Goal: Task Accomplishment & Management: Manage account settings

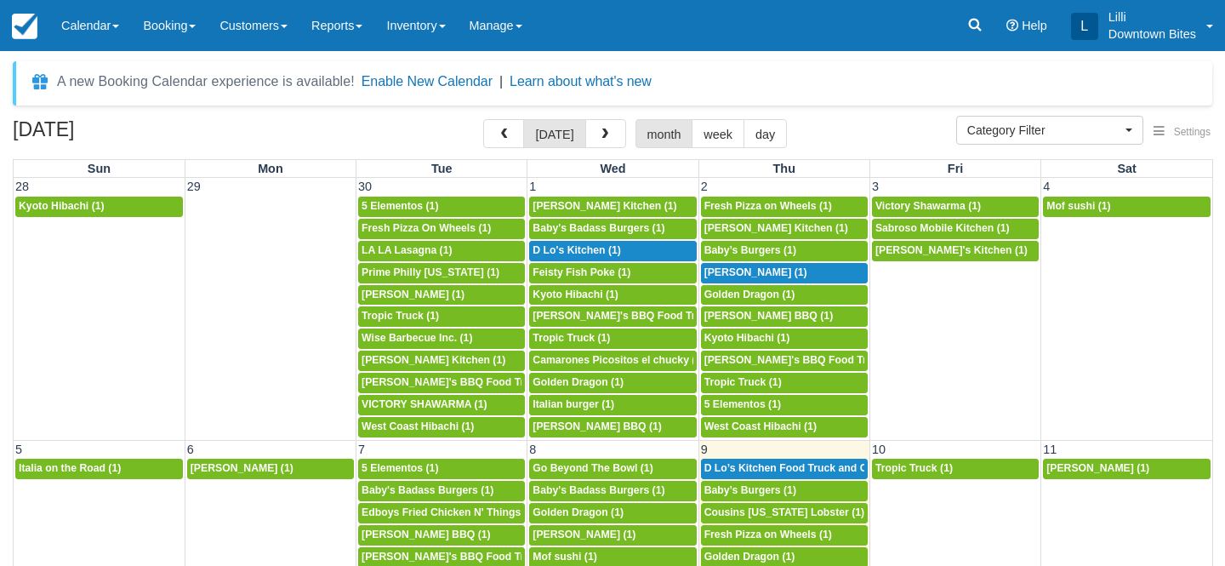
select select
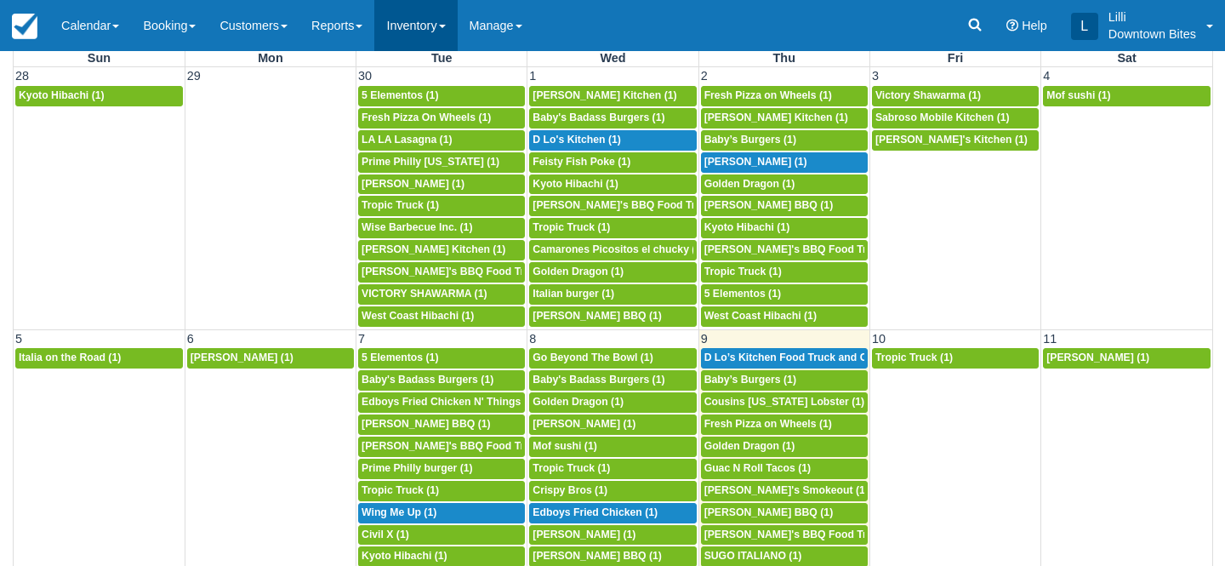
scroll to position [60, 0]
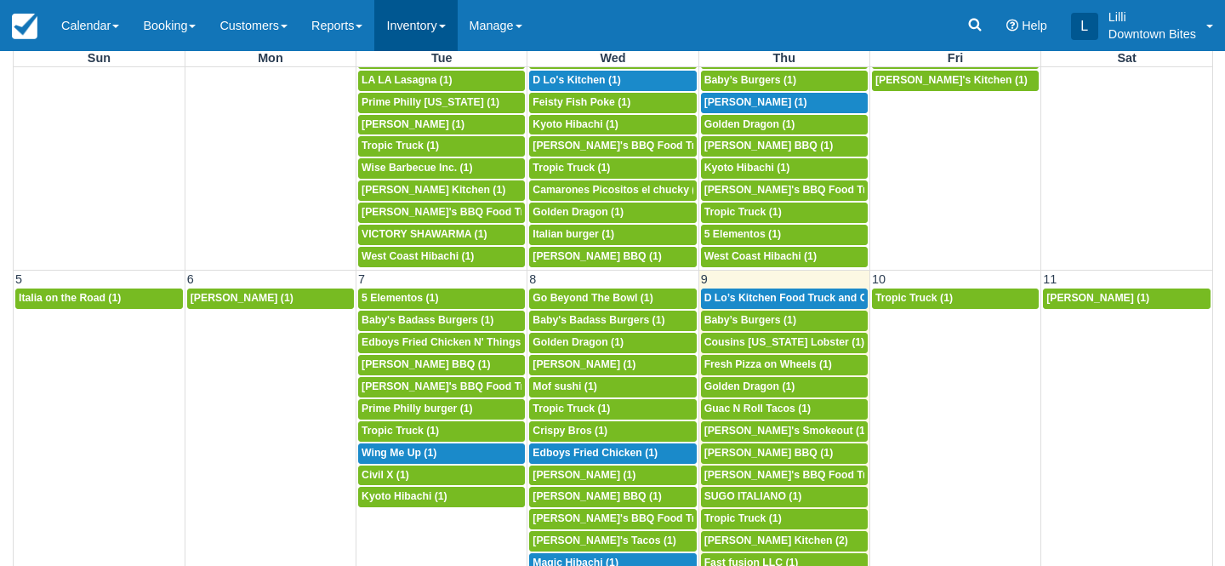
click at [415, 35] on link "Inventory" at bounding box center [415, 25] width 83 height 51
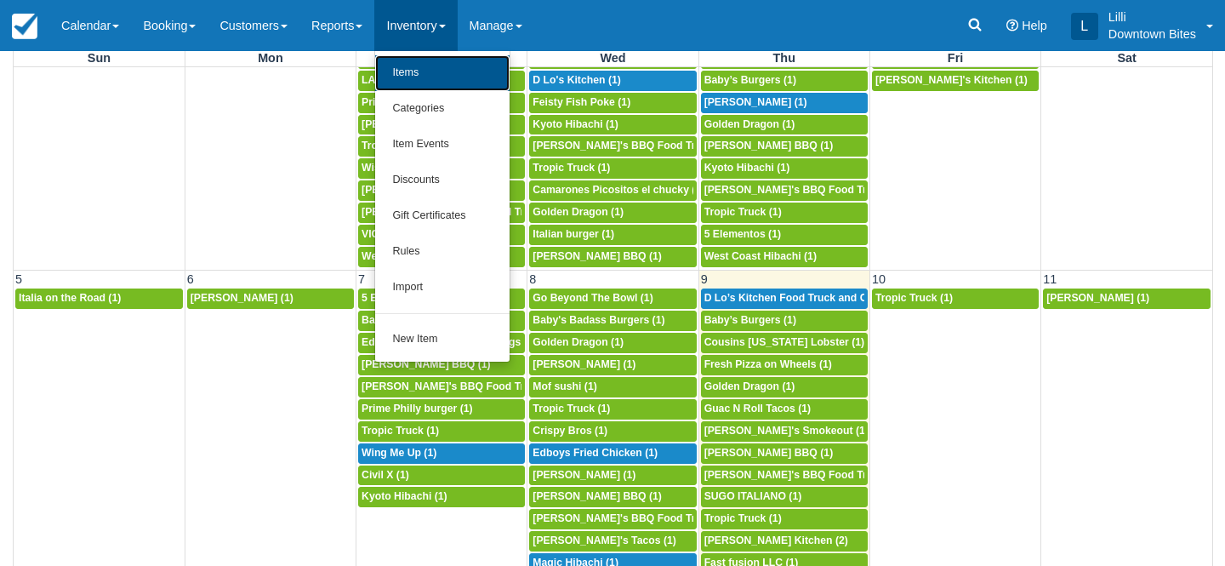
click at [422, 79] on link "Items" at bounding box center [442, 73] width 134 height 36
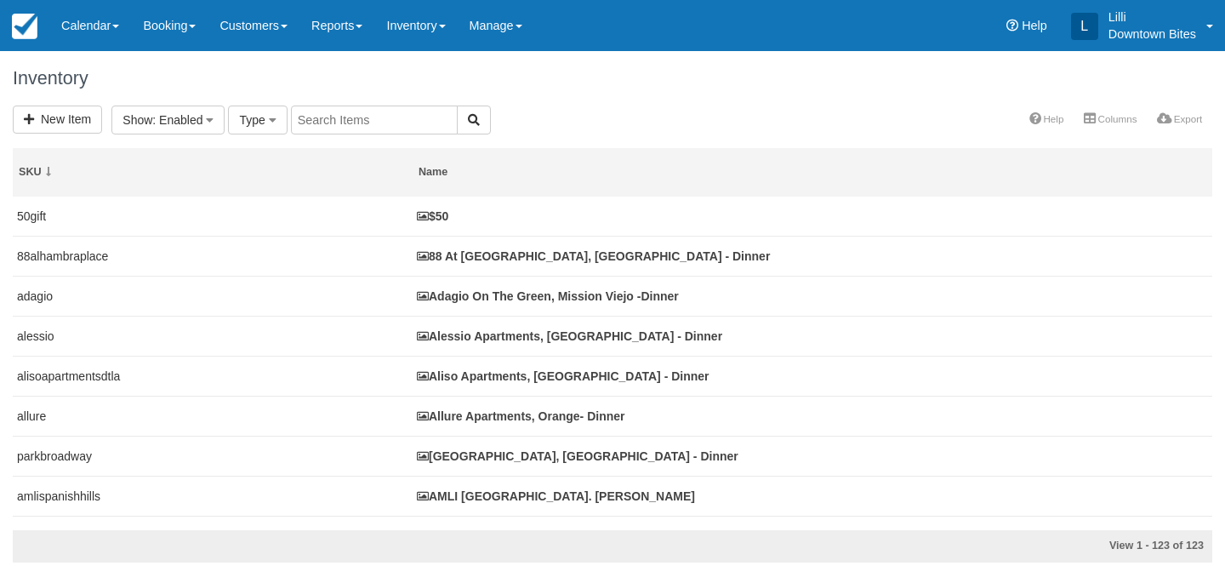
select select
click at [571, 112] on input "text" at bounding box center [564, 119] width 167 height 29
type input "plaza"
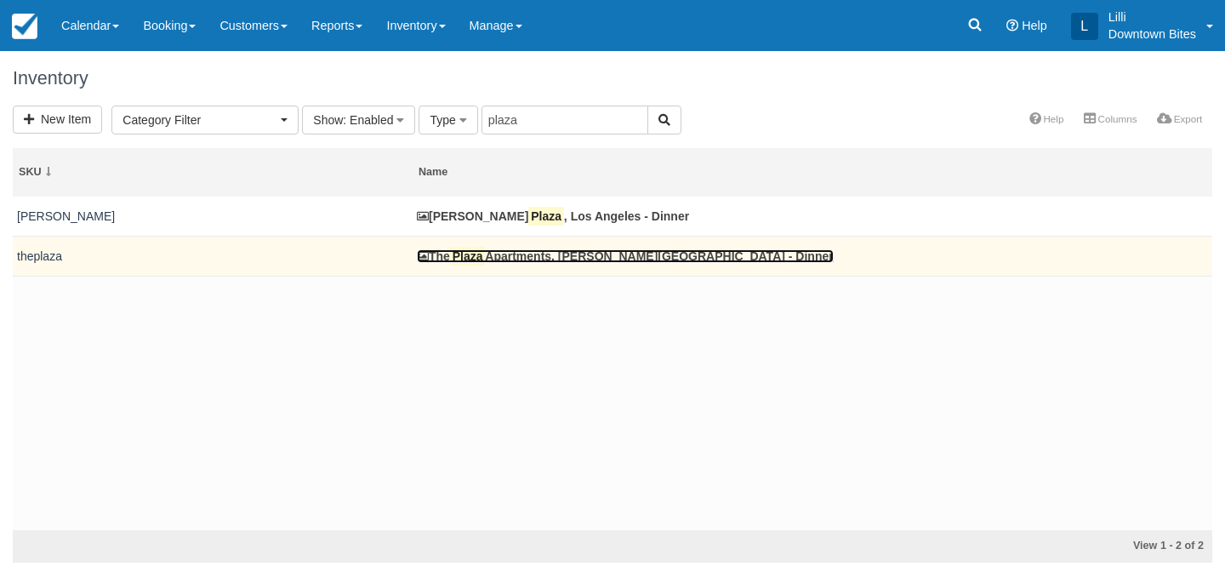
click at [508, 256] on link "The Plaza Apartments, Sherman Oaks - Dinner" at bounding box center [625, 256] width 417 height 14
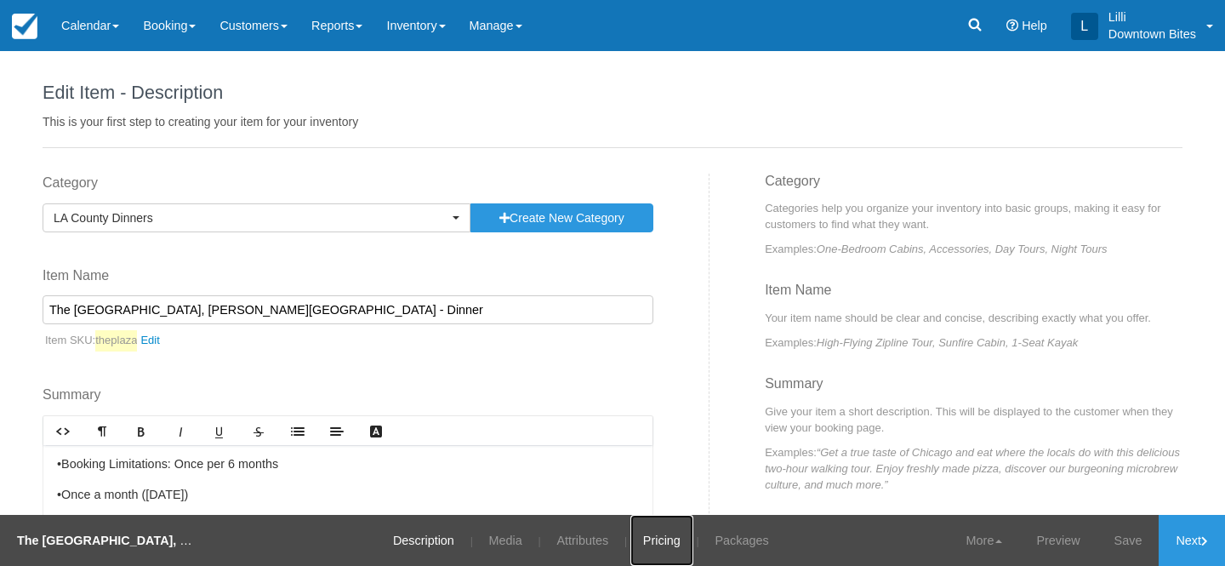
click at [664, 538] on link "Pricing" at bounding box center [661, 540] width 63 height 51
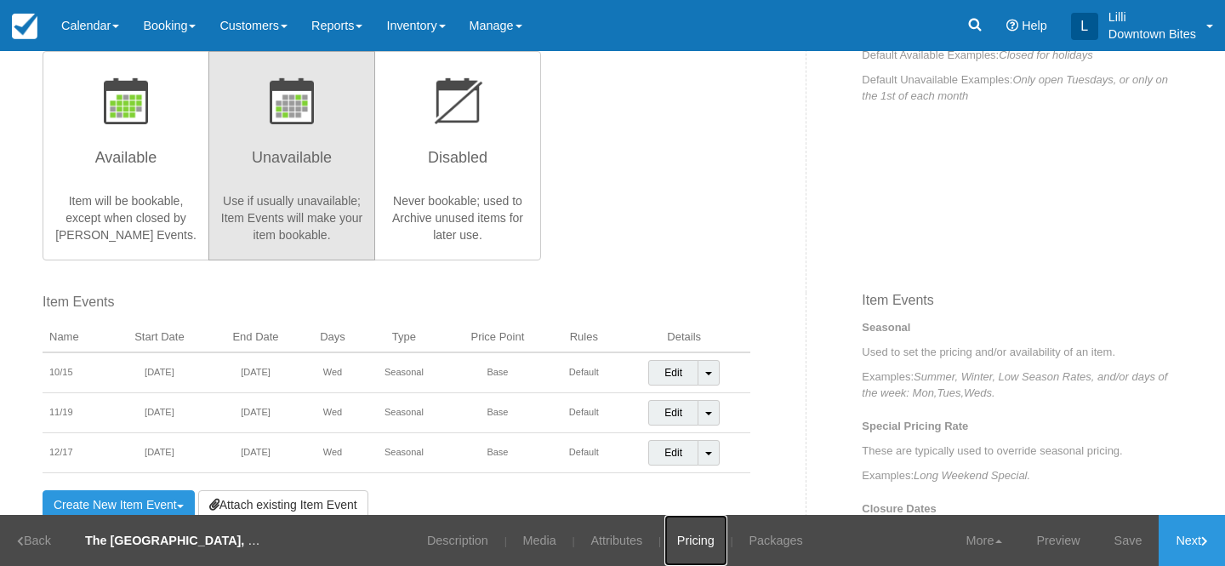
scroll to position [385, 0]
click at [424, 25] on link "Inventory" at bounding box center [415, 25] width 83 height 51
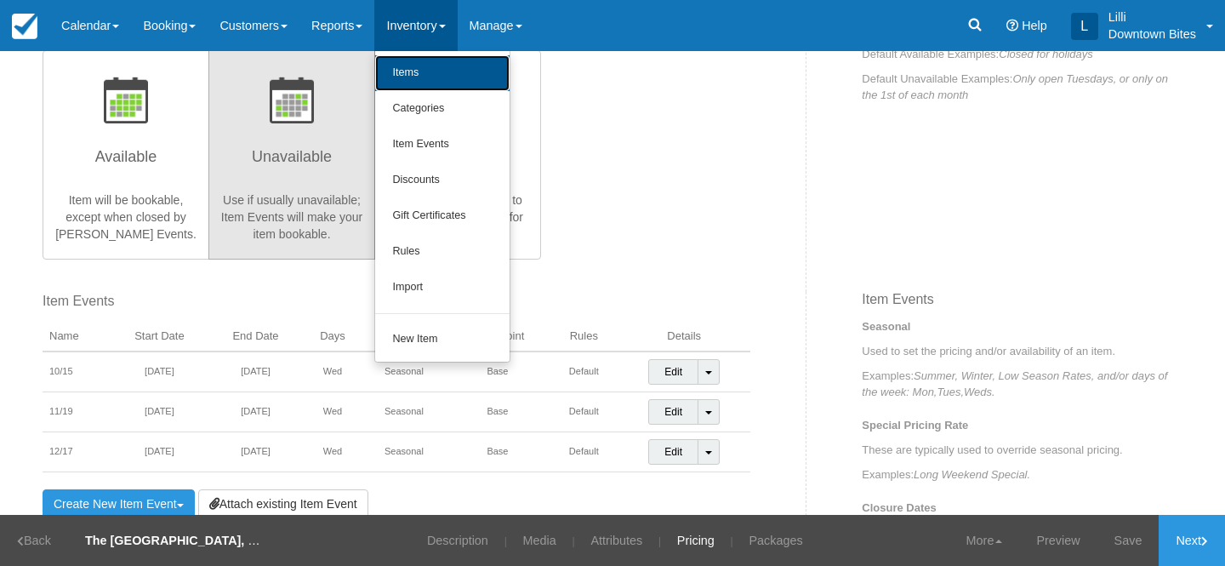
click at [424, 66] on link "Items" at bounding box center [442, 73] width 134 height 36
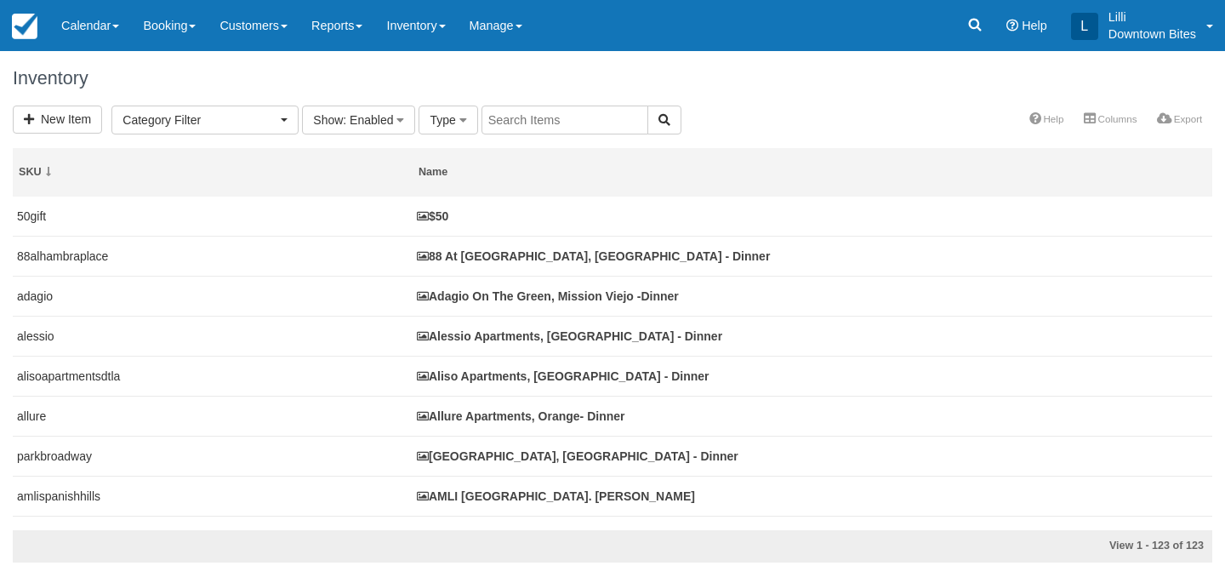
select select
click at [528, 117] on input "text" at bounding box center [564, 119] width 167 height 29
type input "marina harbor"
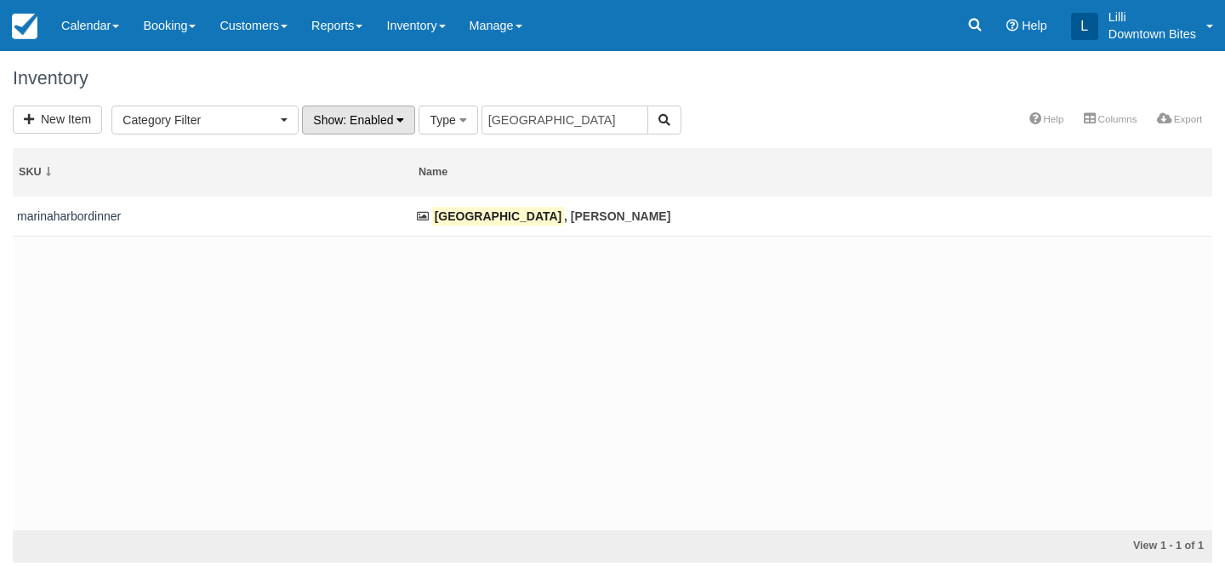
click at [378, 122] on span ": Enabled" at bounding box center [368, 120] width 50 height 14
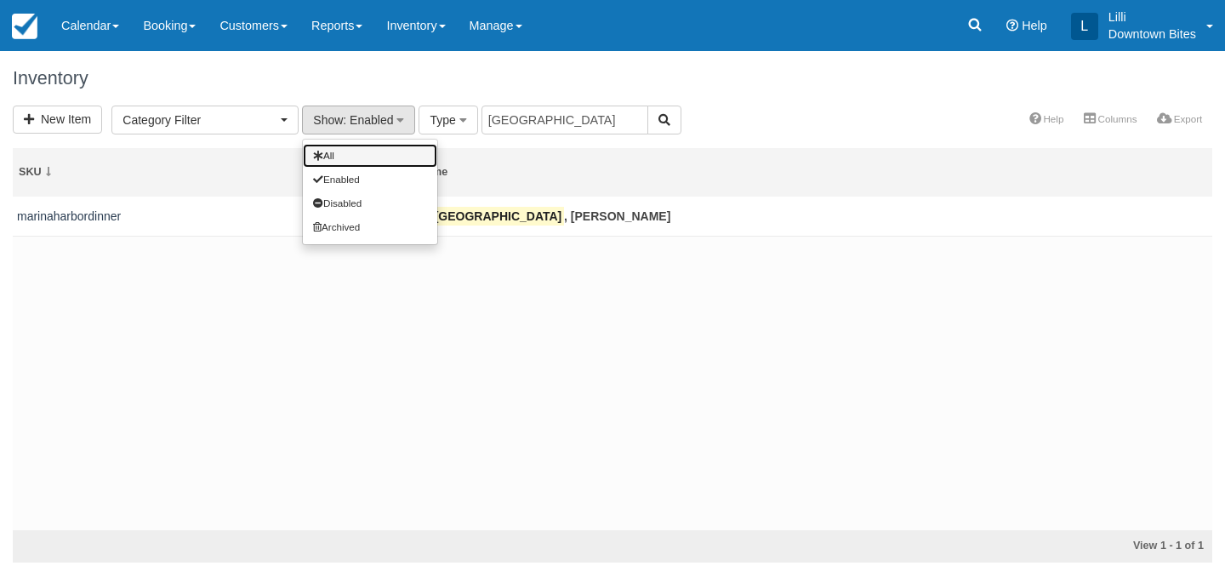
click at [369, 161] on link "All" at bounding box center [370, 156] width 134 height 24
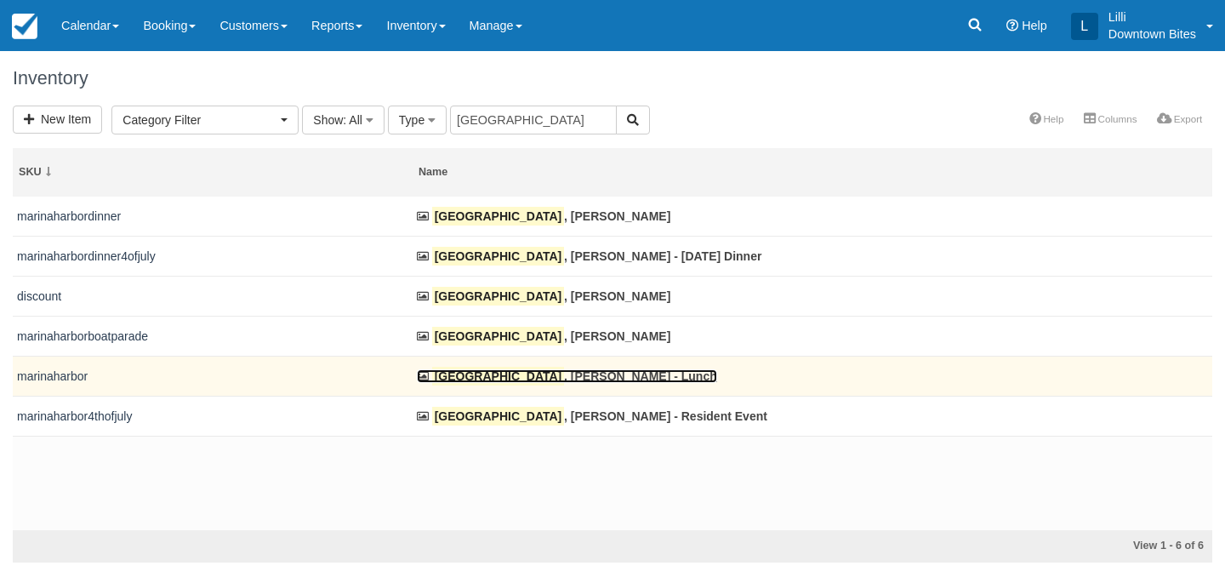
click at [538, 377] on link "Marina Harbor , Marina Del Rey - Lunch" at bounding box center [567, 376] width 300 height 14
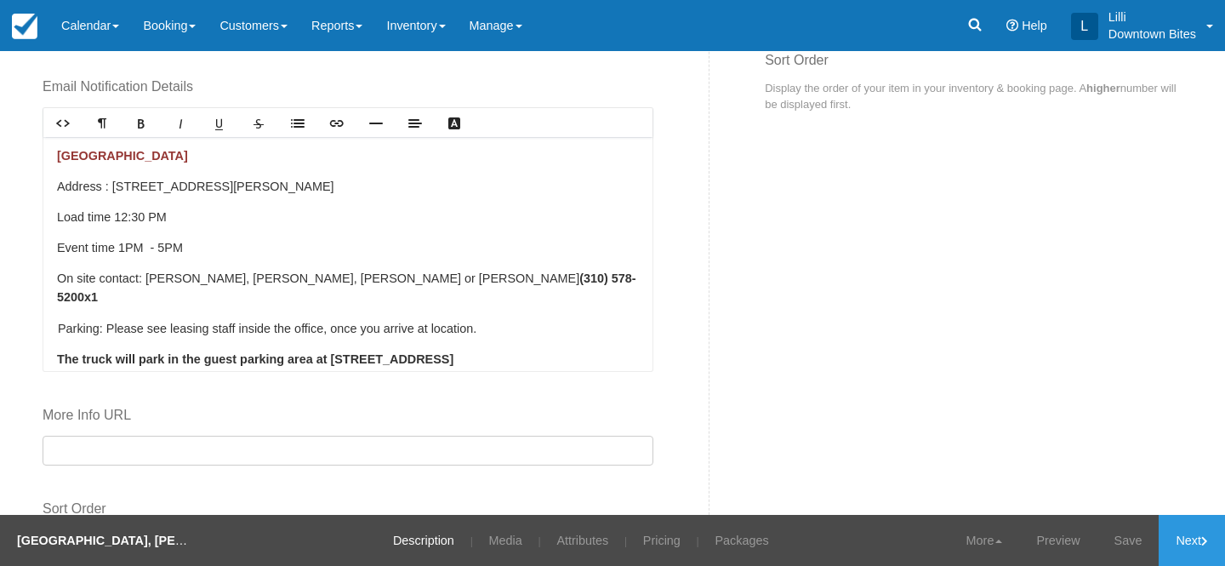
scroll to position [979, 0]
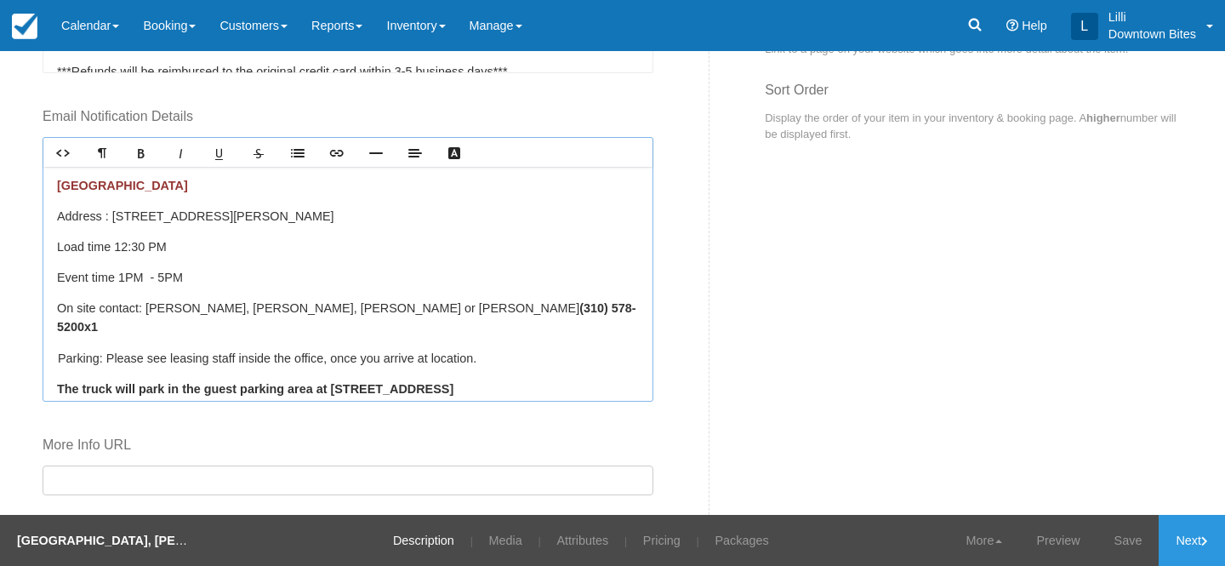
drag, startPoint x: 354, startPoint y: 211, endPoint x: 108, endPoint y: 208, distance: 245.8
click at [108, 208] on p "Address : 4500 Vía Marina, Marina Del Rey, CA 90292" at bounding box center [348, 217] width 582 height 19
drag, startPoint x: 421, startPoint y: 368, endPoint x: 333, endPoint y: 366, distance: 88.5
click at [333, 382] on strong "The truck will park in the guest parking area at 13816 Bora Bora" at bounding box center [255, 389] width 396 height 14
copy strong "13816 Bora Bora"
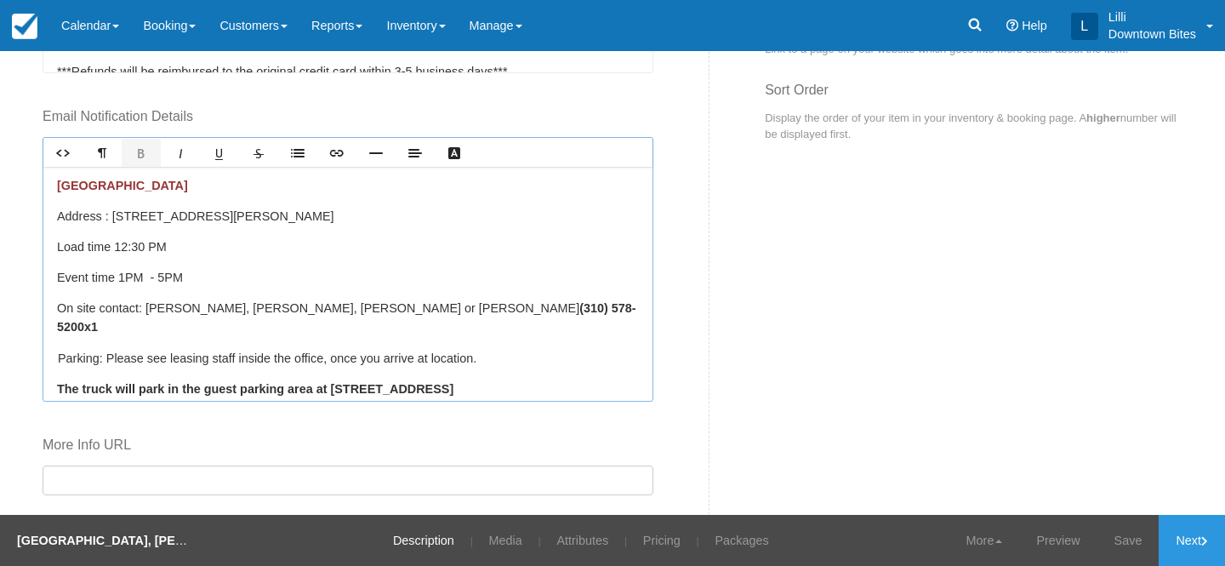
click at [526, 306] on p "On site contact: Jennifer, Brittany, Nora or Katie (310) 578- 520 0 x1" at bounding box center [348, 317] width 582 height 37
click at [173, 320] on span "x1 ﻿ 310.822.6800" at bounding box center [128, 327] width 88 height 14
drag, startPoint x: 325, startPoint y: 310, endPoint x: 150, endPoint y: 312, distance: 175.2
click at [150, 312] on p "On site contact: Jennifer, Brittany, Nora or Katie (310) 578- 520 0 x1 ﻿OR Barn…" at bounding box center [348, 317] width 582 height 37
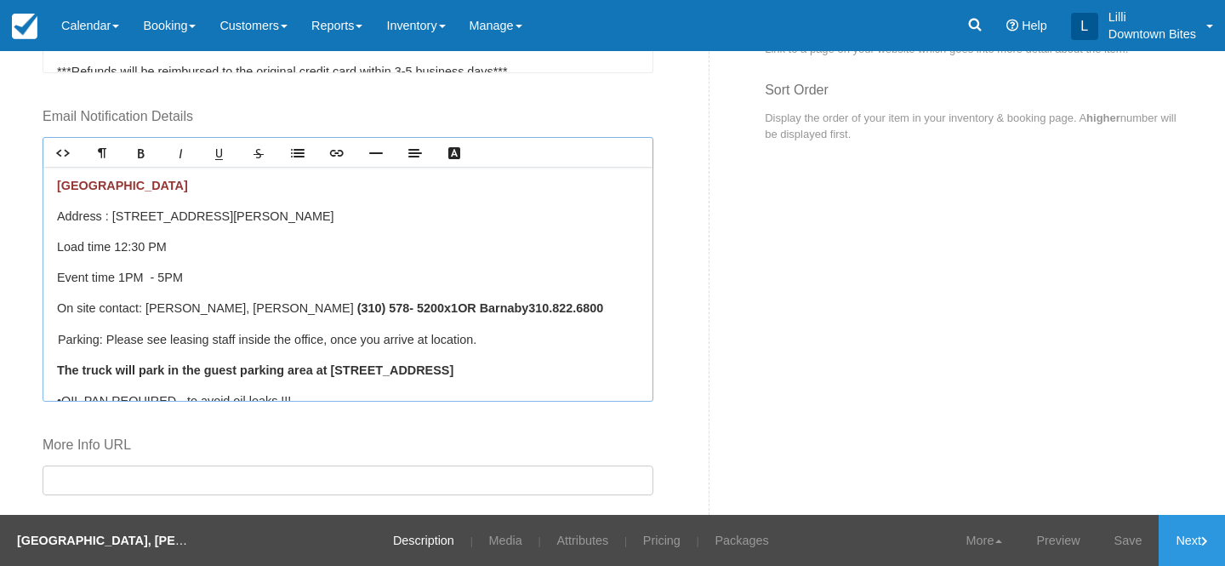
click at [190, 310] on p "On site contact: Latoya, Kylah (310) 578- 520 0 x1 ﻿OR Barnaby 310.822.6800" at bounding box center [348, 308] width 582 height 19
click at [202, 308] on p "On site contact: Latoya, Kyla Kylah (310) 578- 520 0 x1 ﻿OR Barnaby 310.822.6800" at bounding box center [348, 308] width 582 height 19
click at [225, 307] on p "On site contact: Latoya, Kayla Kylah (310) 578- 520 0 x1 ﻿OR Barnaby 310.822.68…" at bounding box center [348, 308] width 582 height 19
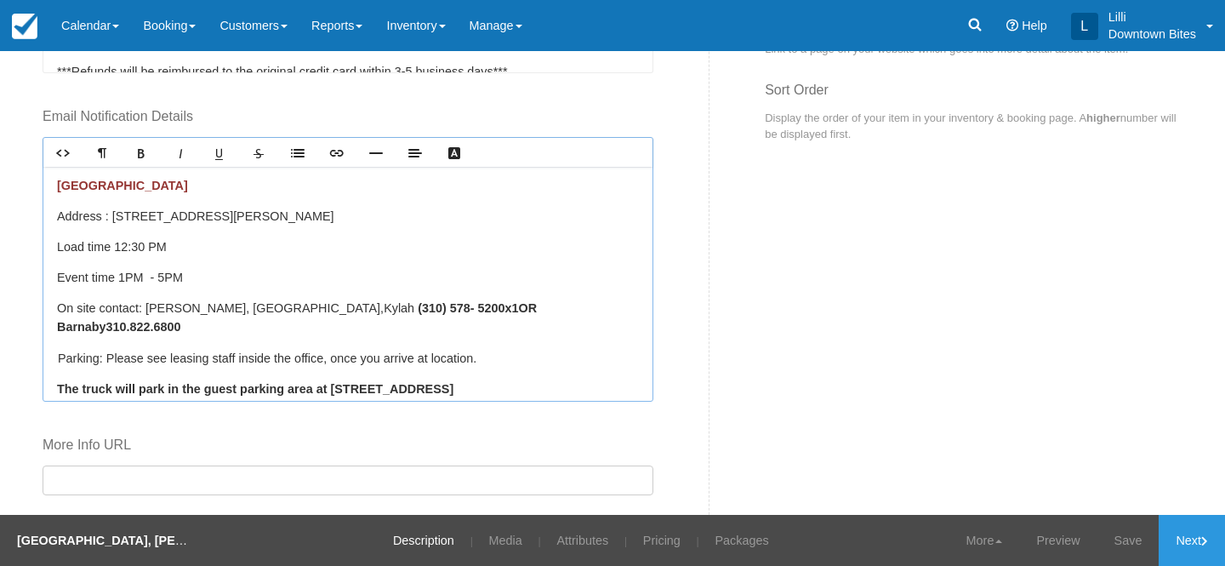
click at [372, 307] on span "x1 ﻿OR Barnaby 310.822.6800" at bounding box center [297, 317] width 480 height 32
drag, startPoint x: 383, startPoint y: 307, endPoint x: 541, endPoint y: 316, distance: 158.5
click at [541, 316] on div "MARINA HARBOR Address : 4500 Vía Marina, Marina Del Rey, CA 90292 Load time 12:…" at bounding box center [347, 284] width 609 height 234
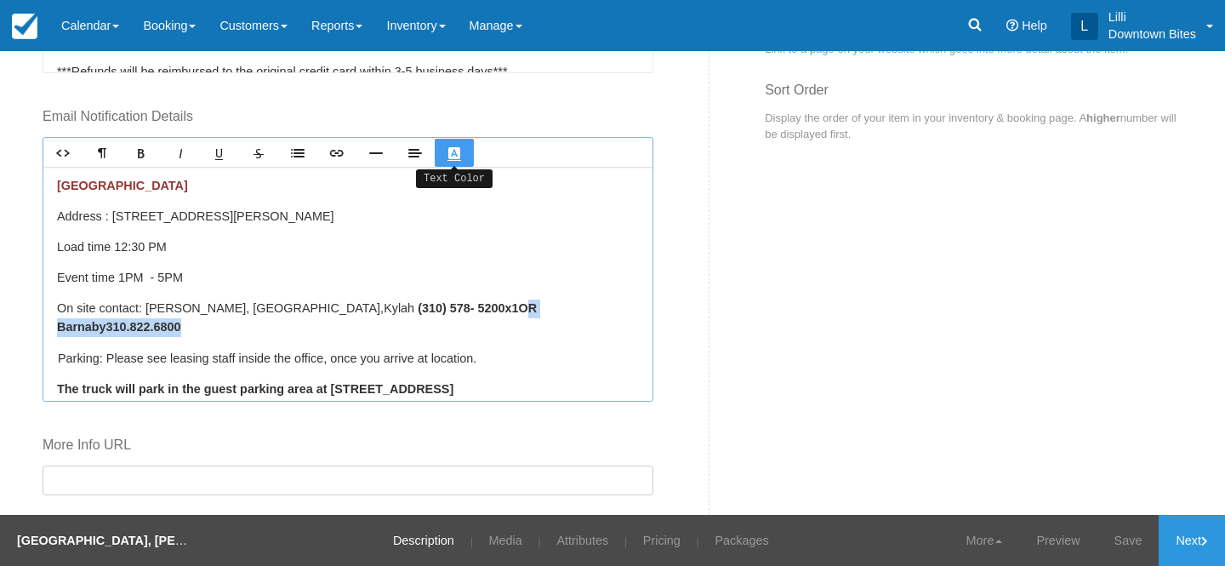
click at [462, 153] on link "Text Color" at bounding box center [454, 153] width 39 height 28
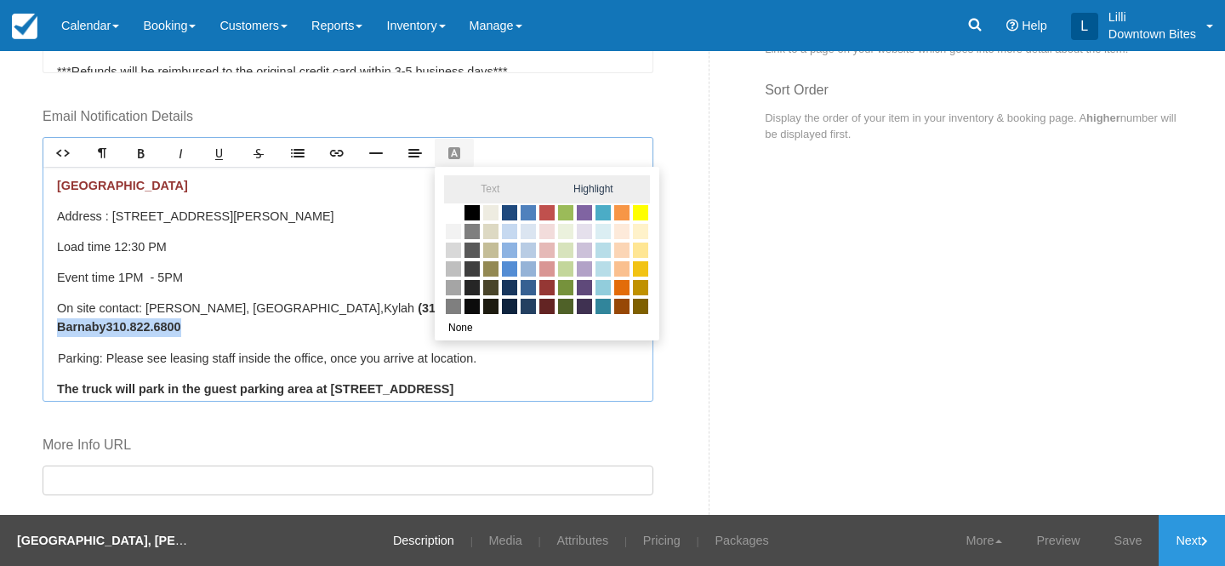
click at [591, 192] on span "Highlight" at bounding box center [593, 189] width 113 height 28
click at [638, 219] on span at bounding box center [640, 212] width 19 height 19
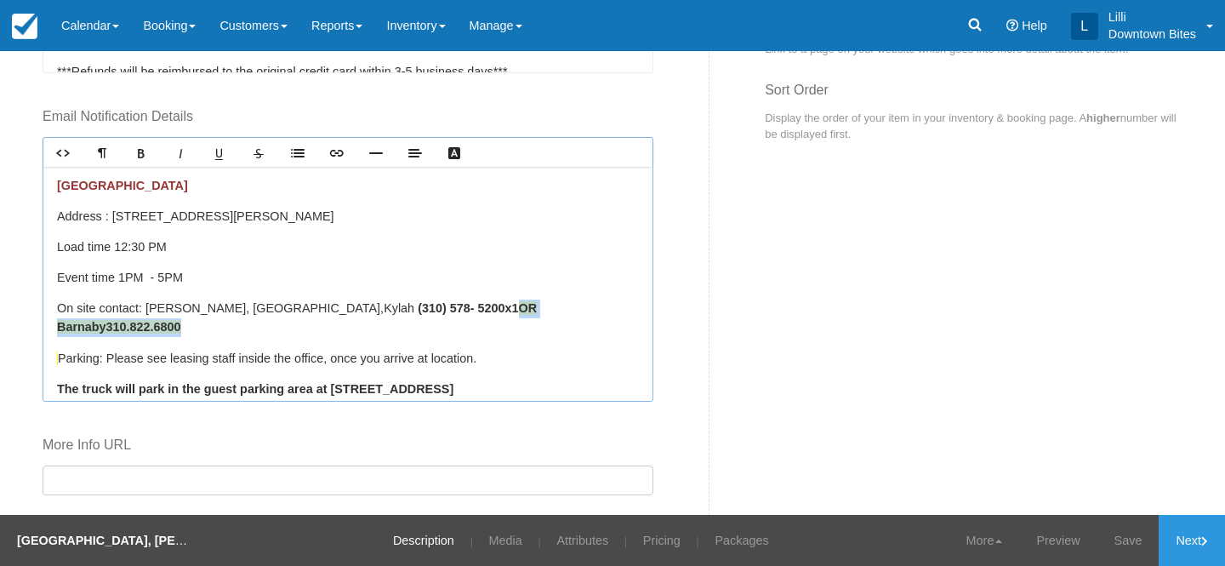
click at [583, 304] on p "On site contact: Latoya, Kayla, Kylah (310) 578- 520 0 x1 ﻿ OR Barnaby 310.822.…" at bounding box center [348, 317] width 582 height 37
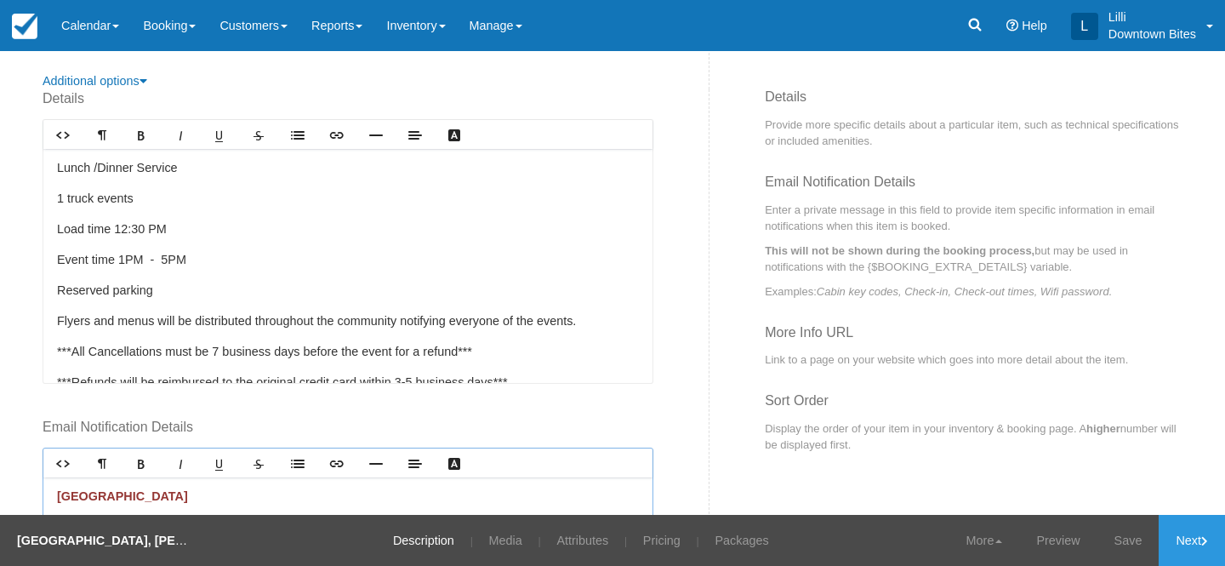
scroll to position [668, 0]
click at [137, 230] on p "Load time 12:30 PM" at bounding box center [348, 230] width 582 height 19
drag, startPoint x: 62, startPoint y: 198, endPoint x: 52, endPoint y: 198, distance: 10.2
click at [52, 198] on div "Lunch /Dinner Service 1 truck events Load time 12:00 PM Event time 1PM - 5PM Re…" at bounding box center [347, 267] width 609 height 234
click at [139, 202] on p "4 truck events" at bounding box center [348, 200] width 582 height 19
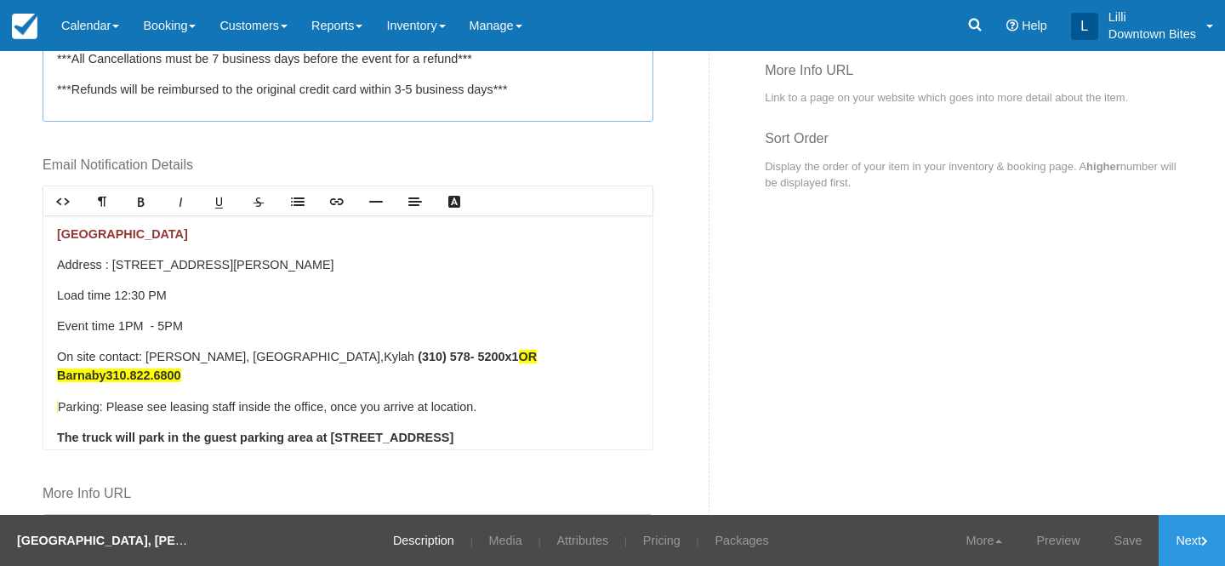
scroll to position [1018, 0]
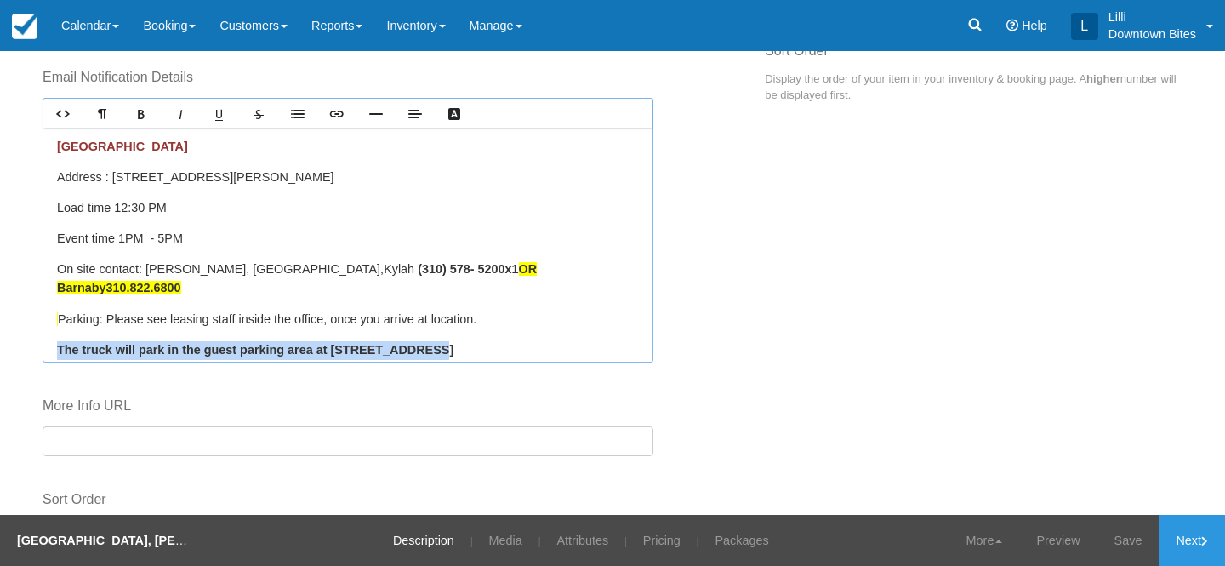
drag, startPoint x: 437, startPoint y: 327, endPoint x: 48, endPoint y: 322, distance: 388.7
click at [48, 322] on div "MARINA HARBOR Address : 4500 Vía Marina, Marina Del Rey, CA 90292 Load time 12:…" at bounding box center [347, 245] width 609 height 234
click at [456, 117] on icon "Text Color" at bounding box center [454, 114] width 14 height 14
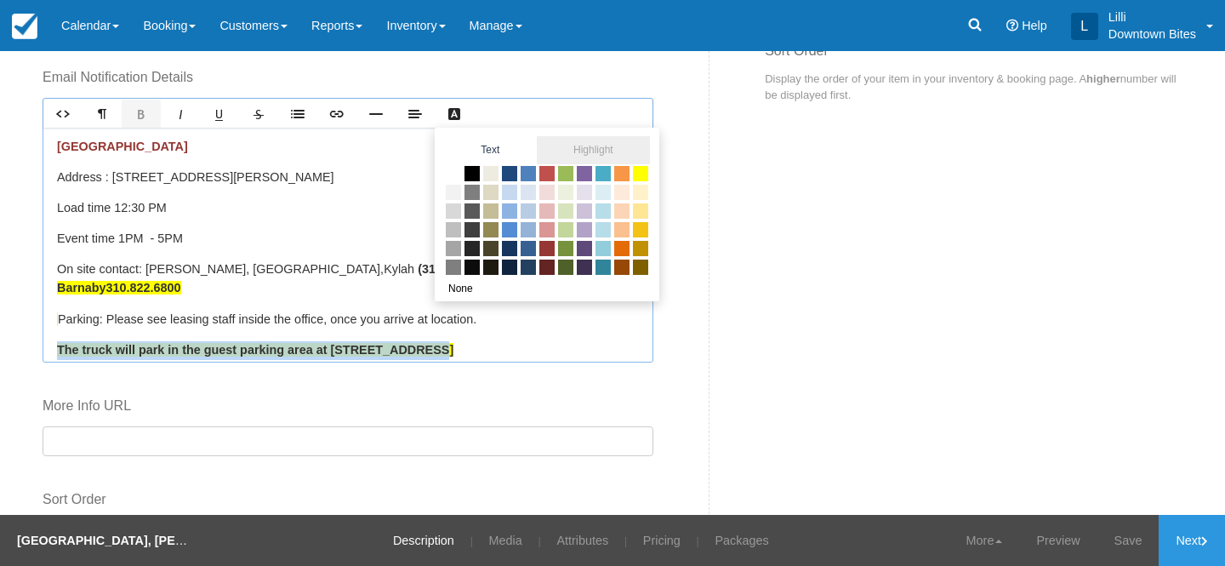
click at [640, 179] on span at bounding box center [640, 173] width 19 height 19
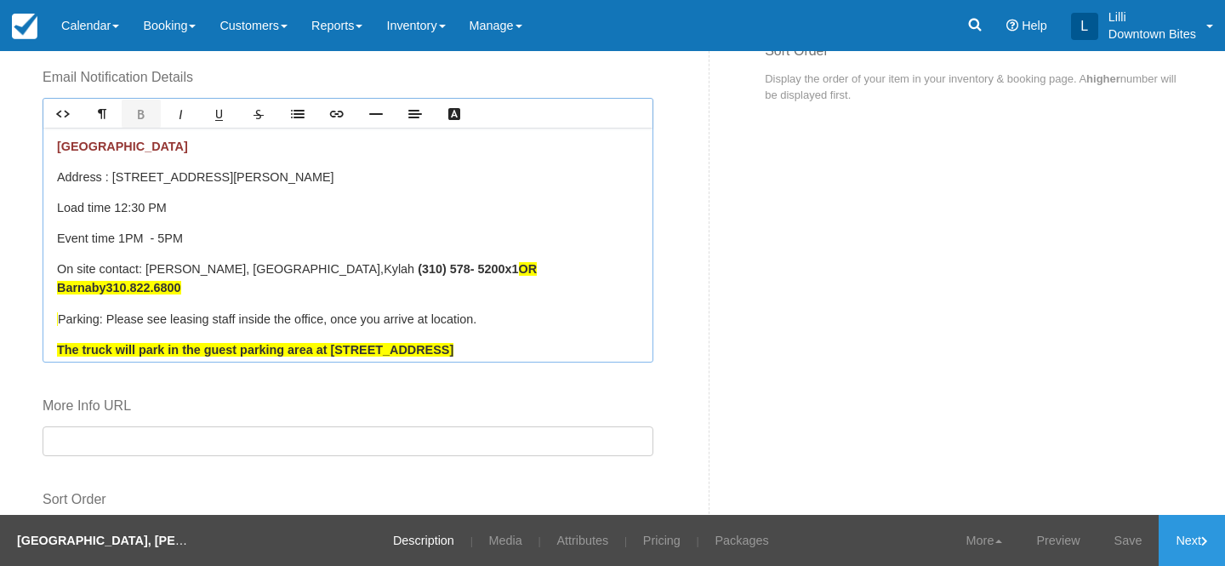
click at [582, 265] on p "On site contact: Latoya, Kayla, Kylah (310) 578- 520 0 x1 ﻿ OR Barnaby 310.822.…" at bounding box center [348, 278] width 582 height 37
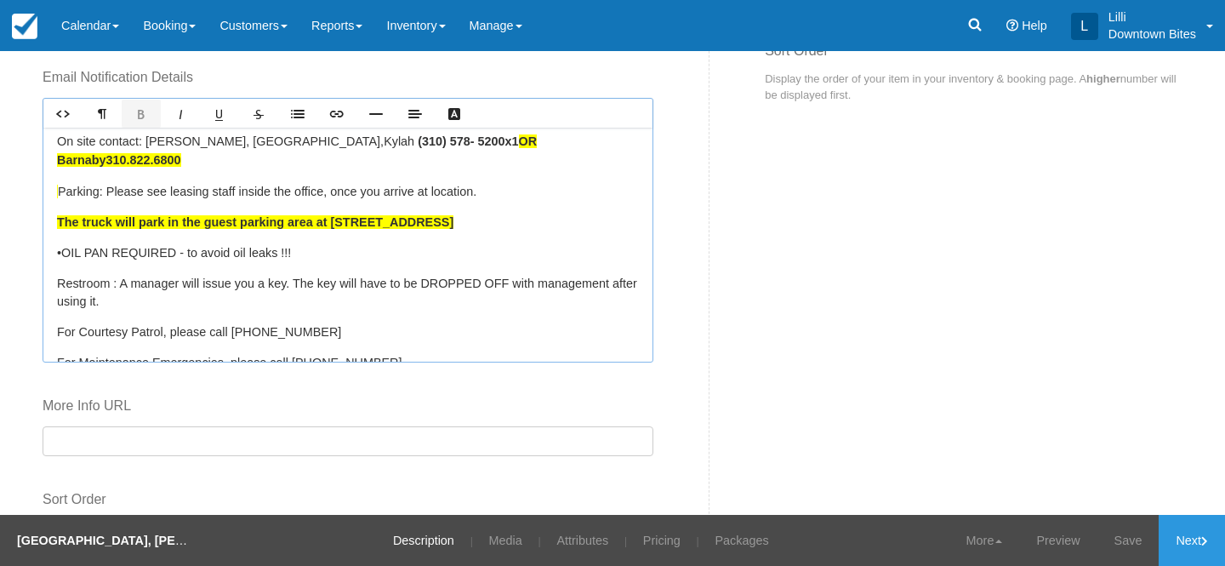
scroll to position [151, 0]
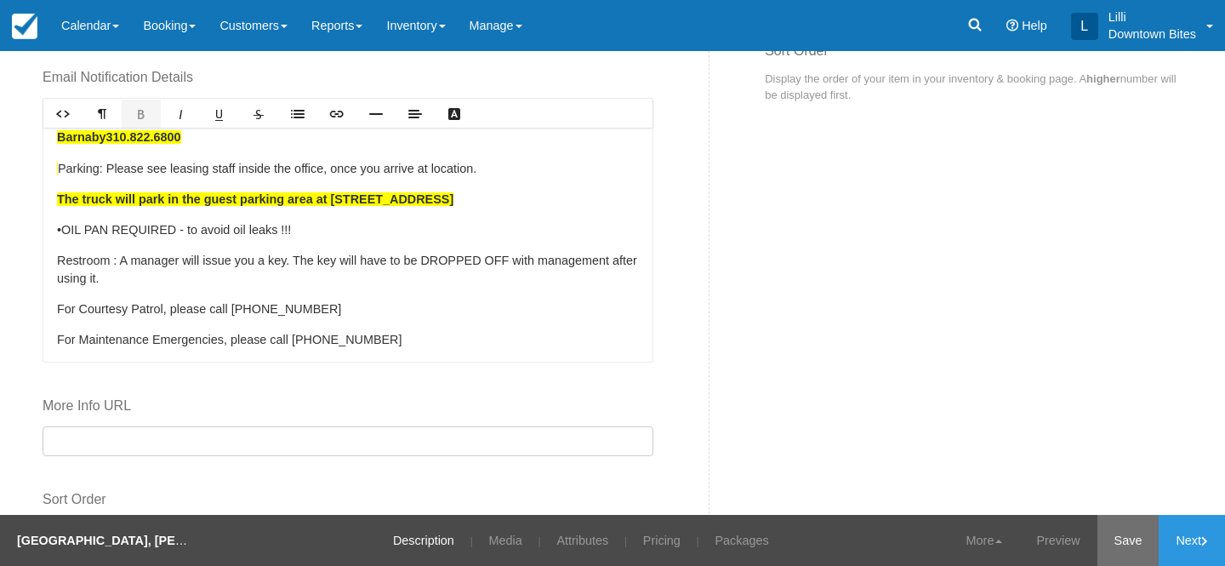
click at [1129, 539] on link "Save" at bounding box center [1128, 540] width 62 height 51
click at [1169, 536] on link "Next" at bounding box center [1191, 540] width 66 height 51
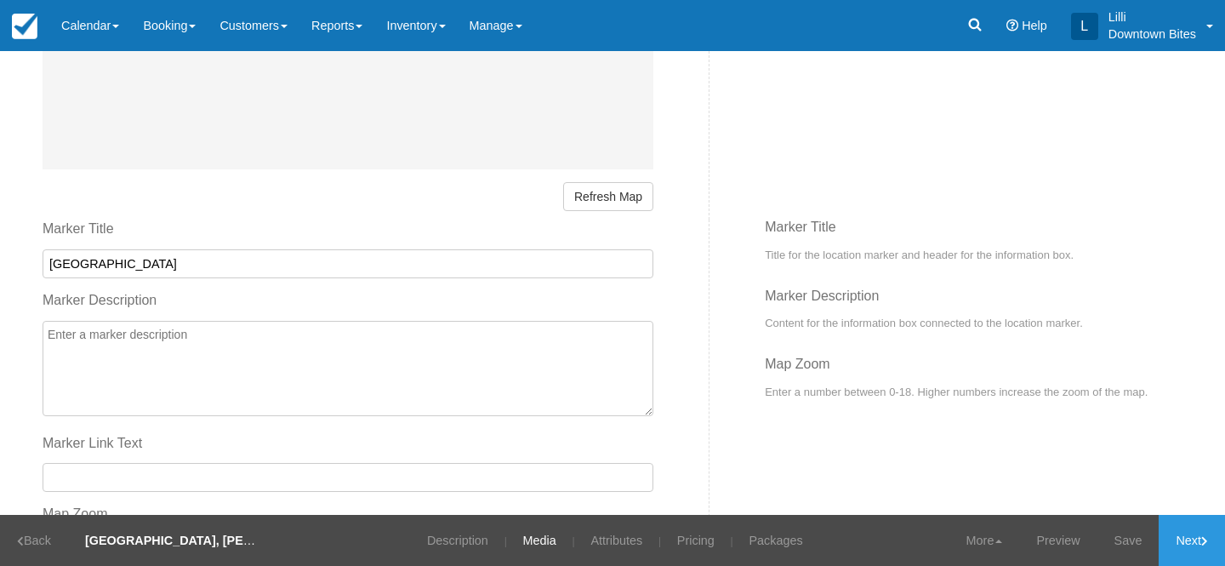
scroll to position [1333, 0]
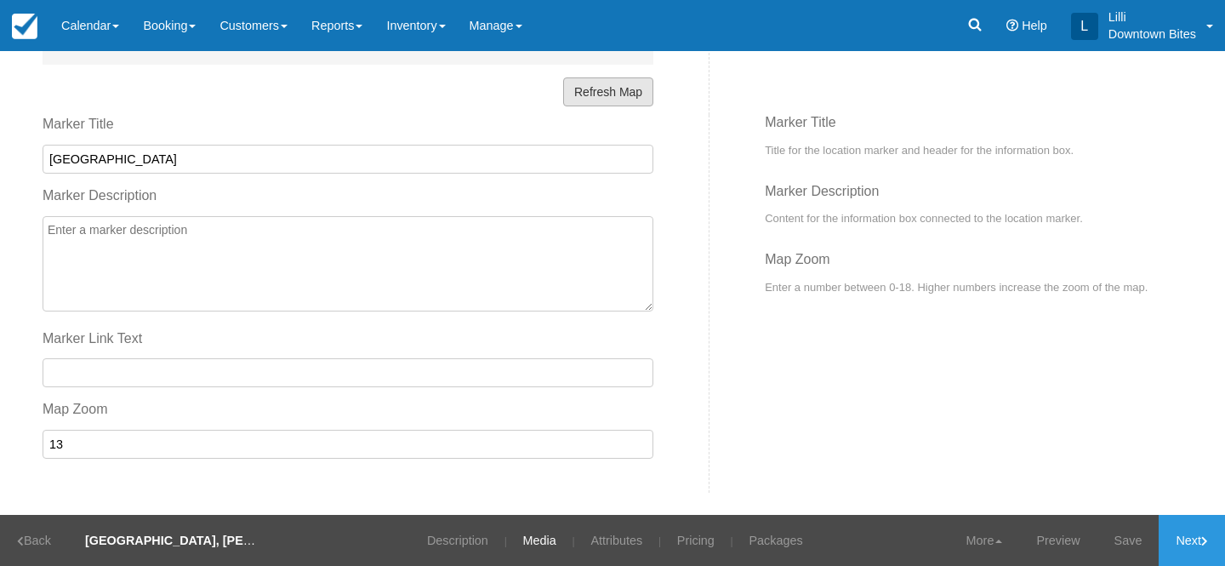
click at [597, 97] on button "Refresh Map" at bounding box center [608, 91] width 90 height 29
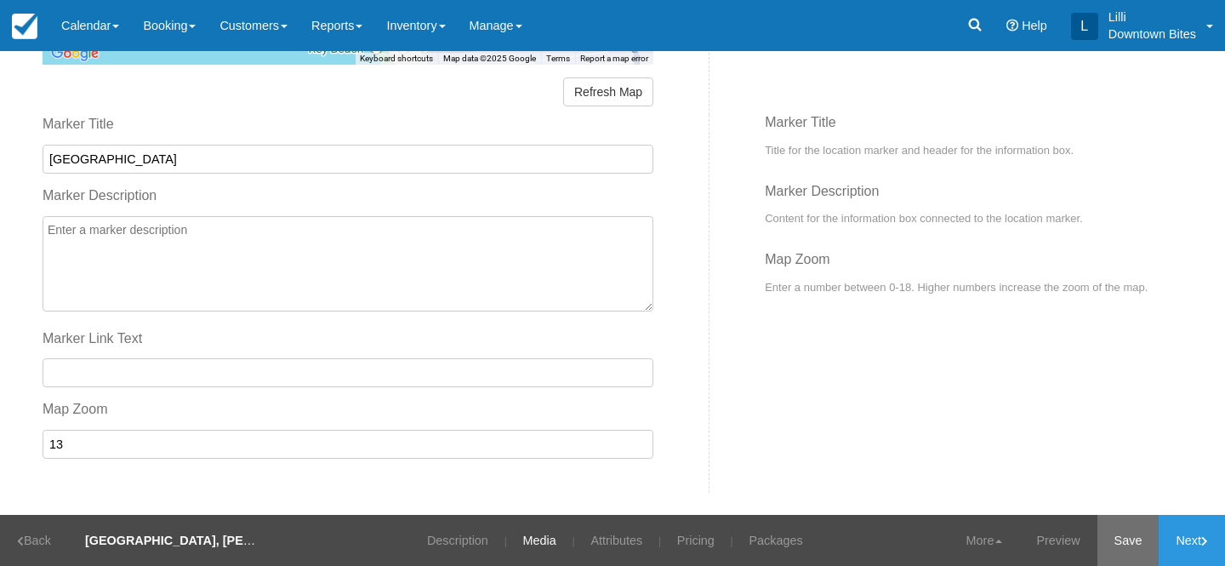
click at [1104, 538] on link "Save" at bounding box center [1128, 540] width 62 height 51
click at [1182, 534] on link "Next" at bounding box center [1191, 540] width 66 height 51
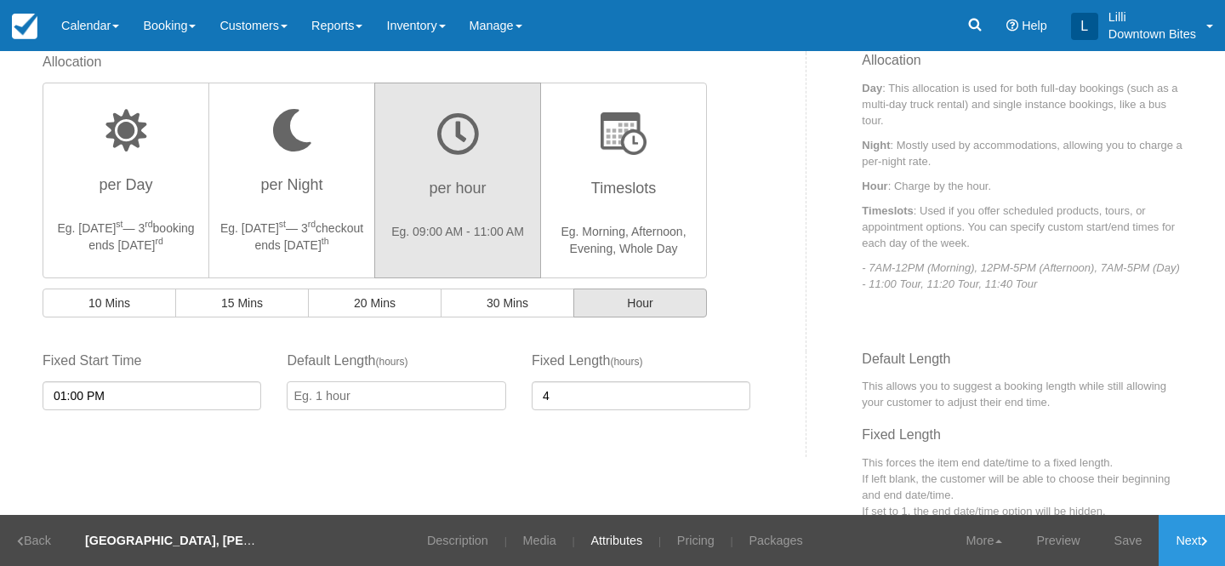
scroll to position [429, 0]
click at [1114, 541] on link "Save" at bounding box center [1128, 540] width 62 height 51
click at [1184, 537] on link "Next" at bounding box center [1191, 540] width 66 height 51
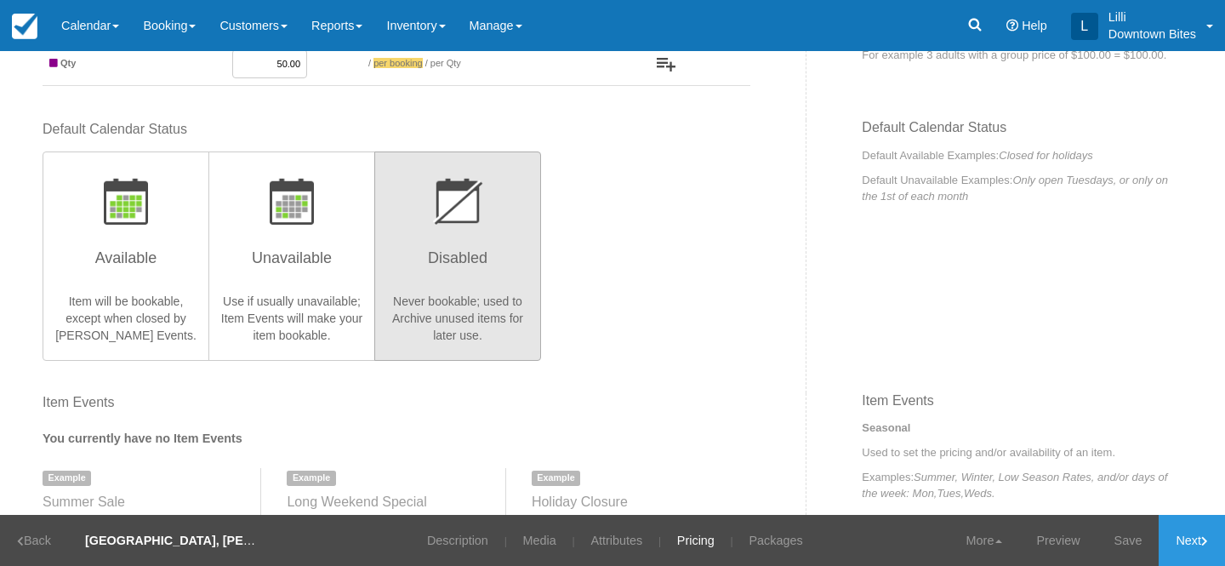
scroll to position [452, 0]
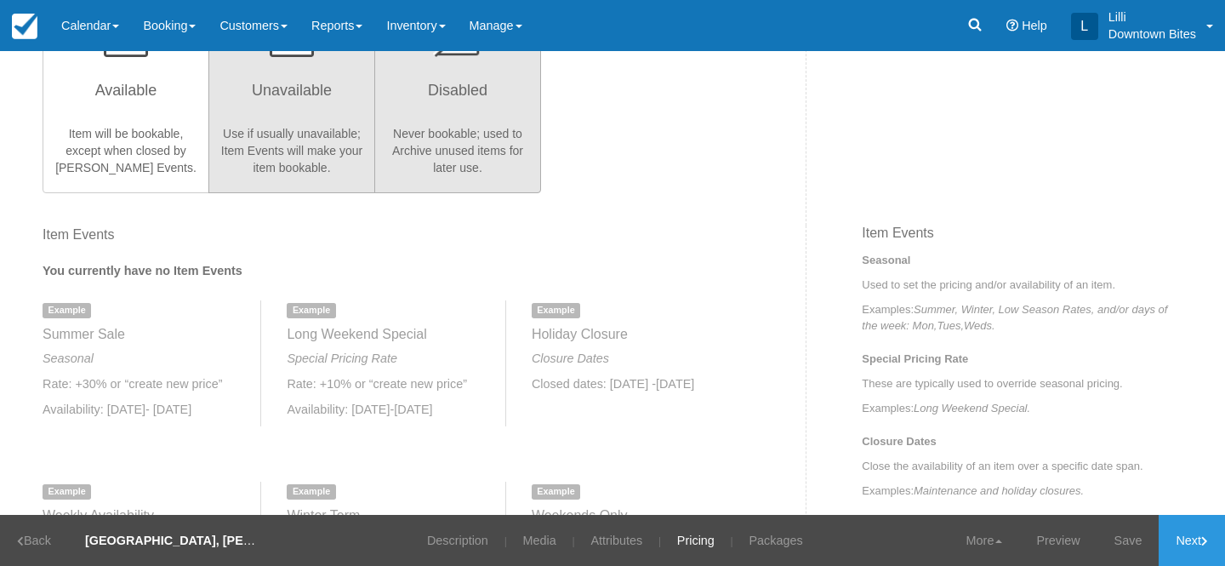
click at [308, 134] on p "Use if usually unavailable; Item Events will make your item bookable." at bounding box center [291, 150] width 145 height 51
radio input "true"
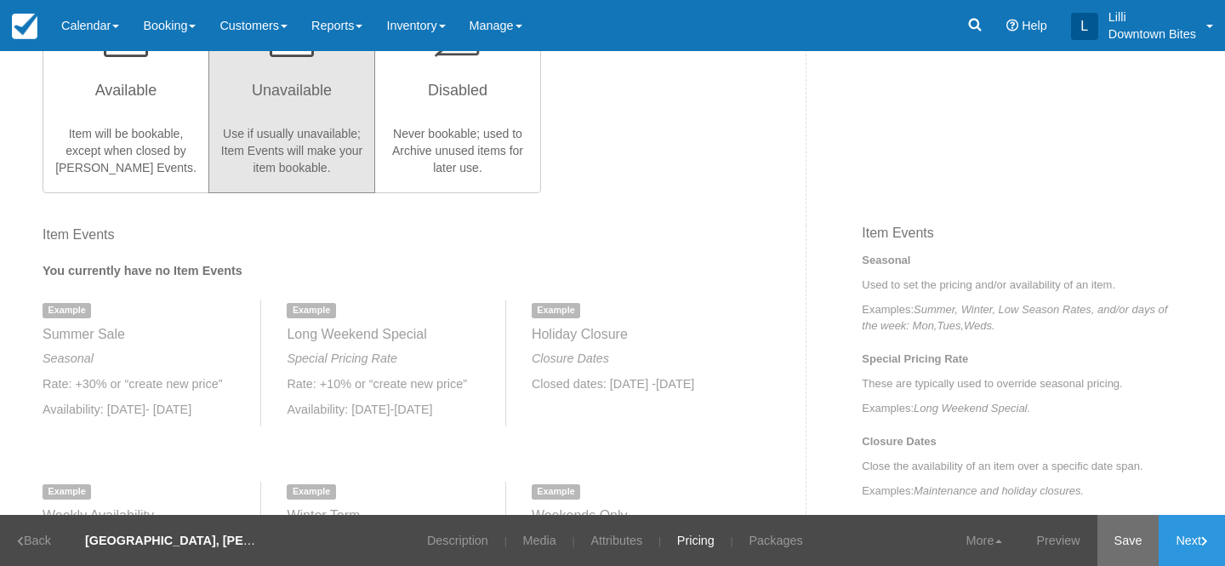
click at [1127, 537] on link "Save" at bounding box center [1128, 540] width 62 height 51
click at [608, 541] on link "Attributes" at bounding box center [605, 540] width 77 height 51
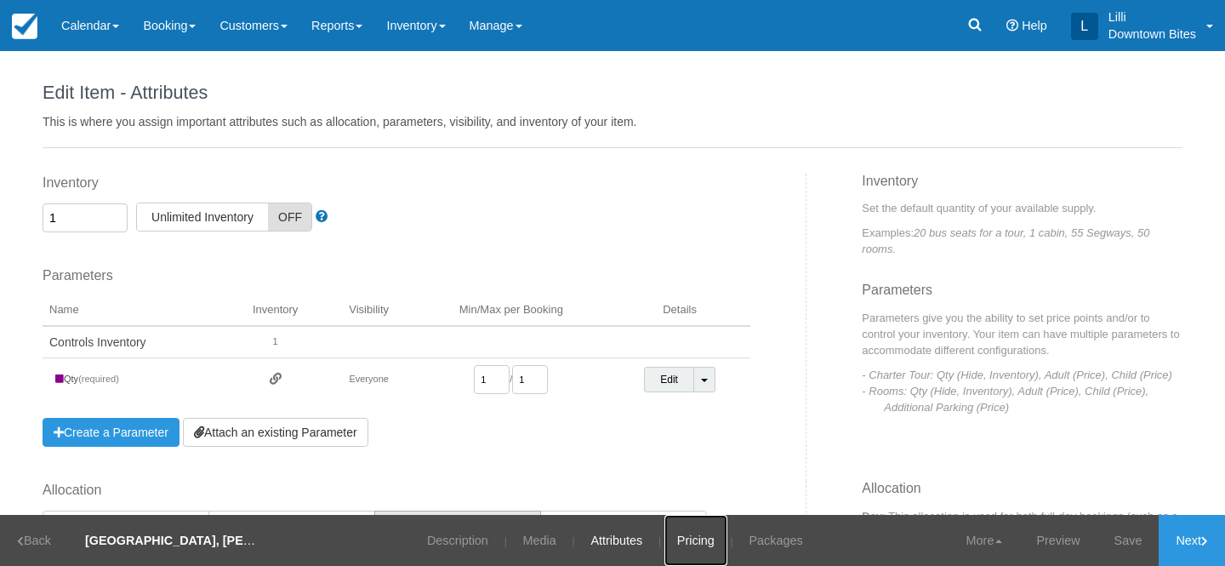
click at [706, 536] on link "Pricing" at bounding box center [695, 540] width 63 height 51
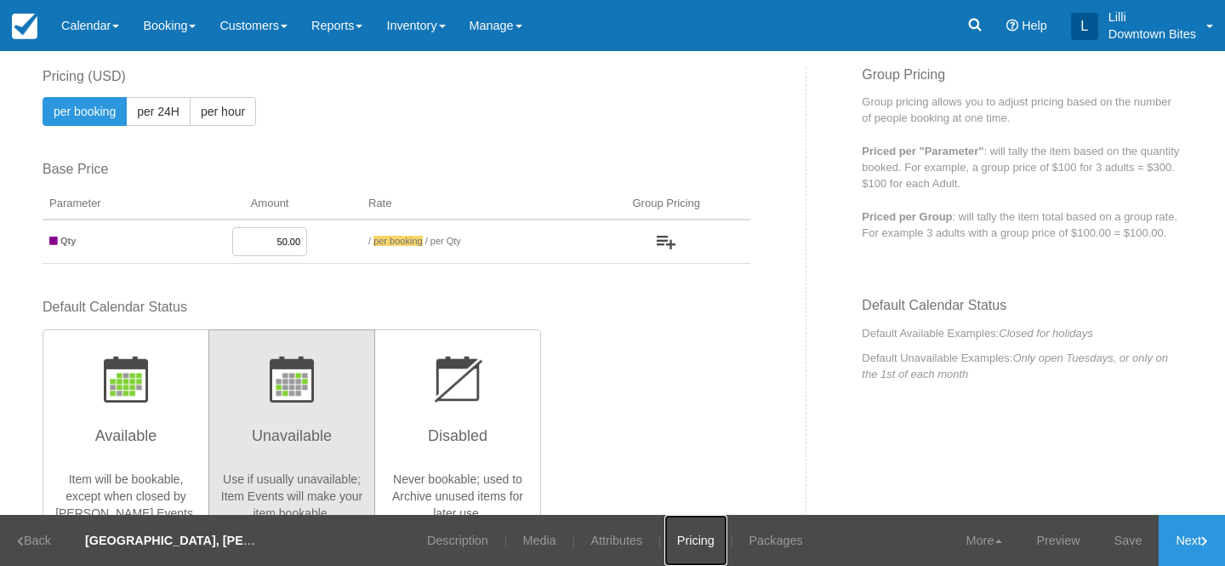
scroll to position [100, 0]
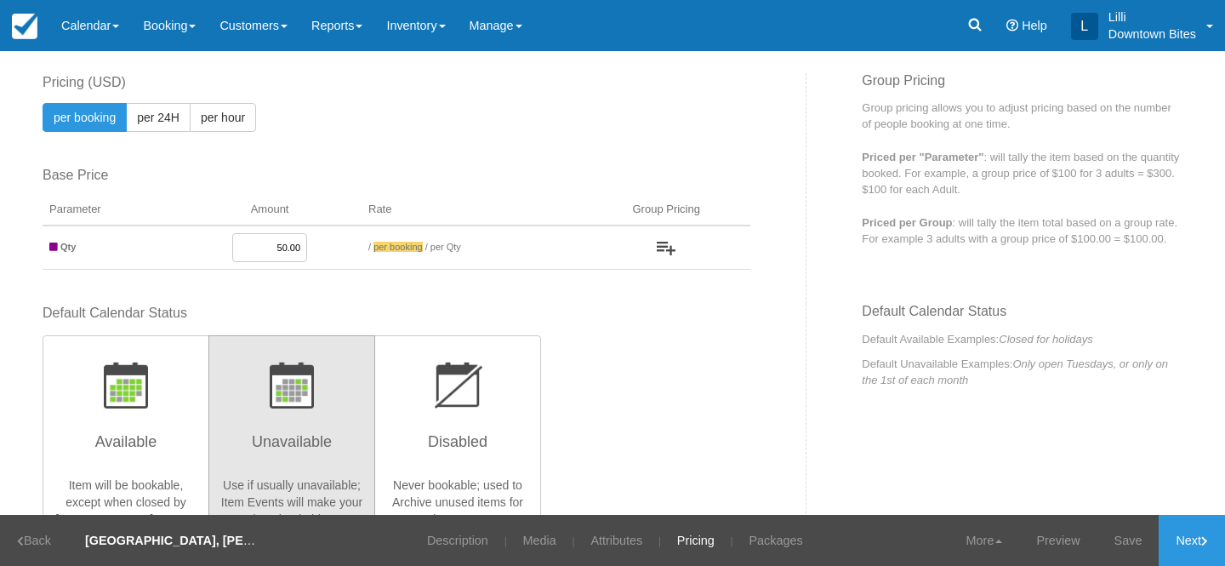
drag, startPoint x: 284, startPoint y: 250, endPoint x: 275, endPoint y: 250, distance: 9.4
click at [275, 250] on input "50.00" at bounding box center [269, 247] width 75 height 29
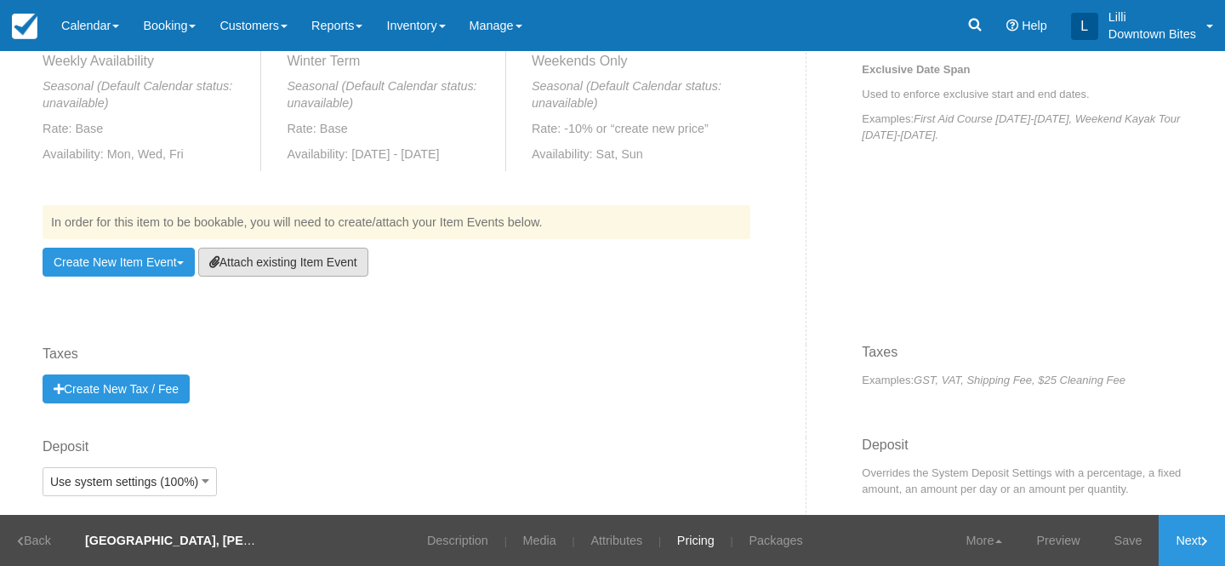
scroll to position [907, 0]
type input "75.00"
click at [249, 265] on link "Attach existing Item Event" at bounding box center [283, 261] width 170 height 29
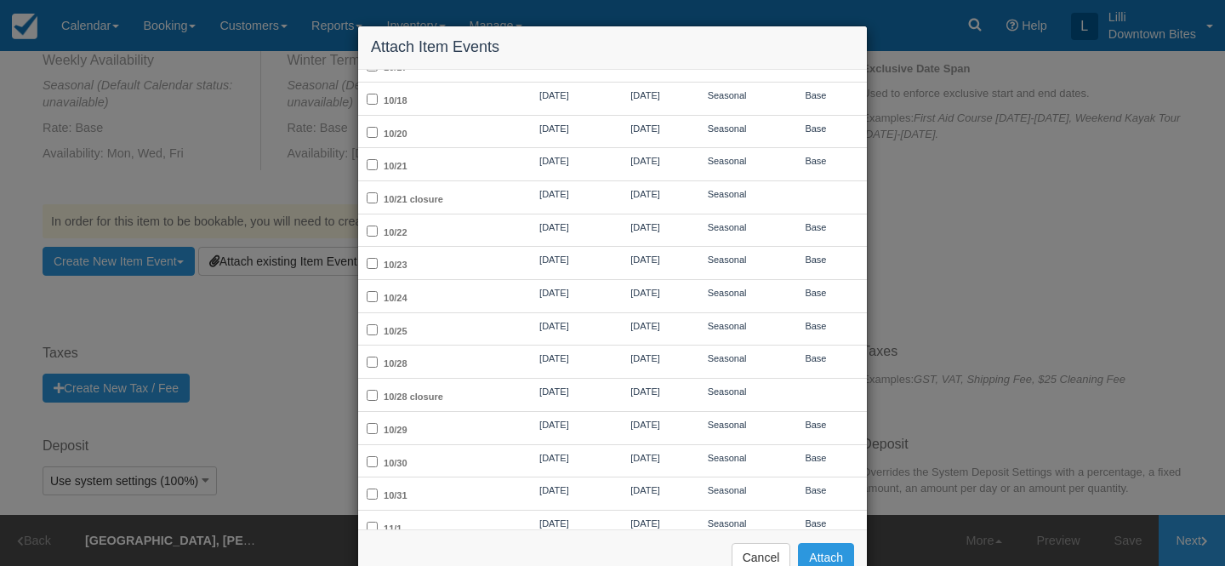
scroll to position [447, 0]
click at [148, 270] on div "Attach Item Events Name Start Date End Date Type Price Point Weekly Wednesdays …" at bounding box center [612, 283] width 1225 height 566
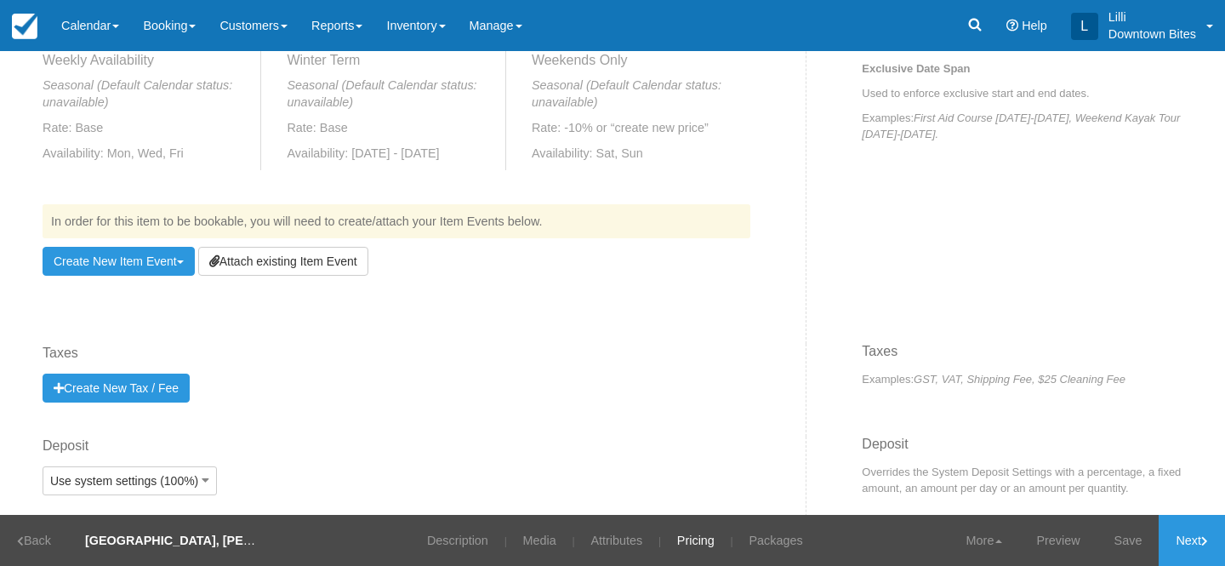
click at [148, 270] on link "Create New Item Event Toggle Dropdown" at bounding box center [119, 261] width 152 height 29
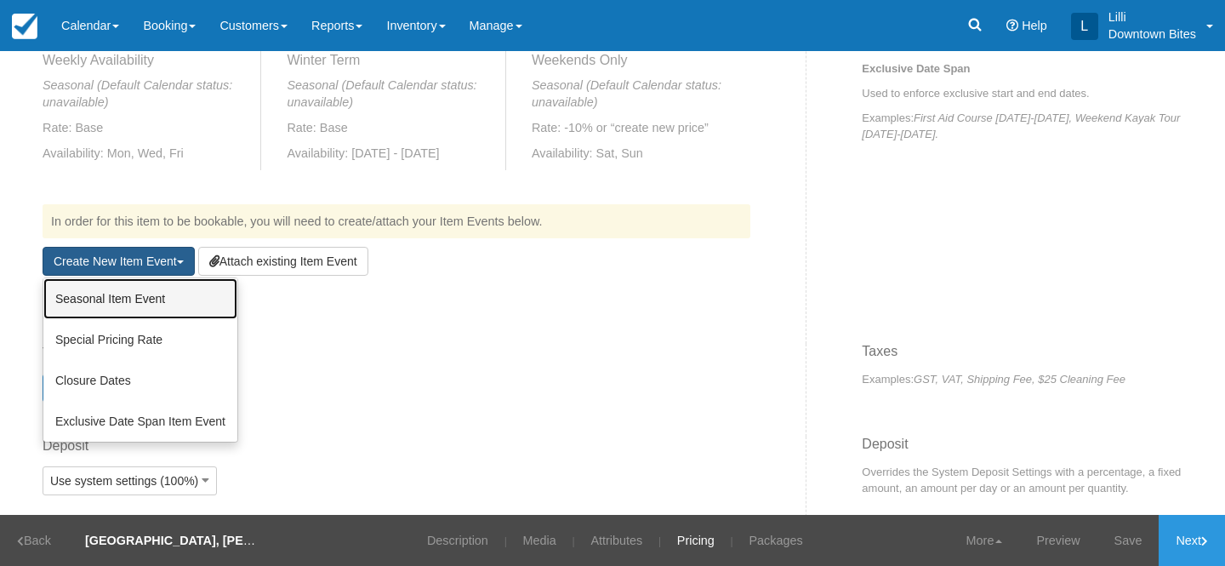
click at [152, 293] on link "Seasonal Item Event" at bounding box center [140, 298] width 194 height 41
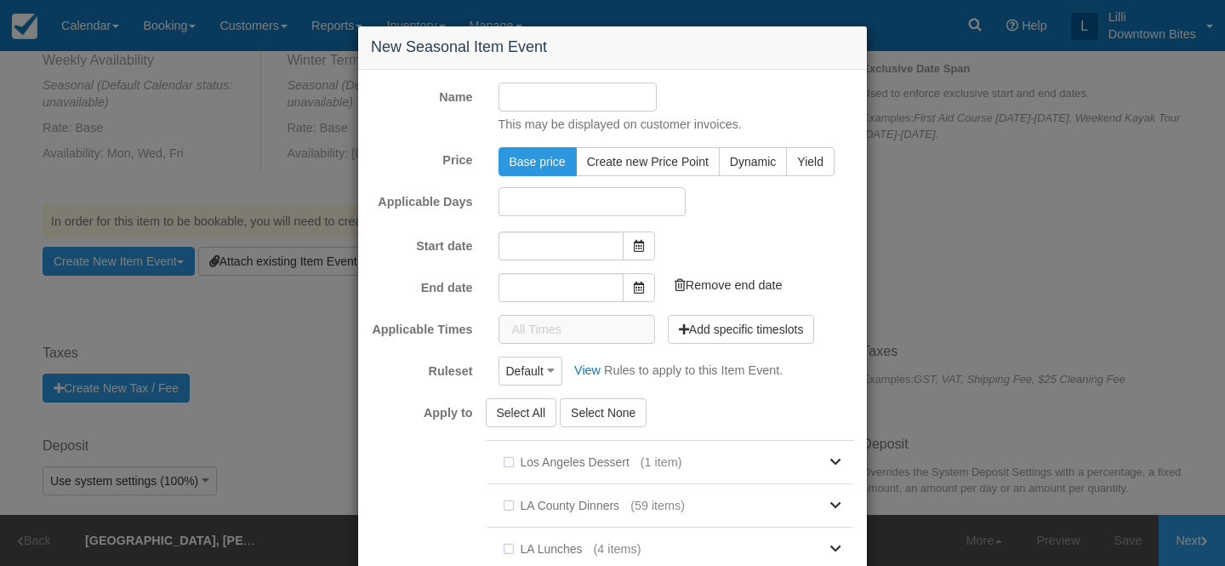
type input "10/09/25"
type input "11/09/25"
click at [596, 246] on input "10/09/25" at bounding box center [560, 243] width 125 height 29
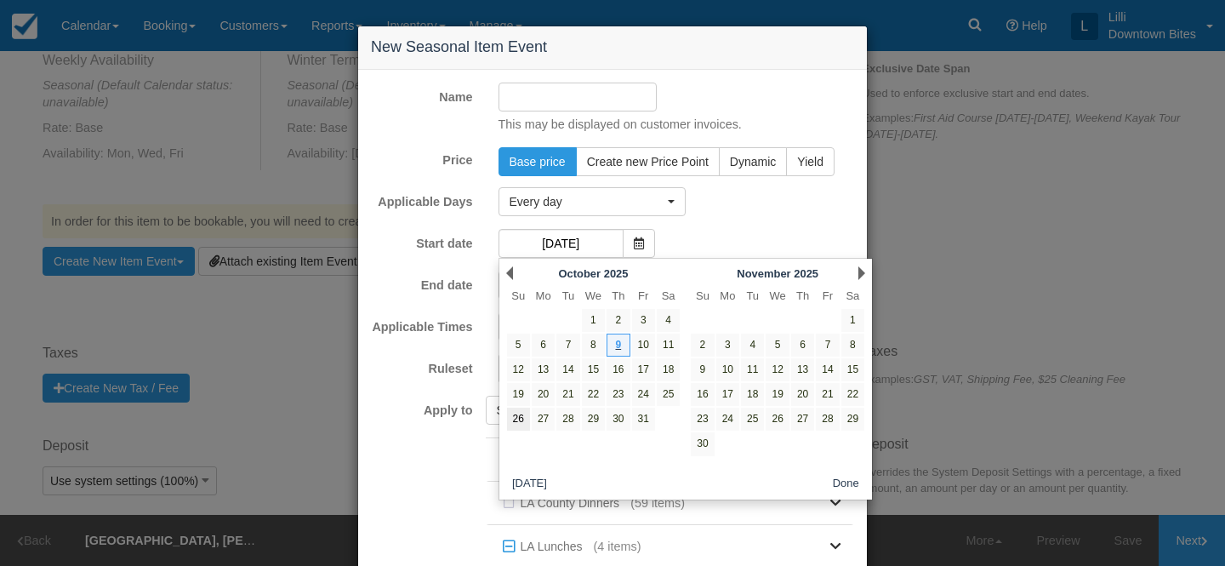
click at [515, 422] on link "26" at bounding box center [518, 418] width 23 height 23
type input "10/26/25"
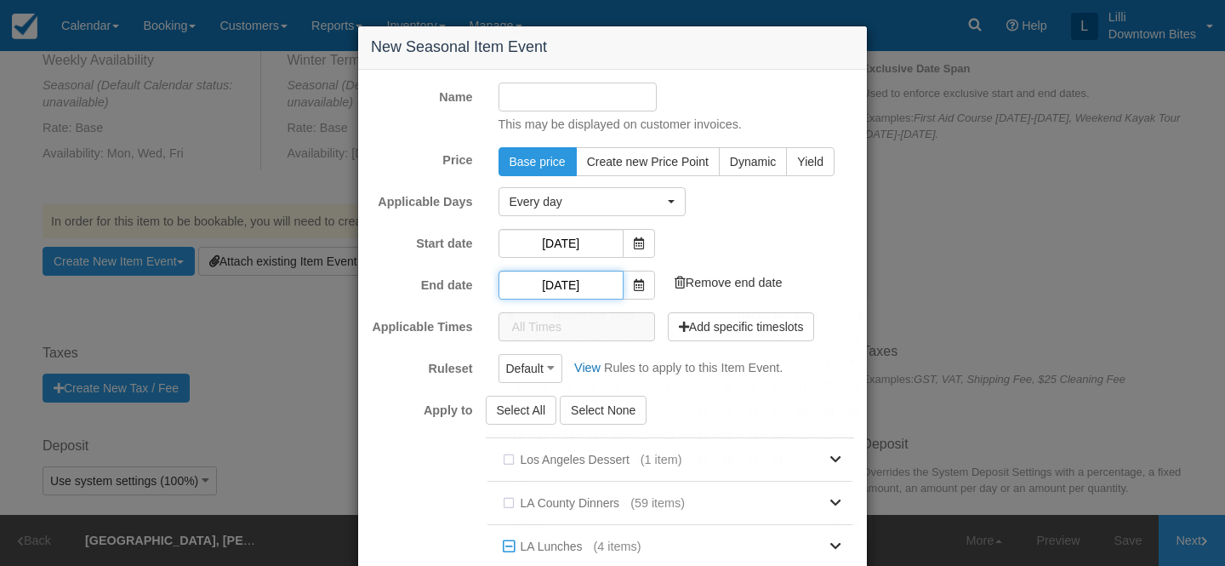
click at [568, 288] on input "11/09/25" at bounding box center [560, 284] width 125 height 29
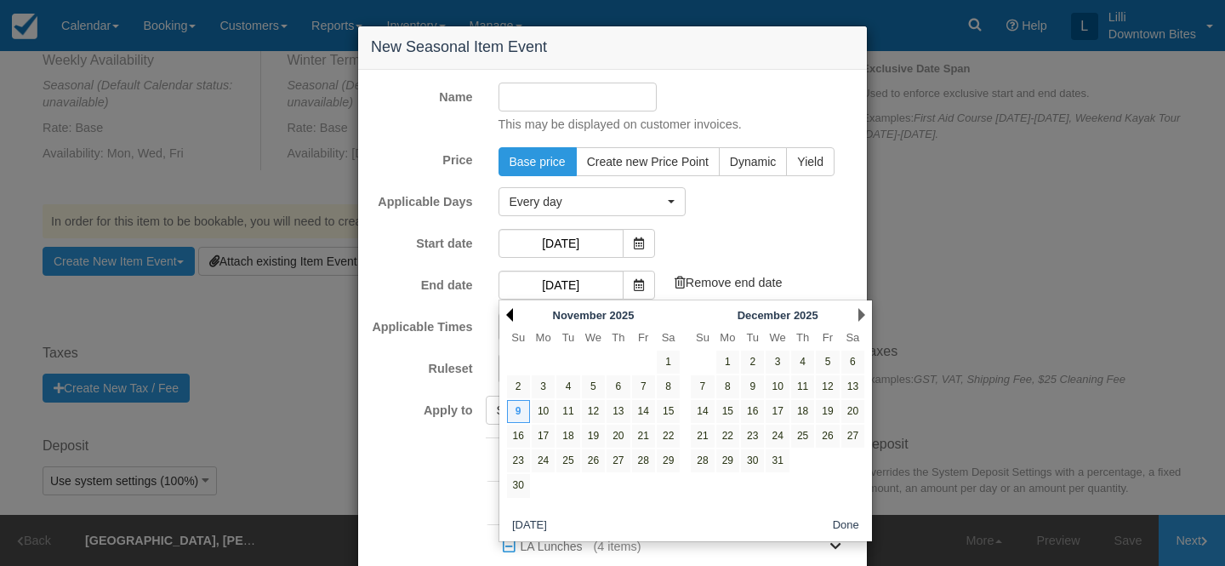
click at [512, 312] on link "Prev" at bounding box center [509, 315] width 7 height 14
click at [520, 464] on link "26" at bounding box center [518, 460] width 23 height 23
type input "10/26/25"
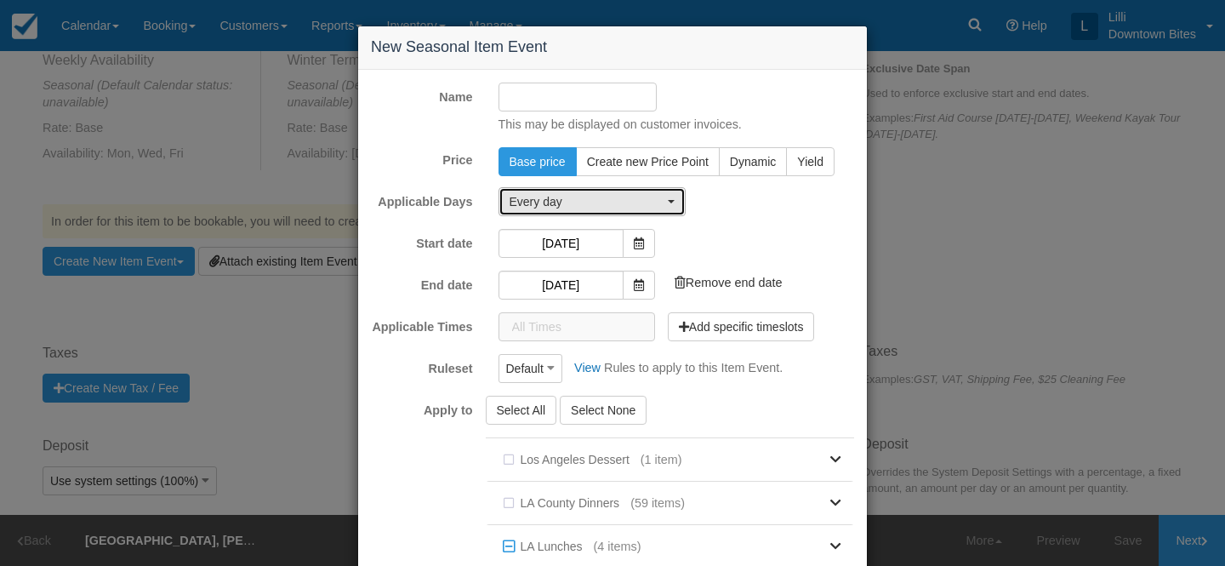
click at [578, 204] on span "Every day" at bounding box center [586, 201] width 154 height 17
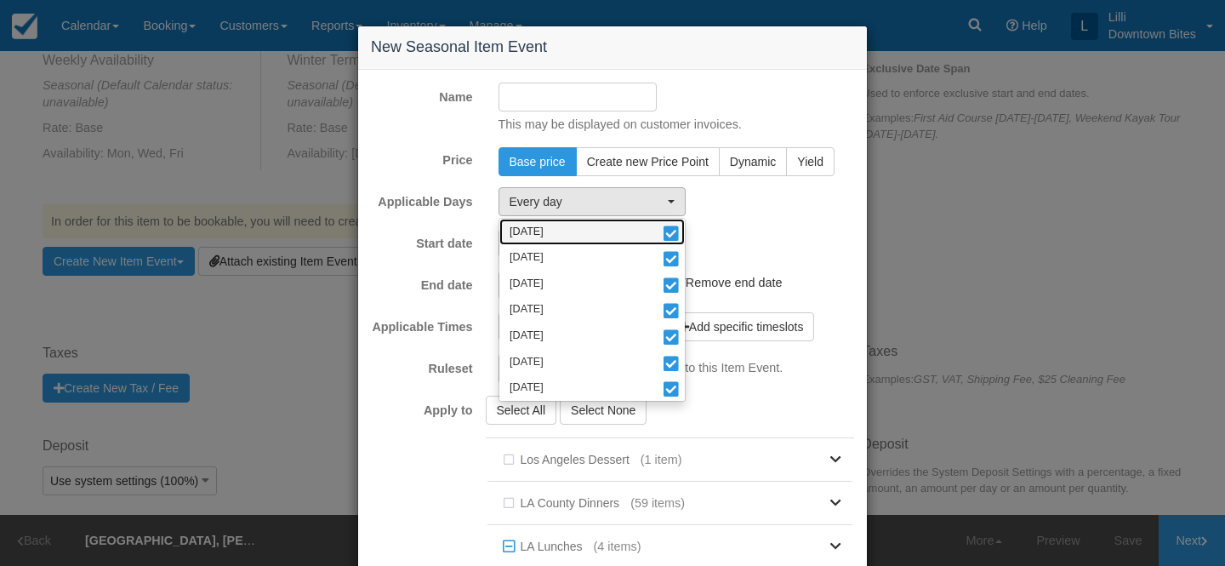
click at [574, 226] on link "Monday" at bounding box center [591, 232] width 185 height 26
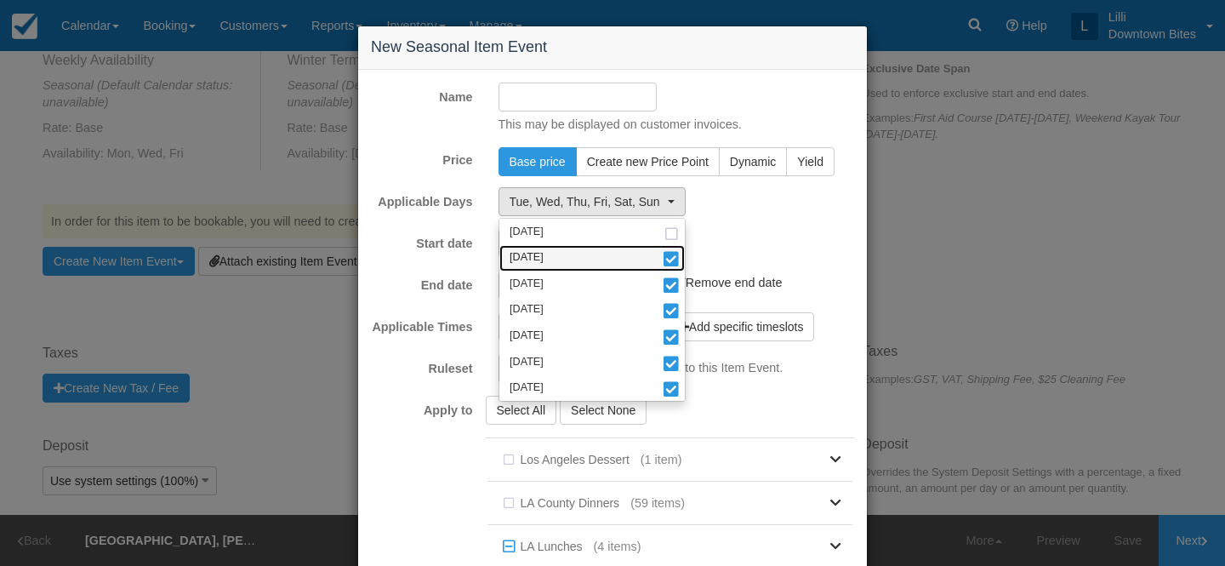
click at [570, 258] on link "Tuesday" at bounding box center [591, 258] width 185 height 26
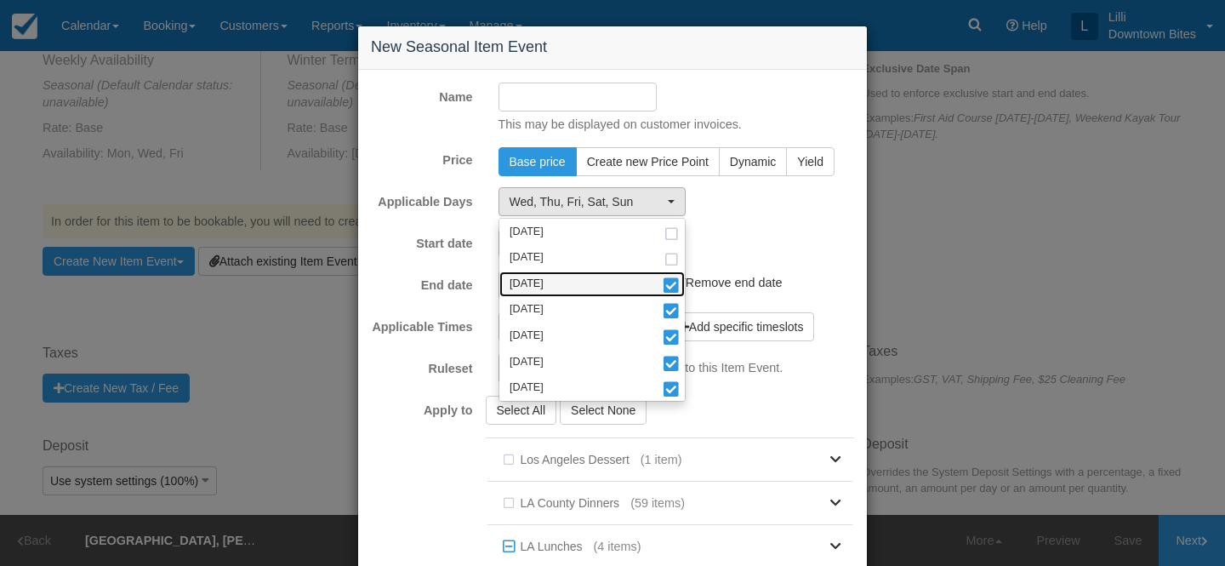
click at [569, 274] on link "Wednesday" at bounding box center [591, 284] width 185 height 26
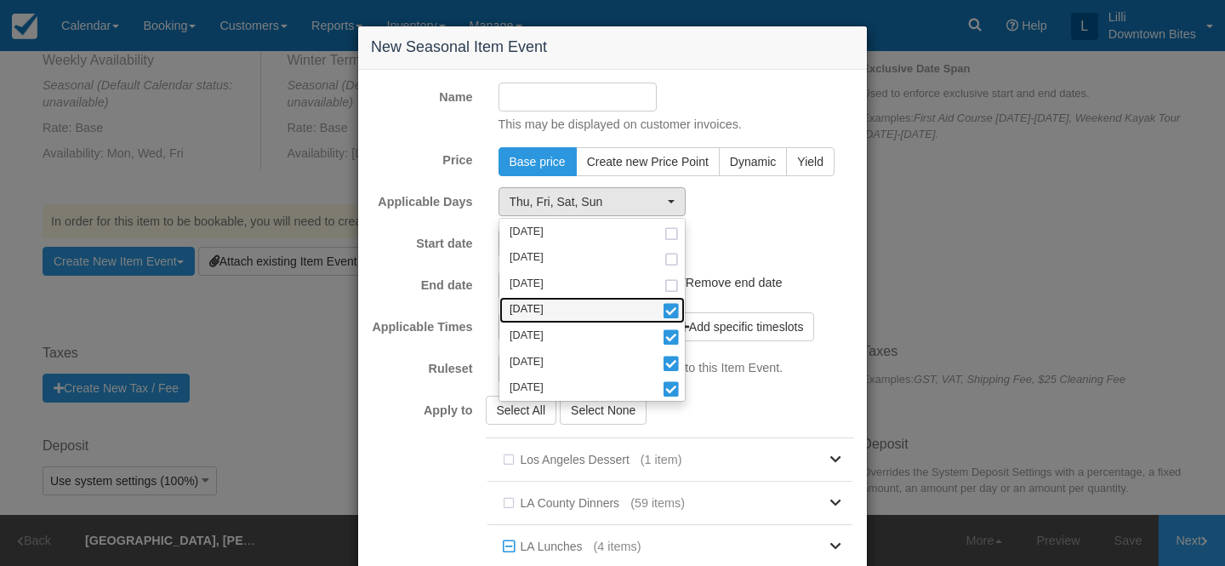
click at [566, 301] on link "Thursday" at bounding box center [591, 310] width 185 height 26
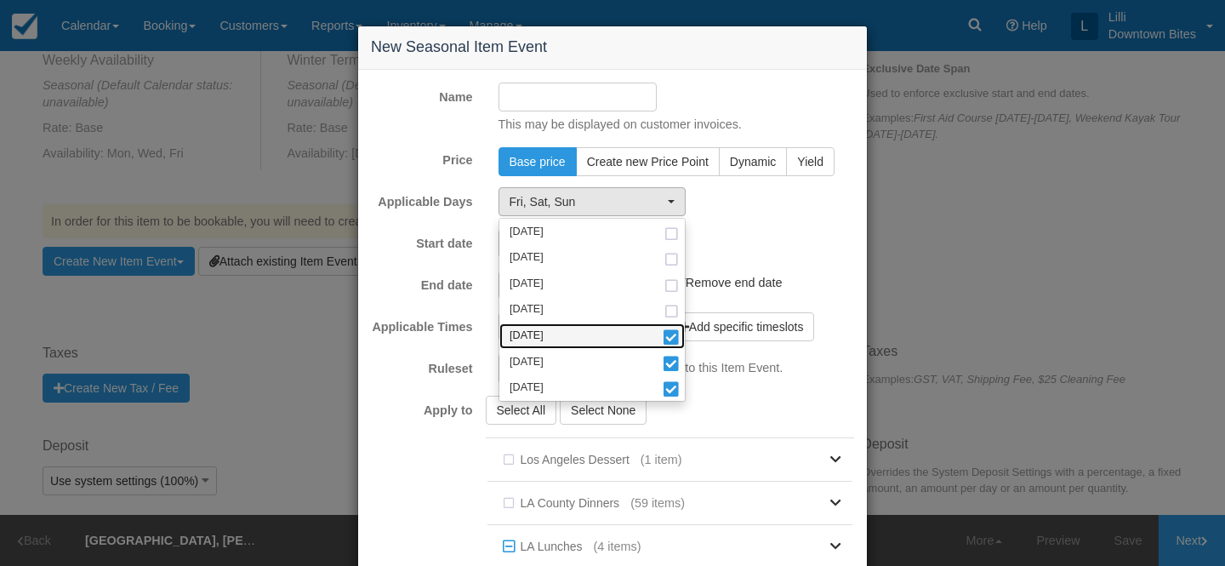
click at [556, 331] on link "Friday" at bounding box center [591, 336] width 185 height 26
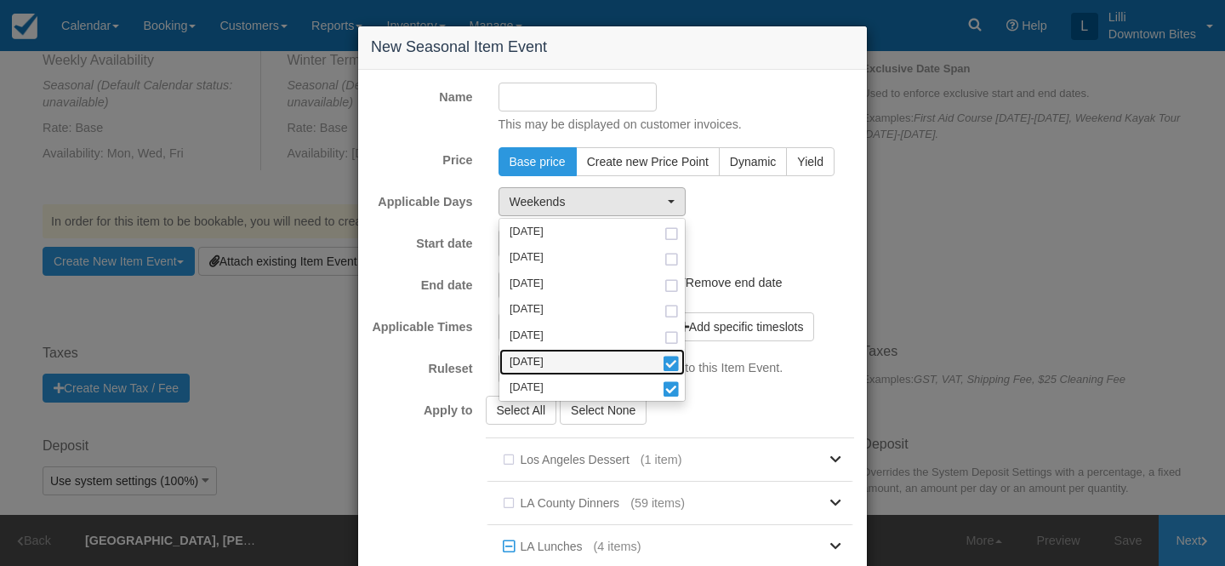
click at [552, 357] on link "Saturday" at bounding box center [591, 362] width 185 height 26
select select "sun"
click at [535, 89] on input "Name" at bounding box center [577, 97] width 159 height 29
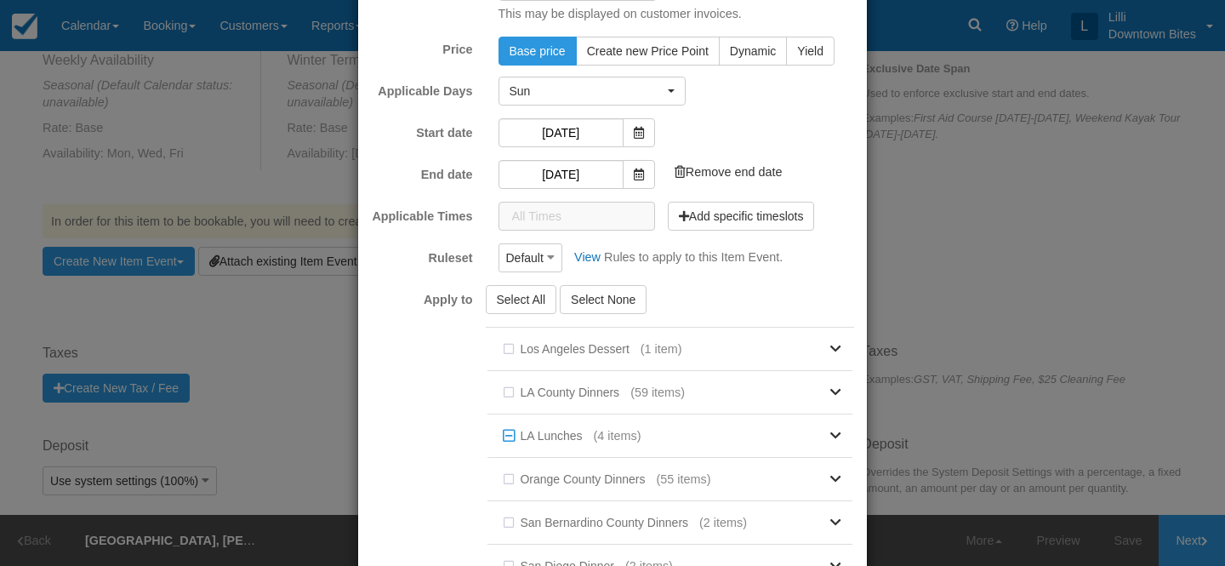
scroll to position [244, 0]
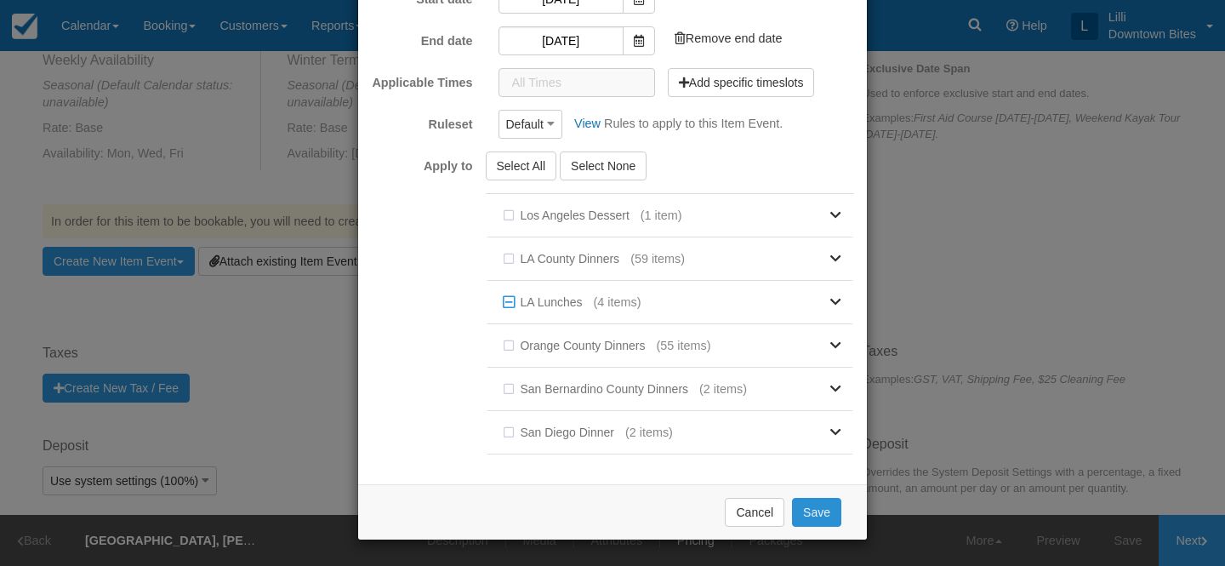
type input "10/26"
click at [828, 507] on button "Save" at bounding box center [816, 512] width 49 height 29
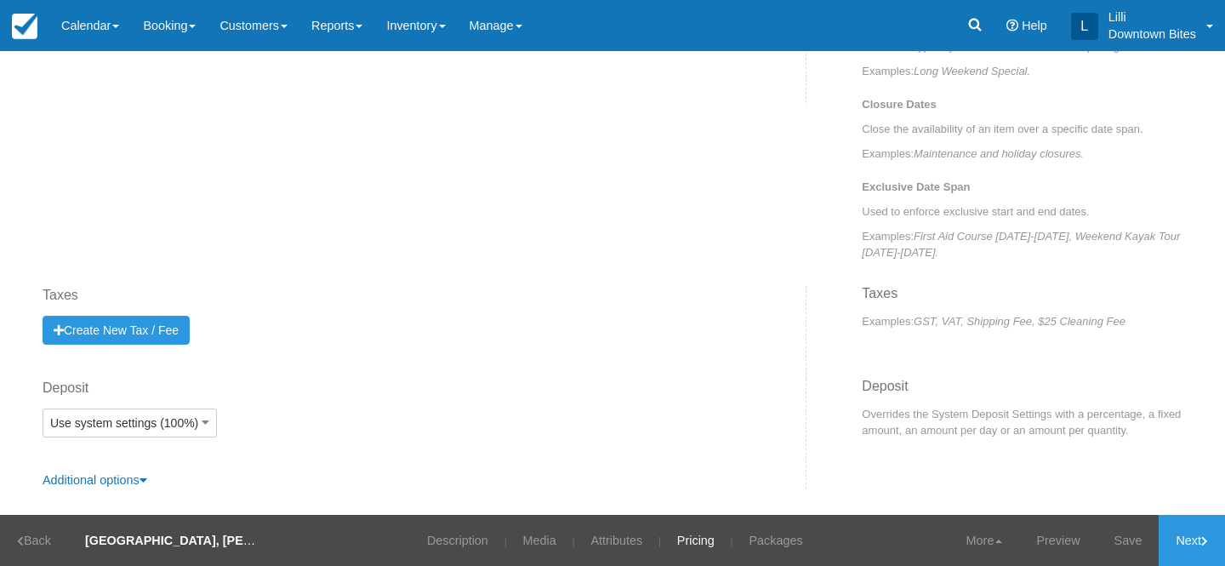
scroll to position [788, 0]
click at [453, 538] on link "Description" at bounding box center [457, 540] width 87 height 51
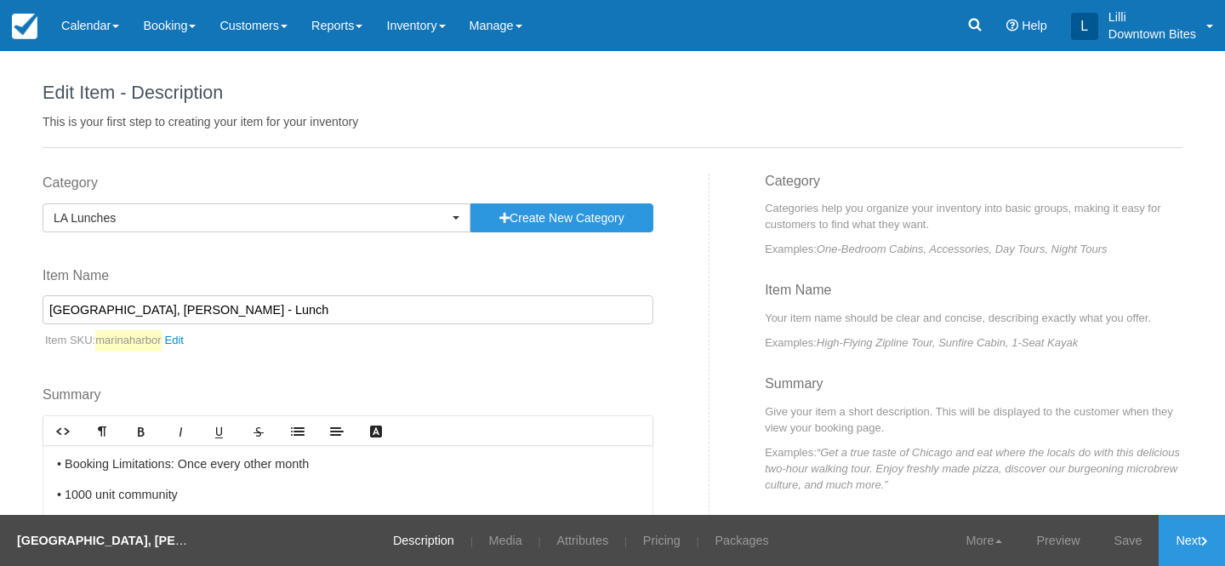
click at [272, 307] on input "Marina Harbor, Marina Del Rey - Lunch" at bounding box center [348, 309] width 611 height 29
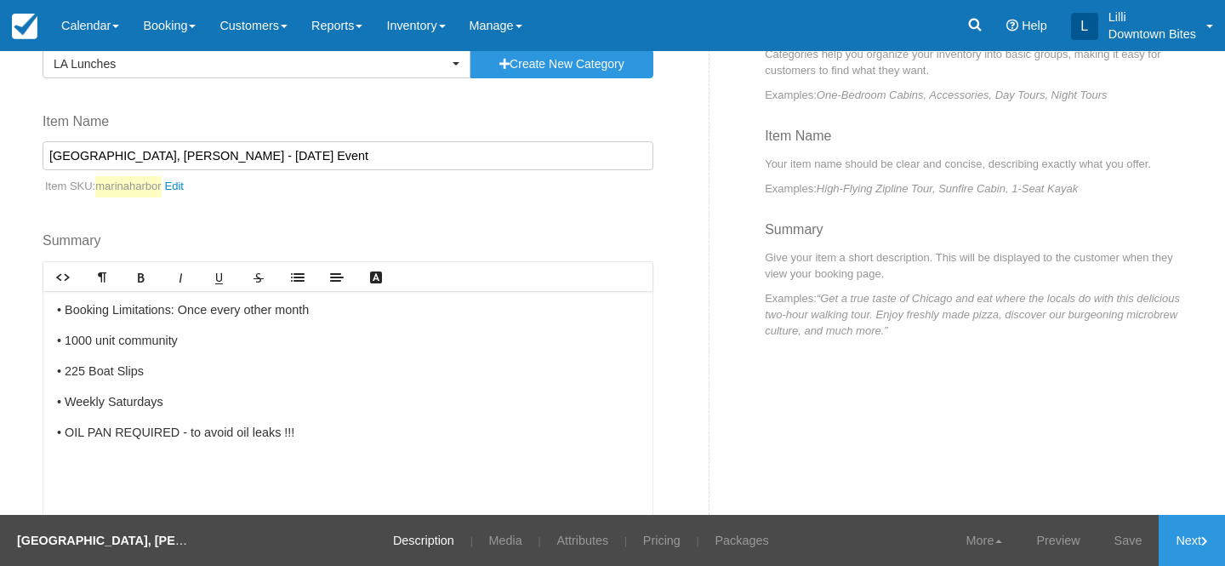
scroll to position [253, 0]
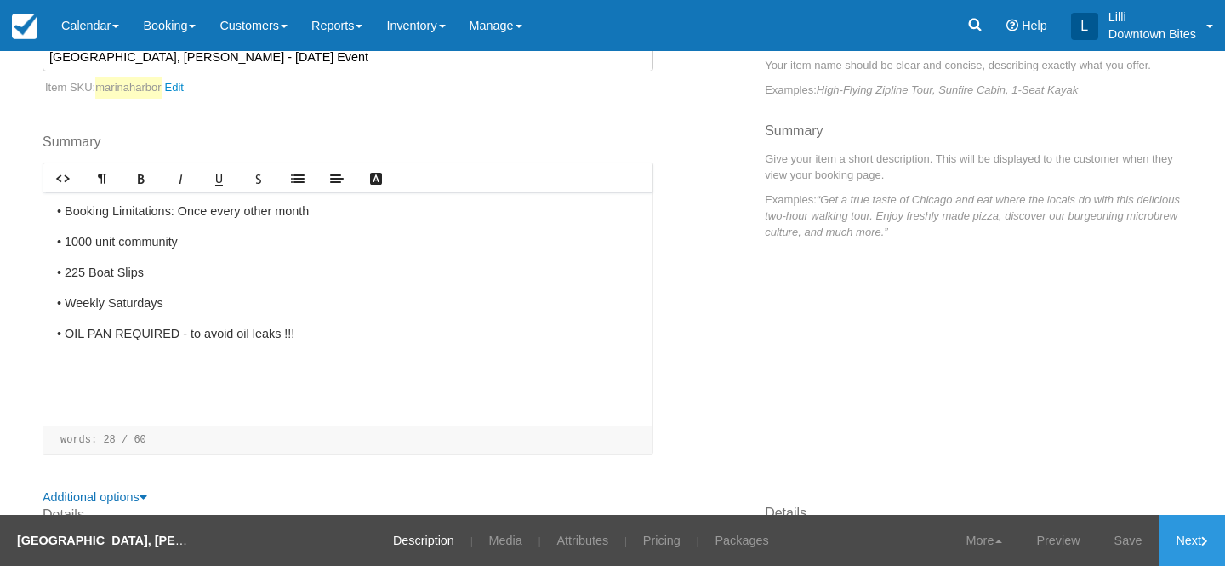
type input "[GEOGRAPHIC_DATA], [PERSON_NAME] - [DATE] Event"
drag, startPoint x: 157, startPoint y: 299, endPoint x: 48, endPoint y: 299, distance: 109.7
click at [48, 299] on div "• Booking Limitations: Once every other month • 1000 unit community • 225 Boat …" at bounding box center [347, 309] width 609 height 234
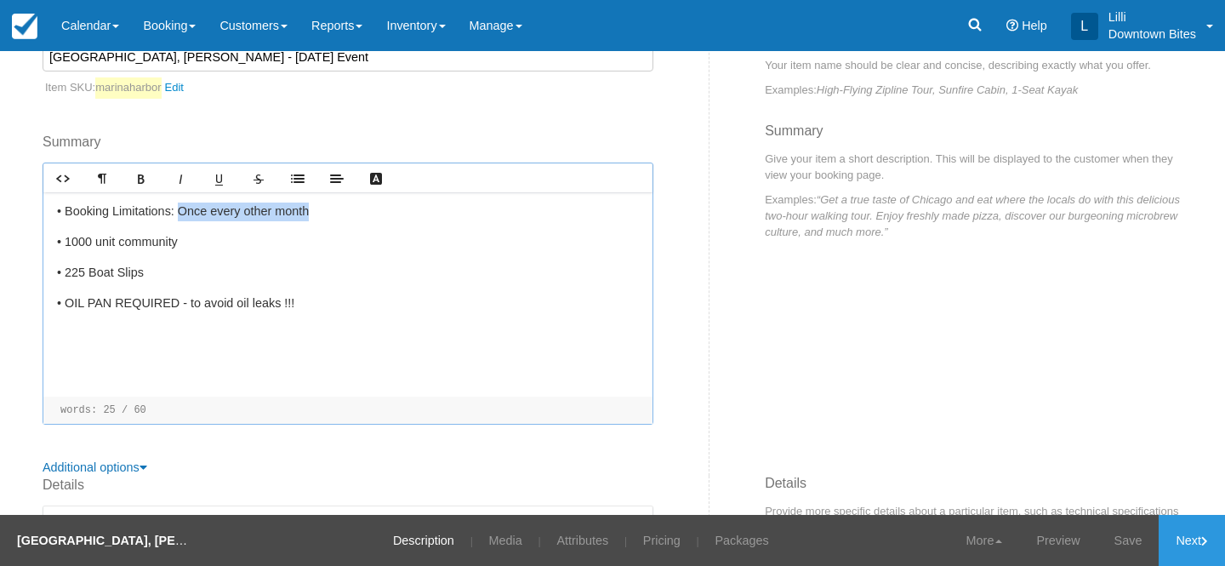
drag, startPoint x: 326, startPoint y: 215, endPoint x: 189, endPoint y: 214, distance: 136.9
click at [186, 214] on p "• Booking Limitations: Once every other month" at bounding box center [348, 211] width 582 height 19
click at [182, 211] on p "• Booking Limitations: Halloween Event" at bounding box center [348, 211] width 582 height 19
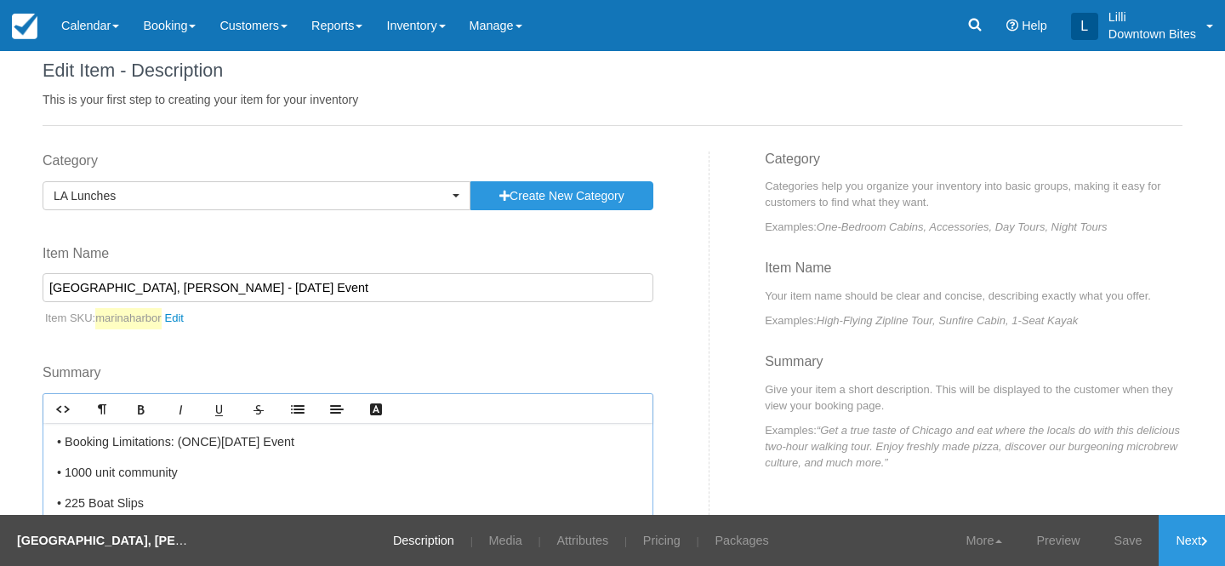
scroll to position [0, 0]
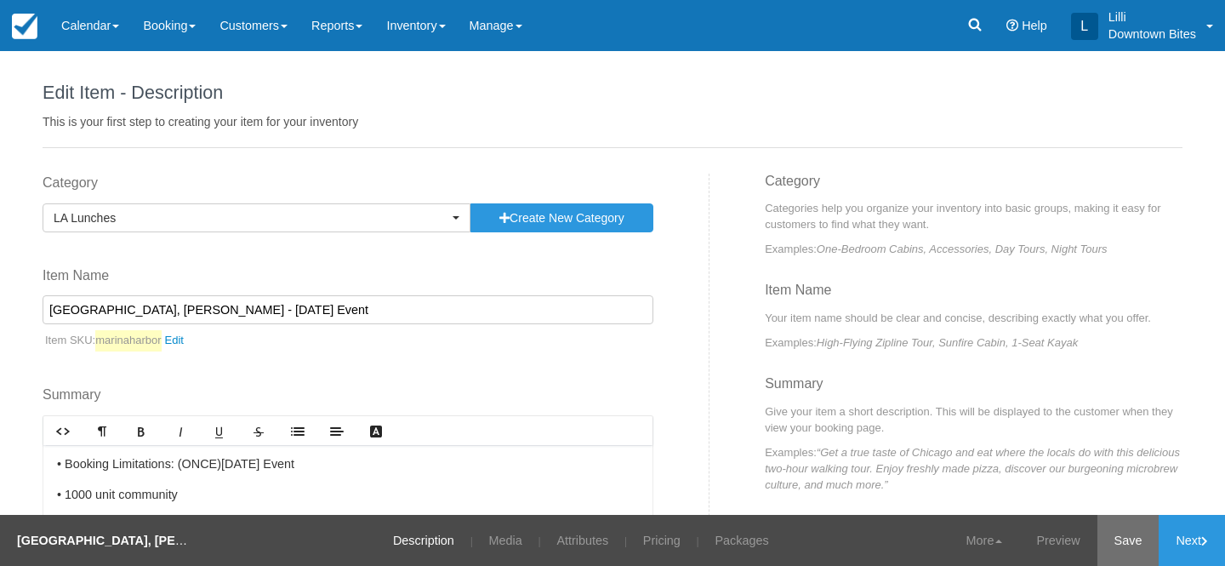
click at [1122, 543] on link "Save" at bounding box center [1128, 540] width 62 height 51
click at [1164, 548] on link "Next" at bounding box center [1191, 540] width 66 height 51
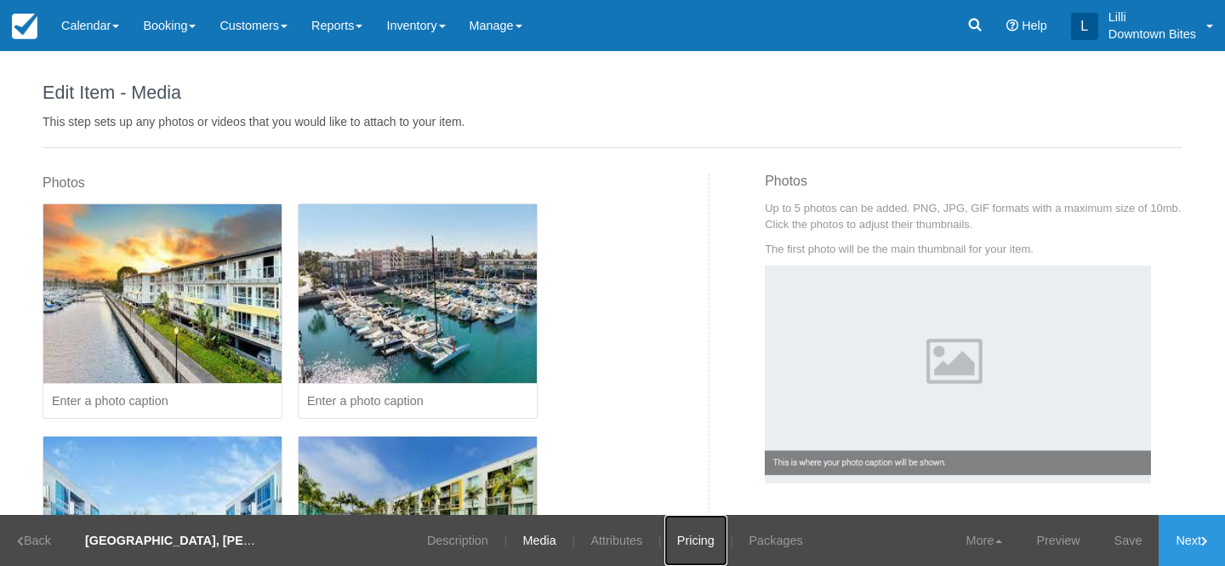
click at [675, 532] on link "Pricing" at bounding box center [695, 540] width 63 height 51
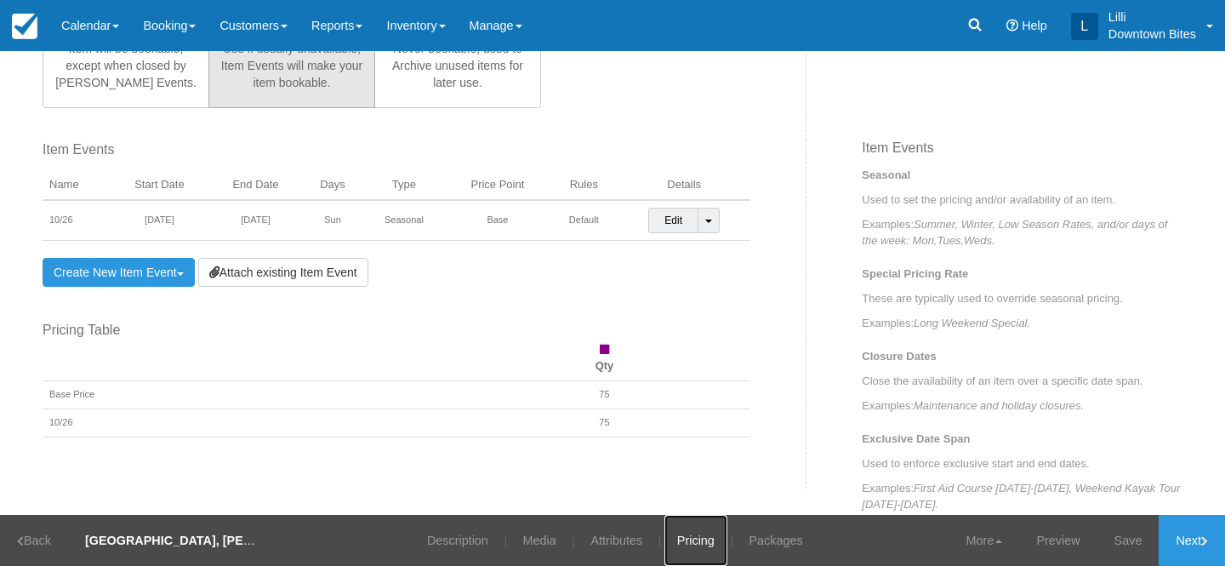
scroll to position [538, 0]
click at [1136, 535] on link "Save" at bounding box center [1128, 540] width 62 height 51
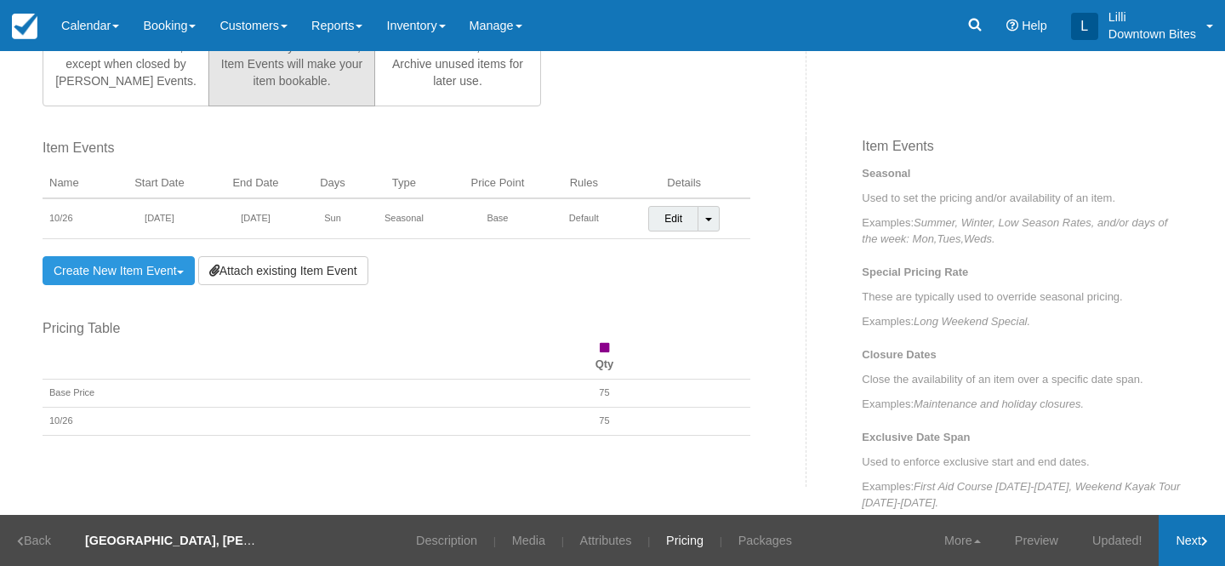
click at [1199, 543] on link "Next" at bounding box center [1191, 540] width 66 height 51
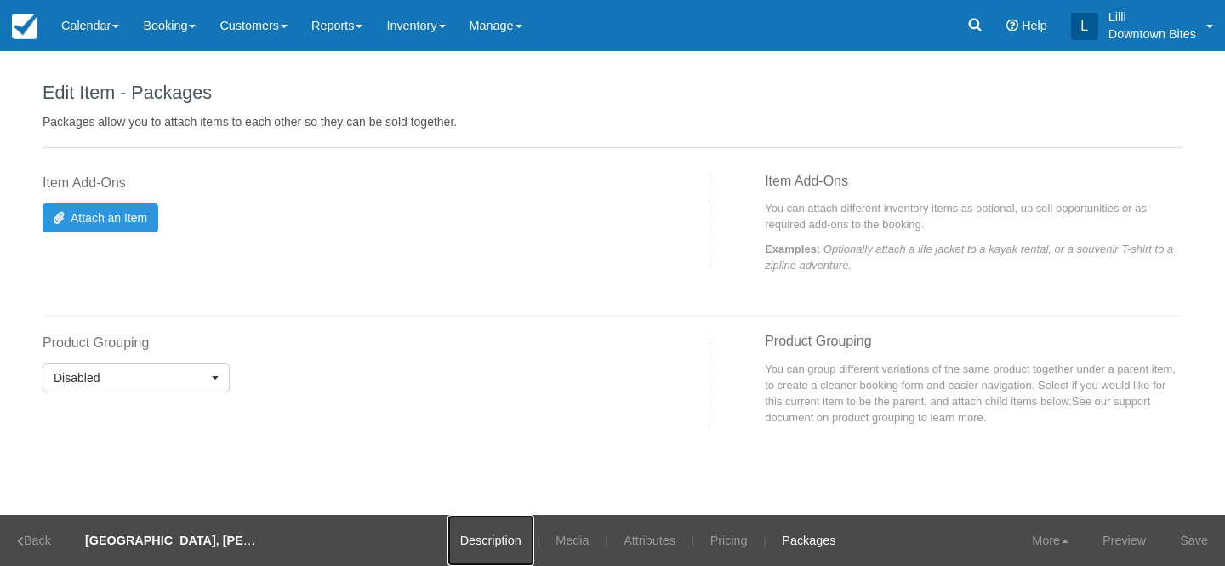
click at [482, 540] on link "Description" at bounding box center [490, 540] width 87 height 51
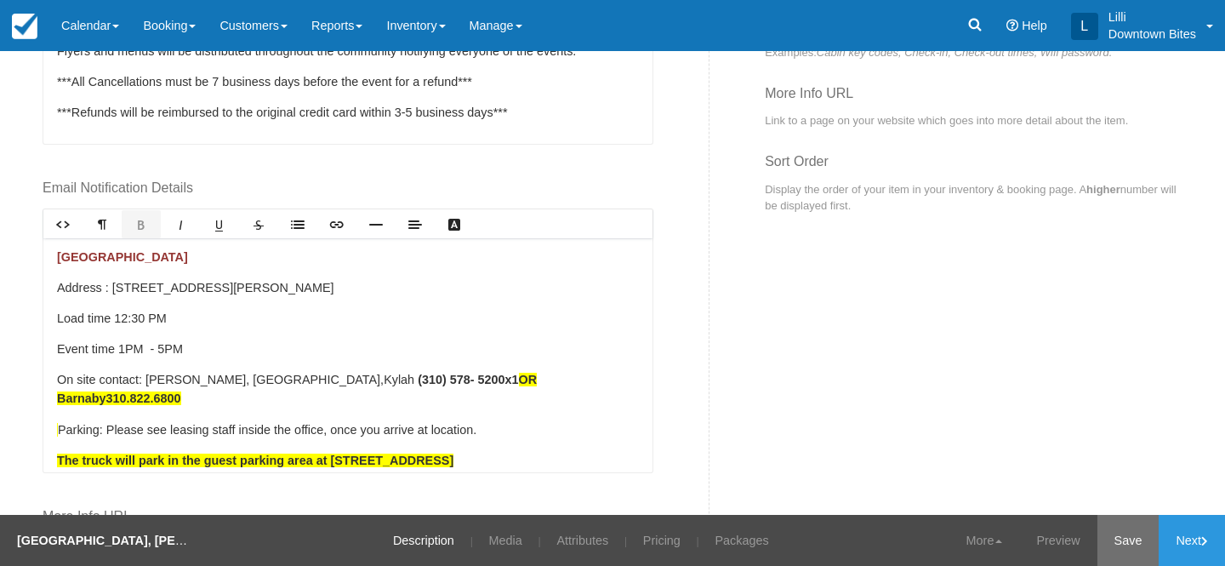
click at [1119, 537] on link "Save" at bounding box center [1128, 540] width 62 height 51
click at [567, 540] on link "Attributes" at bounding box center [571, 540] width 77 height 51
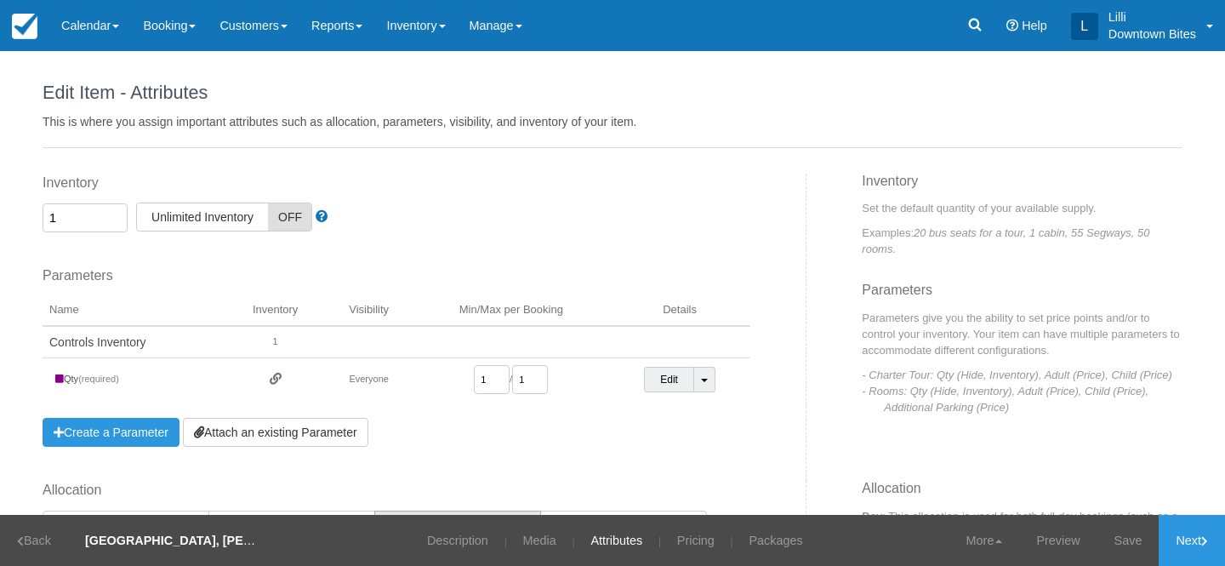
drag, startPoint x: 94, startPoint y: 213, endPoint x: 20, endPoint y: 213, distance: 74.8
click at [20, 213] on div "Edit Item - Description This is your first step to creating your item for your …" at bounding box center [612, 283] width 1225 height 464
click at [1120, 543] on link "Save" at bounding box center [1128, 540] width 62 height 51
drag, startPoint x: 71, startPoint y: 214, endPoint x: 23, endPoint y: 214, distance: 48.5
click at [23, 214] on div "Edit Item - Description This is your first step to creating your item for your …" at bounding box center [612, 283] width 1225 height 464
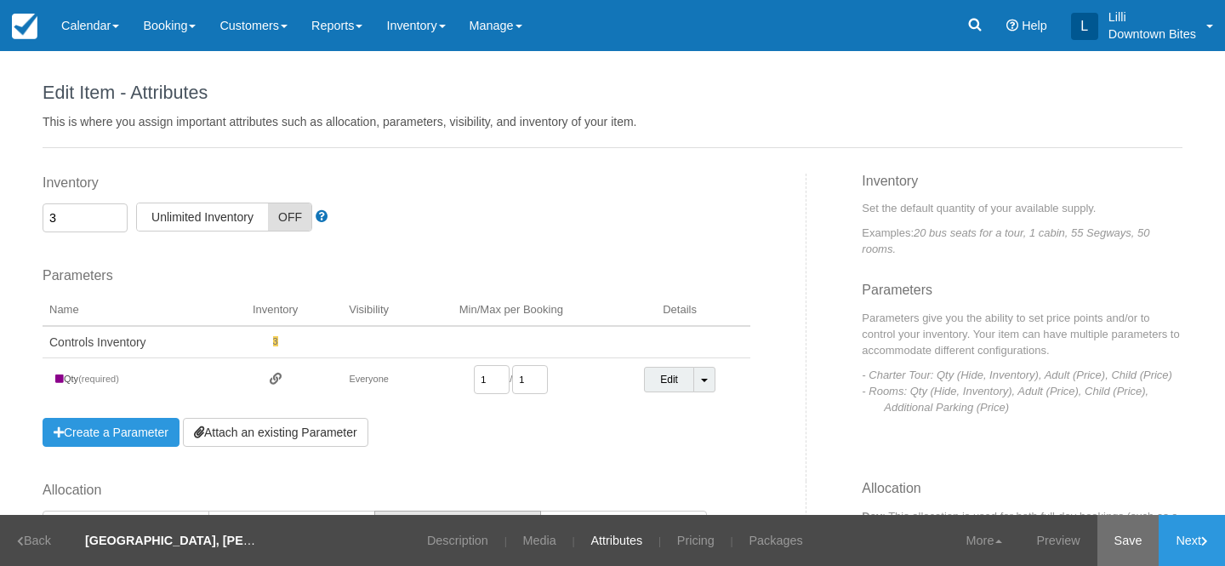
click at [1113, 539] on link "Save" at bounding box center [1128, 540] width 62 height 51
drag, startPoint x: 65, startPoint y: 214, endPoint x: 36, endPoint y: 214, distance: 29.8
click at [36, 214] on div "Inventory 3 Unlimited ON Unlimited Inventory OFF This item is a Product Groupin…" at bounding box center [418, 327] width 777 height 307
type input "4"
click at [1097, 530] on link "Save" at bounding box center [1128, 540] width 62 height 51
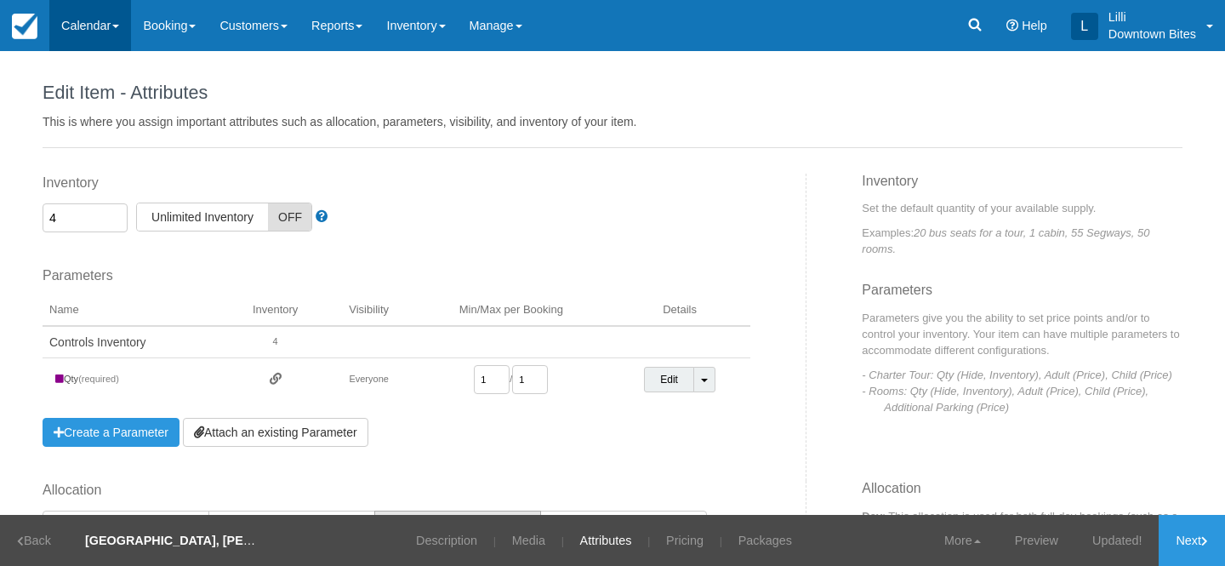
click at [89, 18] on link "Calendar" at bounding box center [90, 25] width 82 height 51
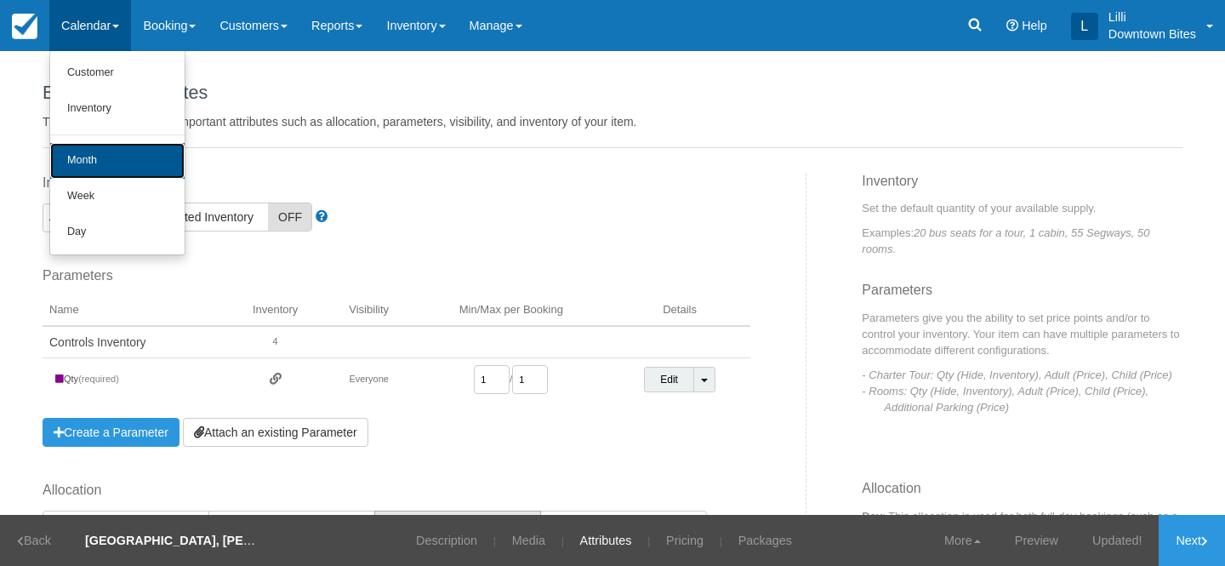
click at [103, 145] on link "Month" at bounding box center [117, 161] width 134 height 36
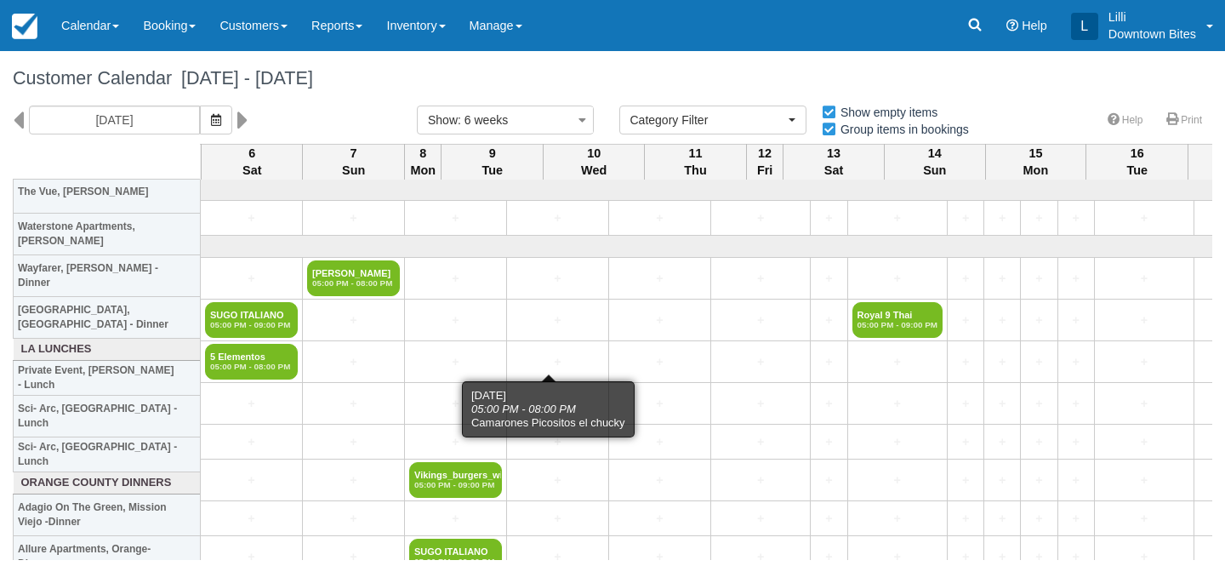
select select
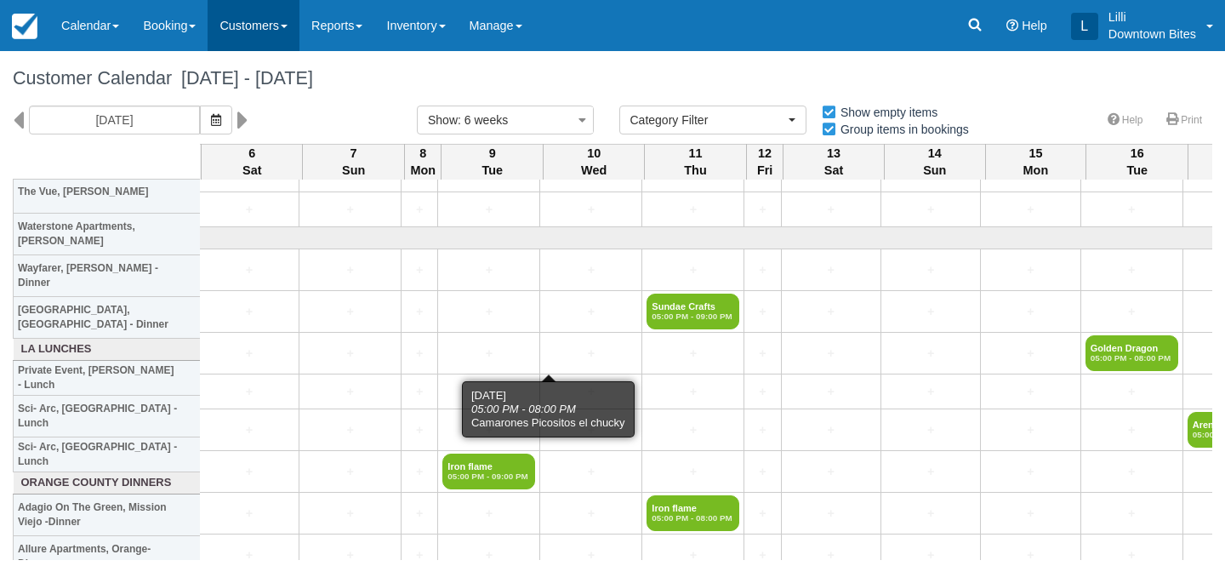
click at [269, 15] on link "Customers" at bounding box center [254, 25] width 92 height 51
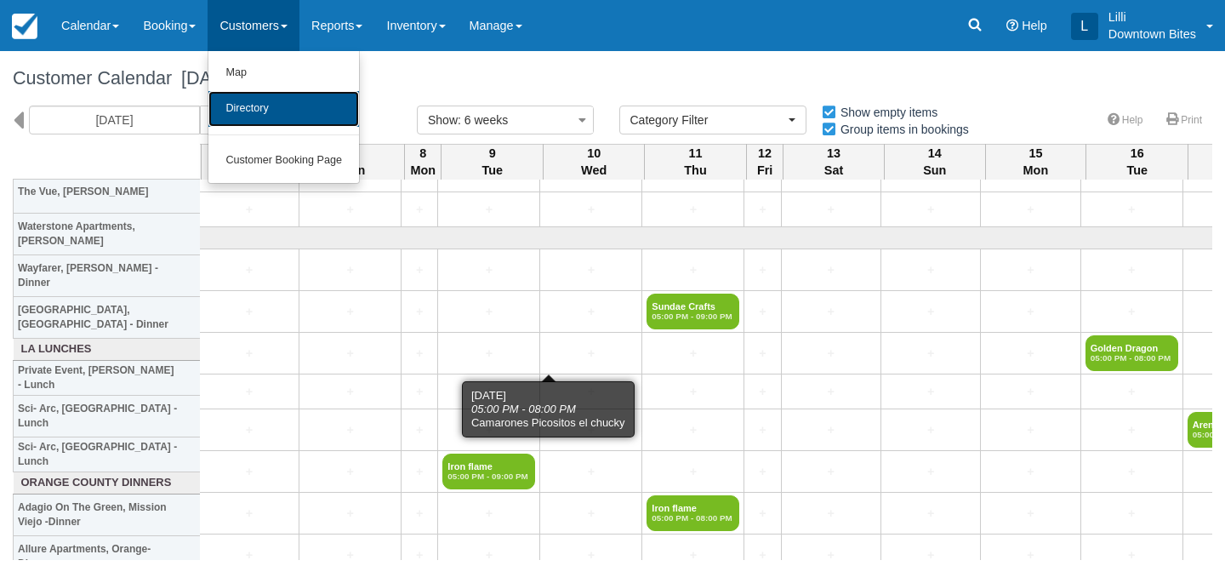
click at [268, 107] on link "Directory" at bounding box center [283, 109] width 151 height 36
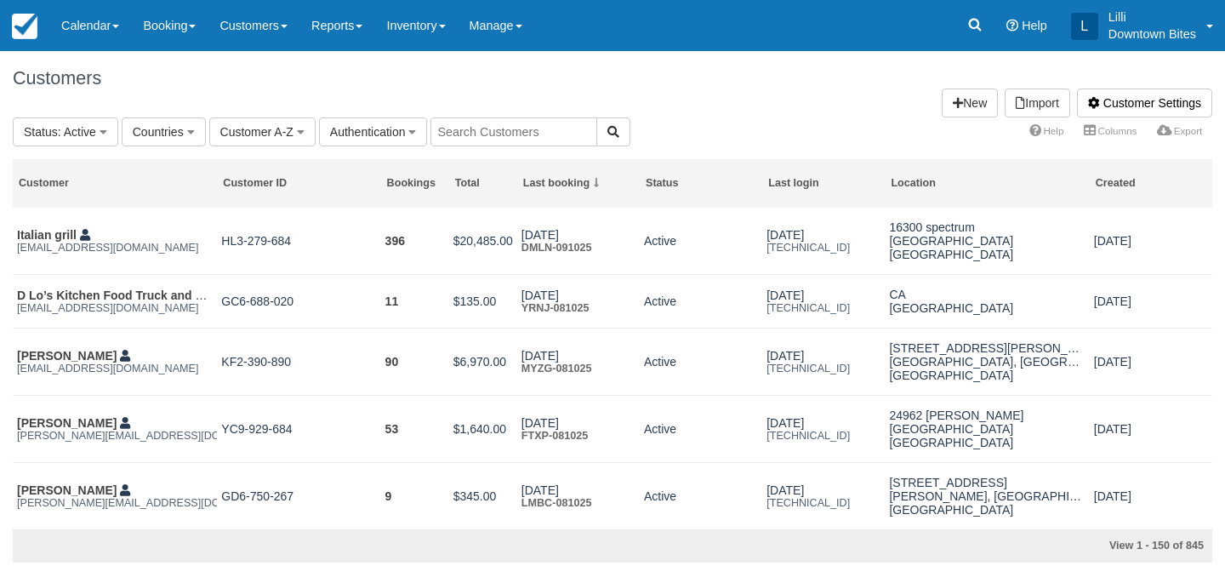
click at [527, 128] on input "text" at bounding box center [513, 131] width 167 height 29
type input "lala"
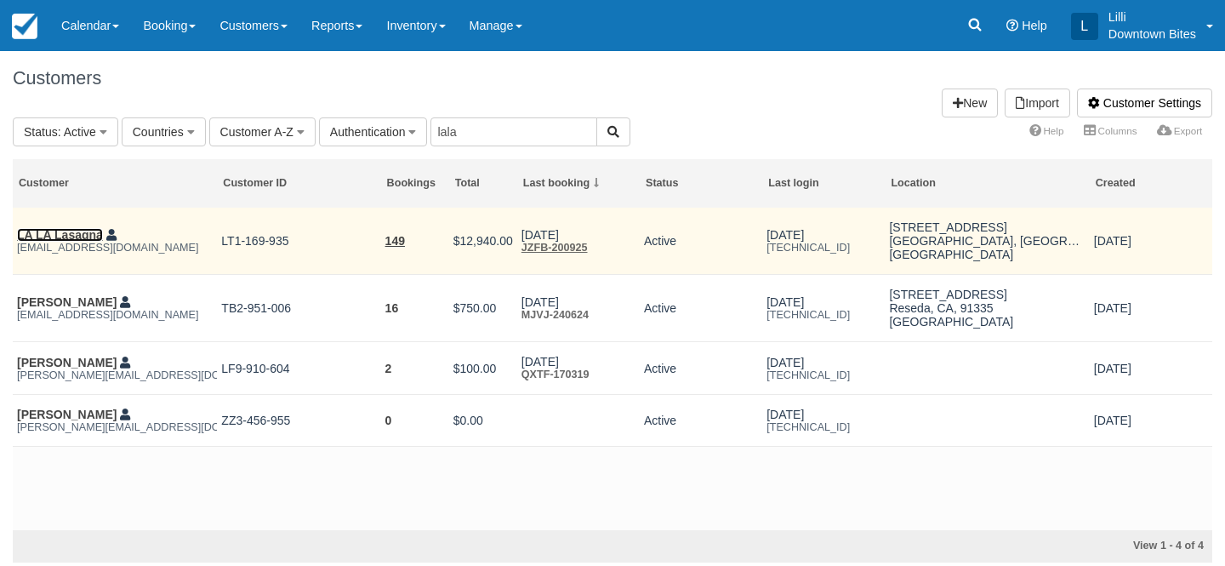
click at [60, 236] on link "LA LA Lasagna" at bounding box center [60, 235] width 86 height 14
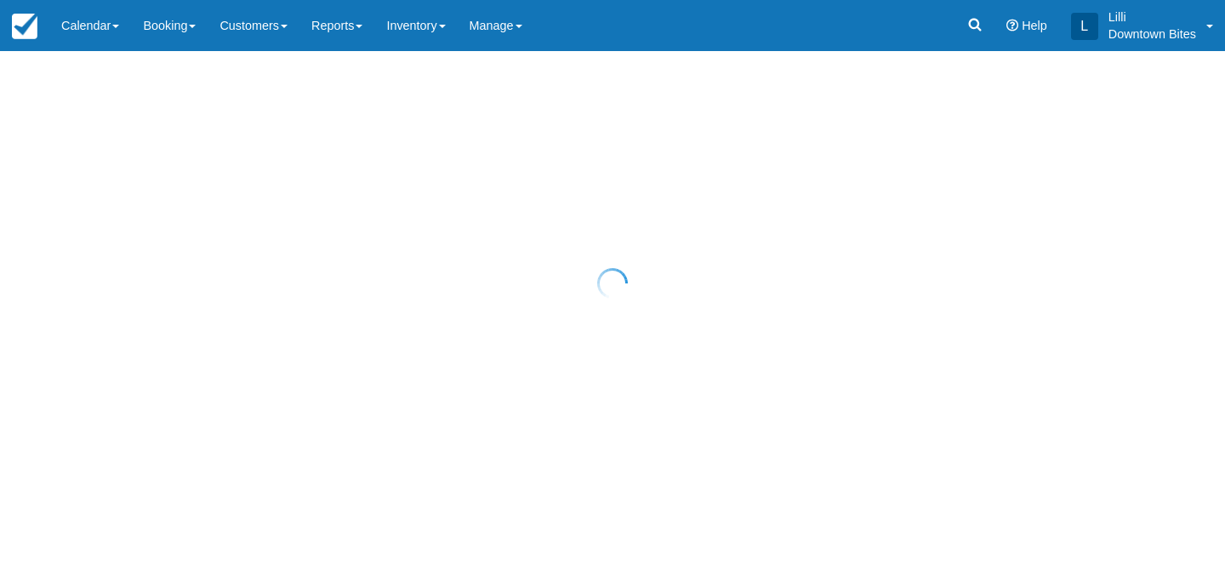
select select "50"
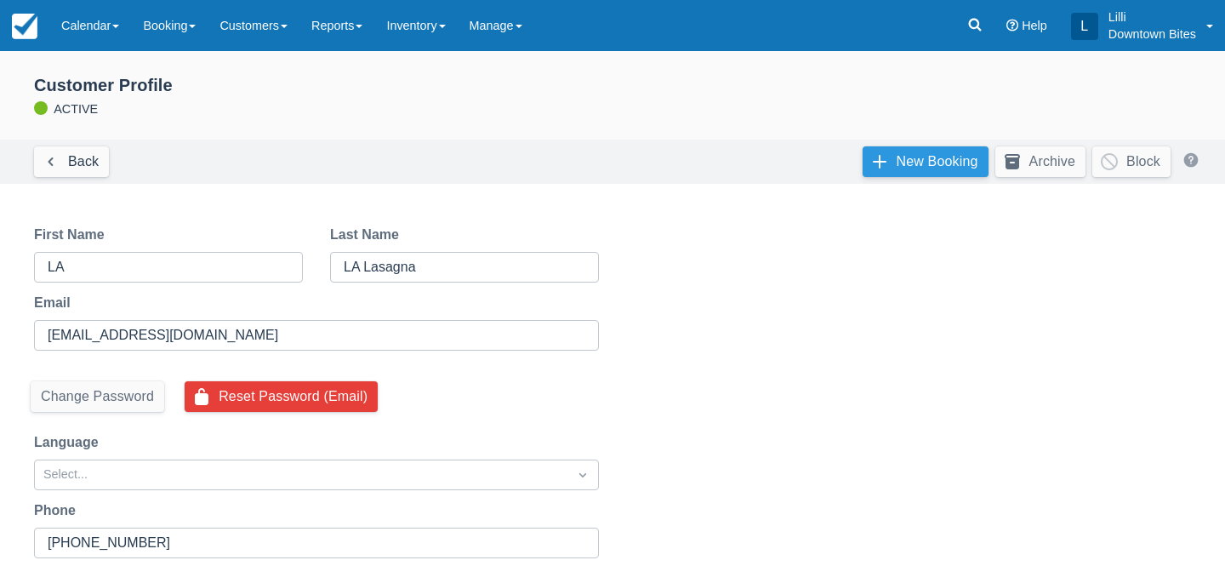
click at [898, 169] on link "New Booking" at bounding box center [925, 161] width 126 height 31
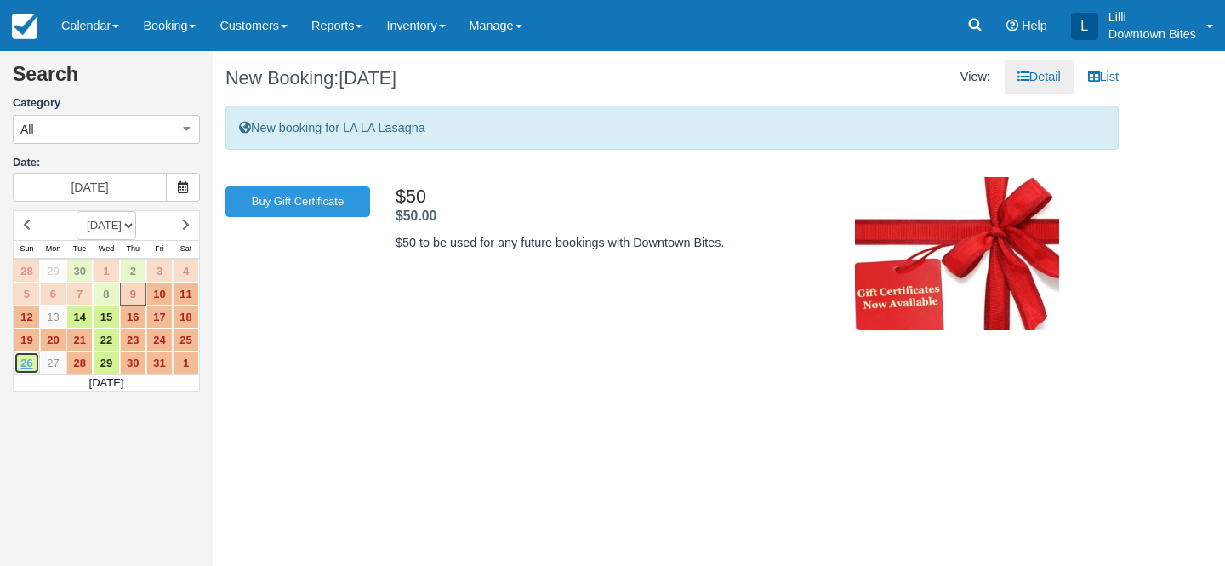
click at [24, 365] on link "26" at bounding box center [27, 362] width 26 height 23
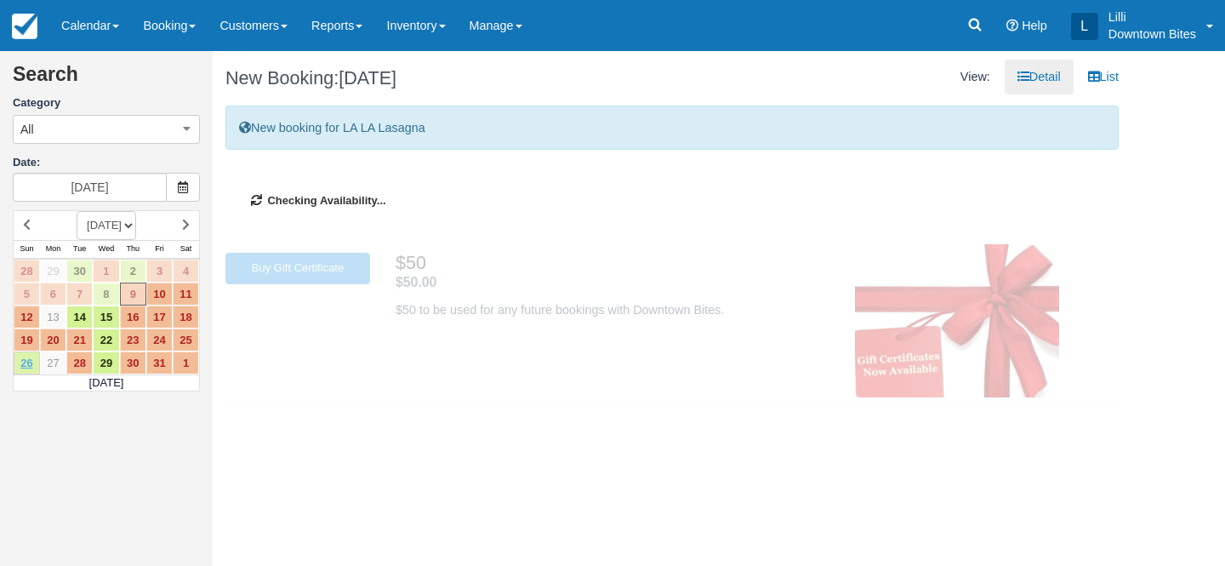
type input "10/26/25"
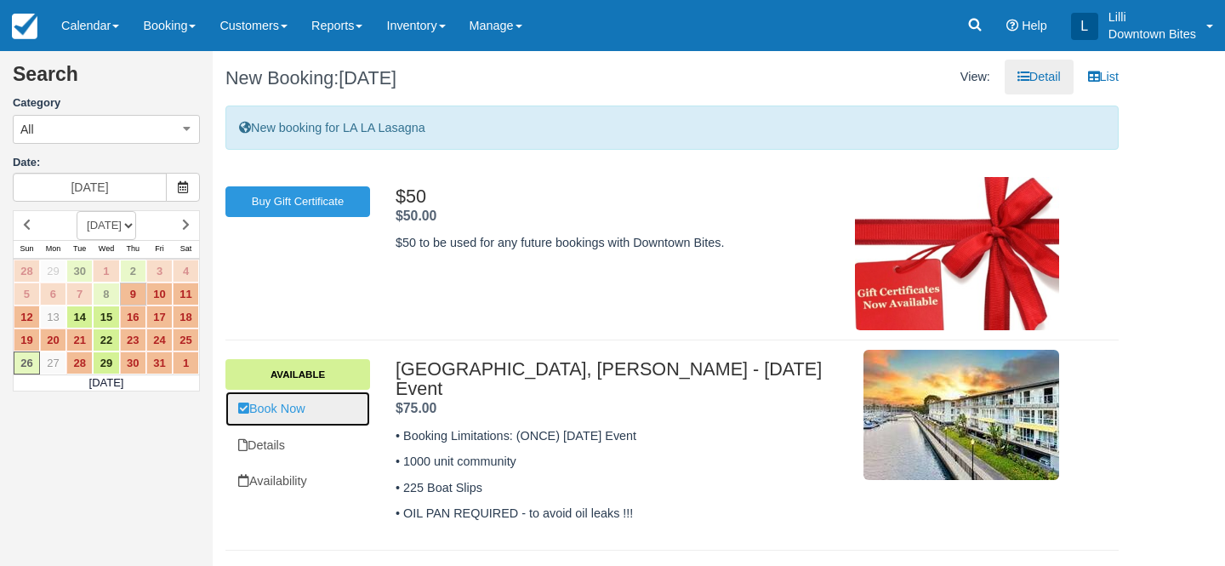
click at [259, 405] on link "Book Now" at bounding box center [297, 408] width 145 height 35
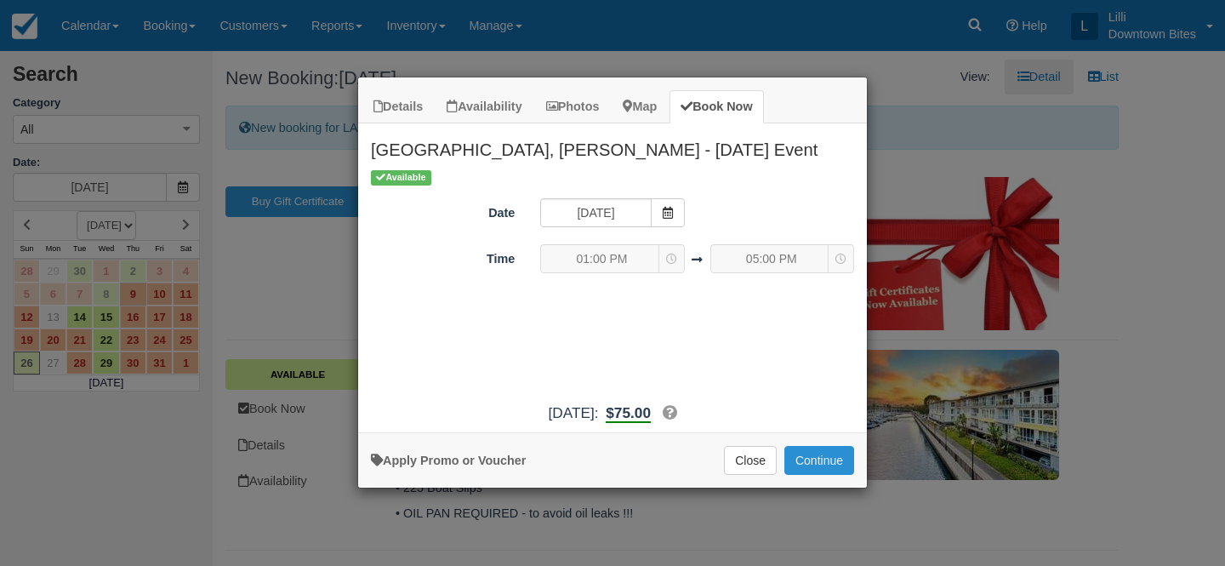
click at [839, 462] on button "Continue" at bounding box center [819, 460] width 70 height 29
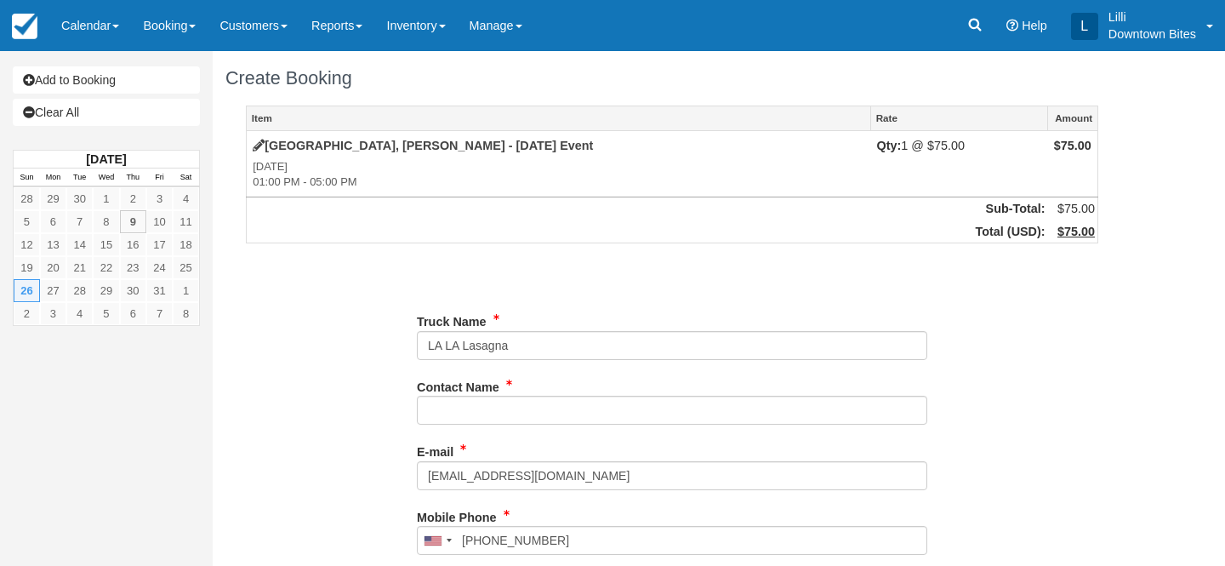
type input "[PHONE_NUMBER]"
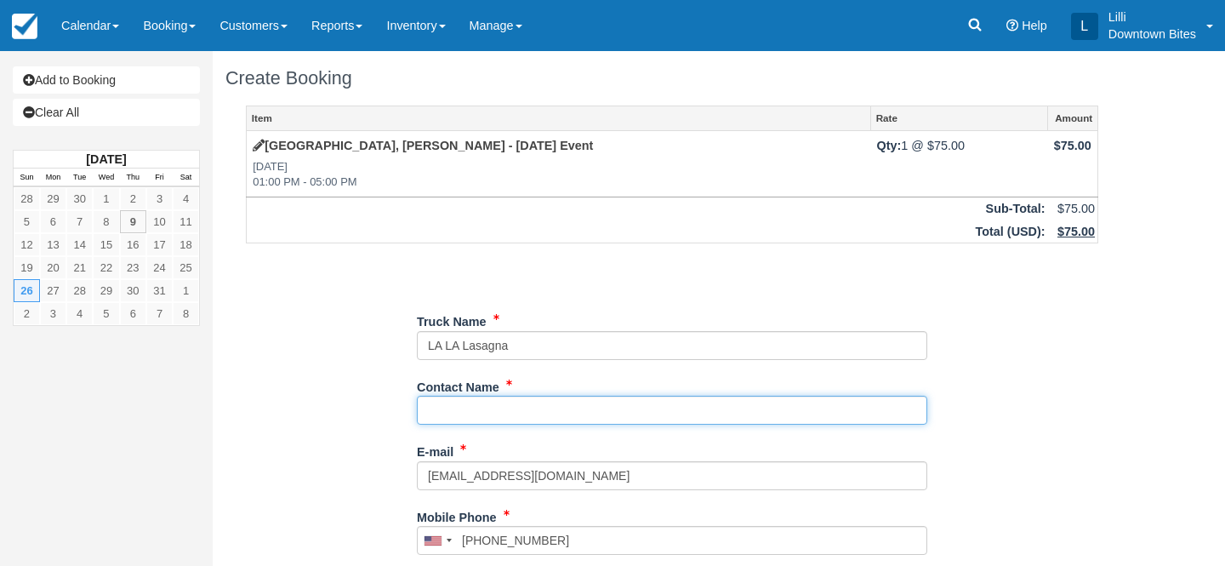
click at [503, 406] on input "Contact Name" at bounding box center [672, 410] width 510 height 29
type input "[PERSON_NAME]"
type input "[PHONE_NUMBER]"
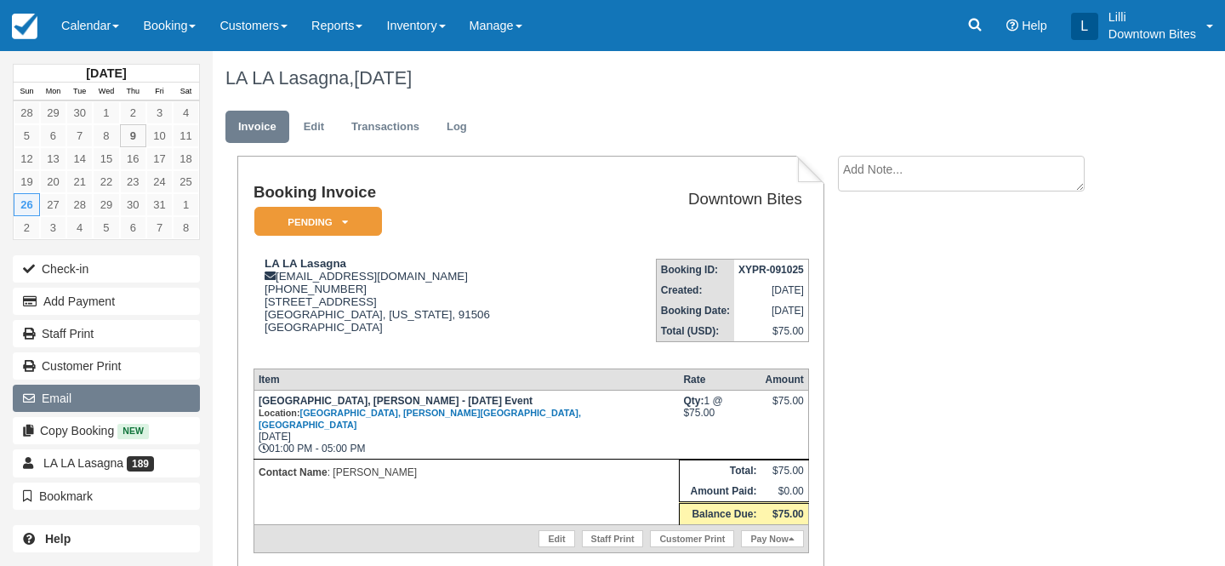
click at [91, 406] on button "Email" at bounding box center [106, 397] width 187 height 27
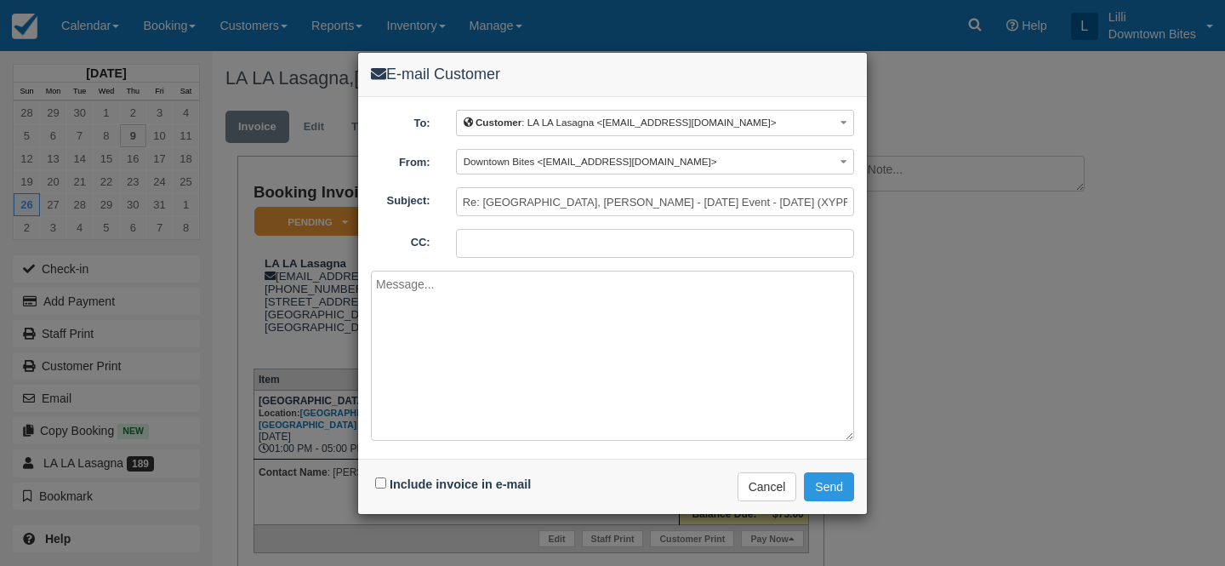
click at [476, 241] on input "CC:" at bounding box center [655, 243] width 398 height 29
type input "lilli@downtownbites.com"
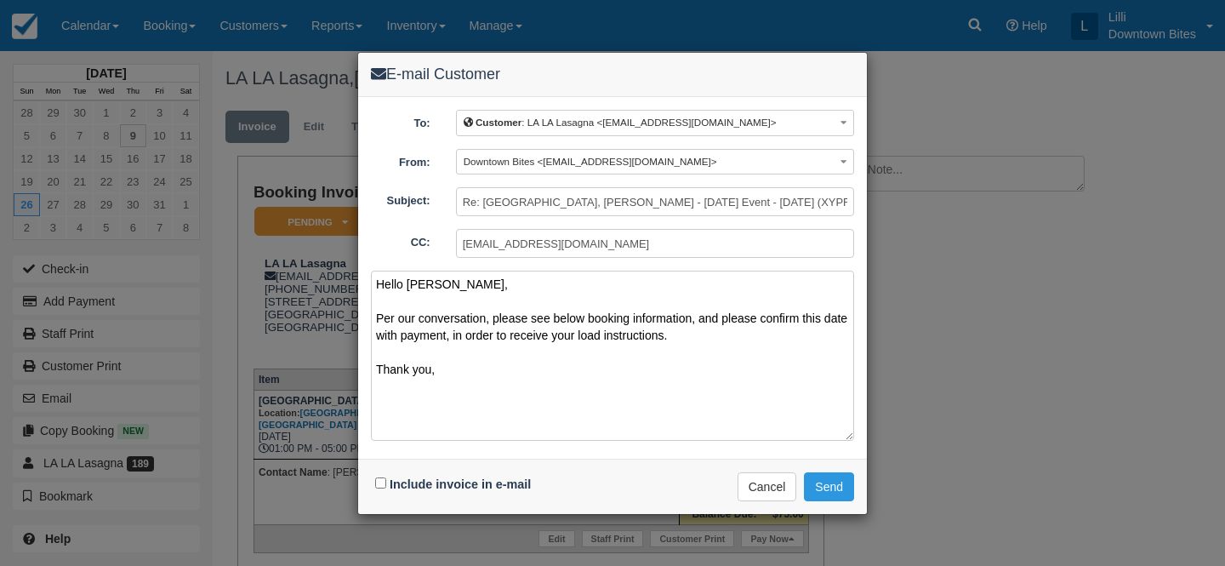
type textarea "Hello Maurizio, Per our conversation, please see below booking information, and…"
click at [382, 484] on input "Include invoice in e-mail" at bounding box center [380, 482] width 11 height 11
checkbox input "true"
click at [828, 487] on button "Send" at bounding box center [829, 486] width 50 height 29
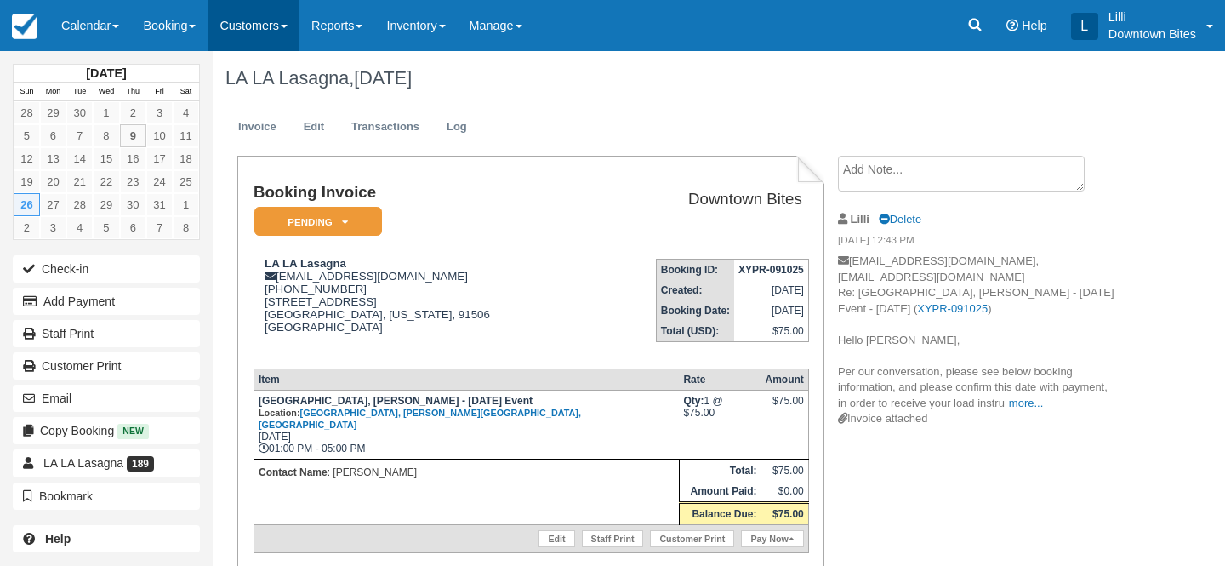
click at [227, 24] on link "Customers" at bounding box center [254, 25] width 92 height 51
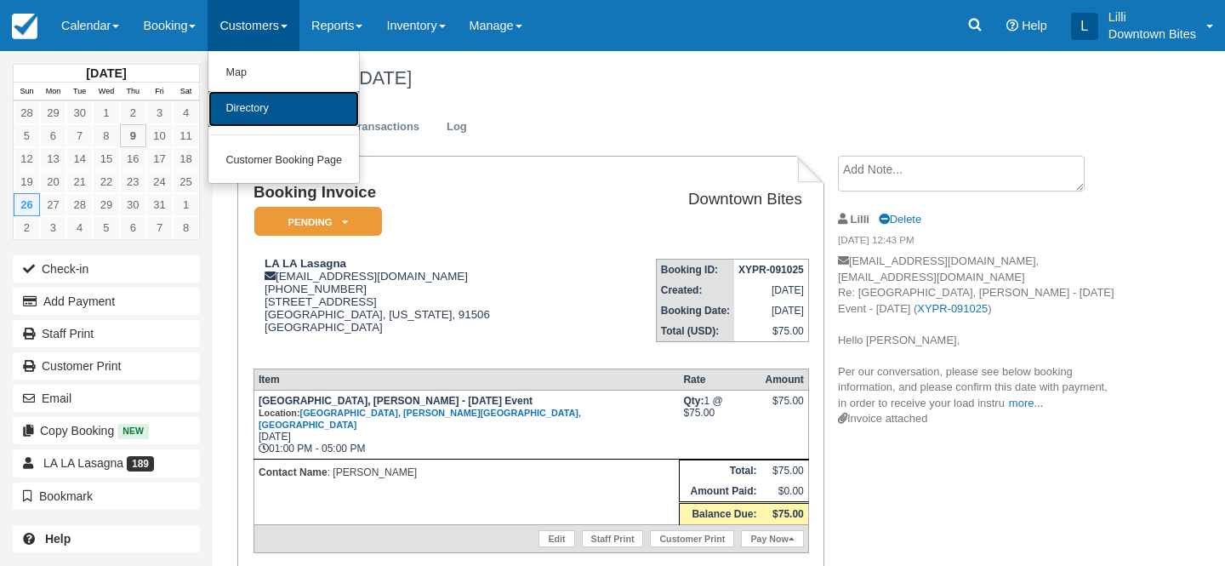
click at [250, 101] on link "Directory" at bounding box center [283, 109] width 151 height 36
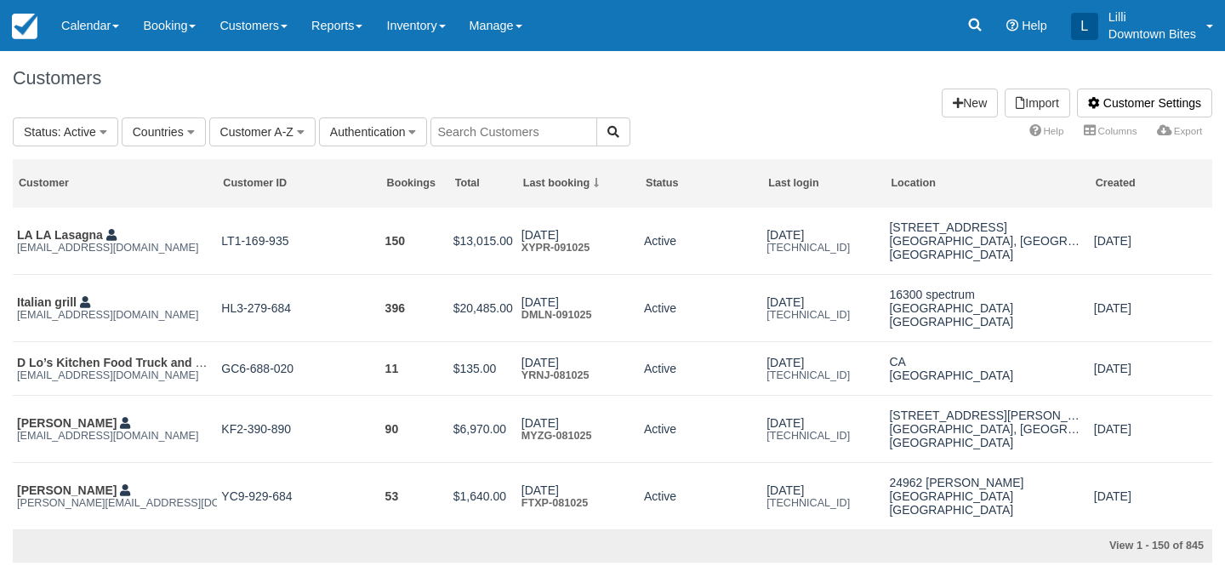
click at [464, 134] on input "text" at bounding box center [513, 131] width 167 height 29
type input "thetaco"
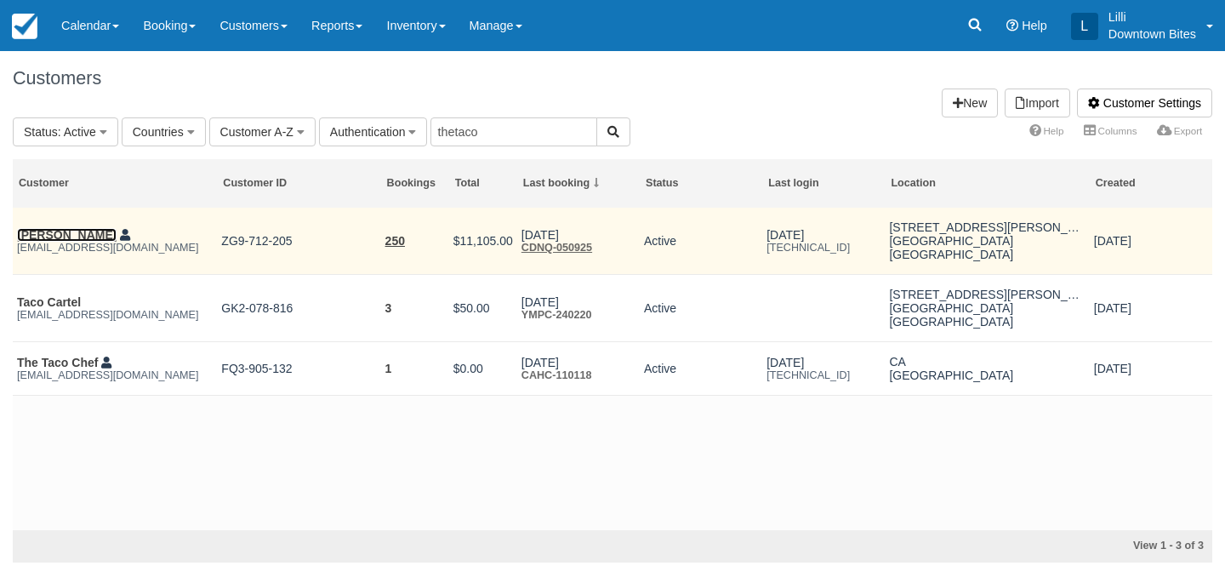
click at [45, 235] on link "[PERSON_NAME]" at bounding box center [67, 235] width 100 height 14
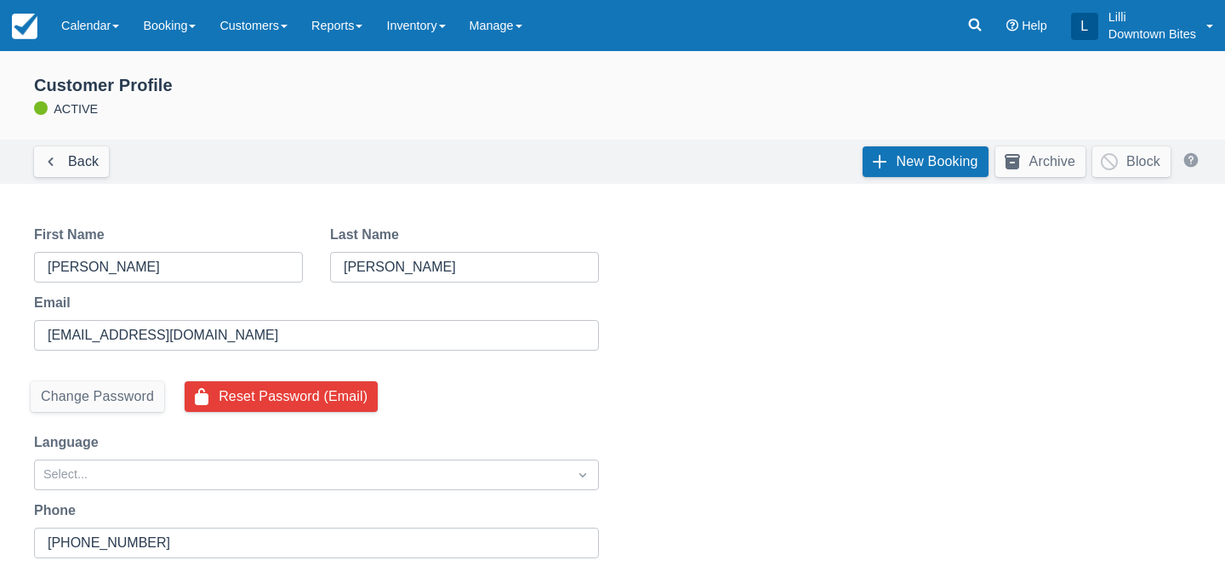
select select "50"
click at [926, 156] on link "New Booking" at bounding box center [925, 161] width 126 height 31
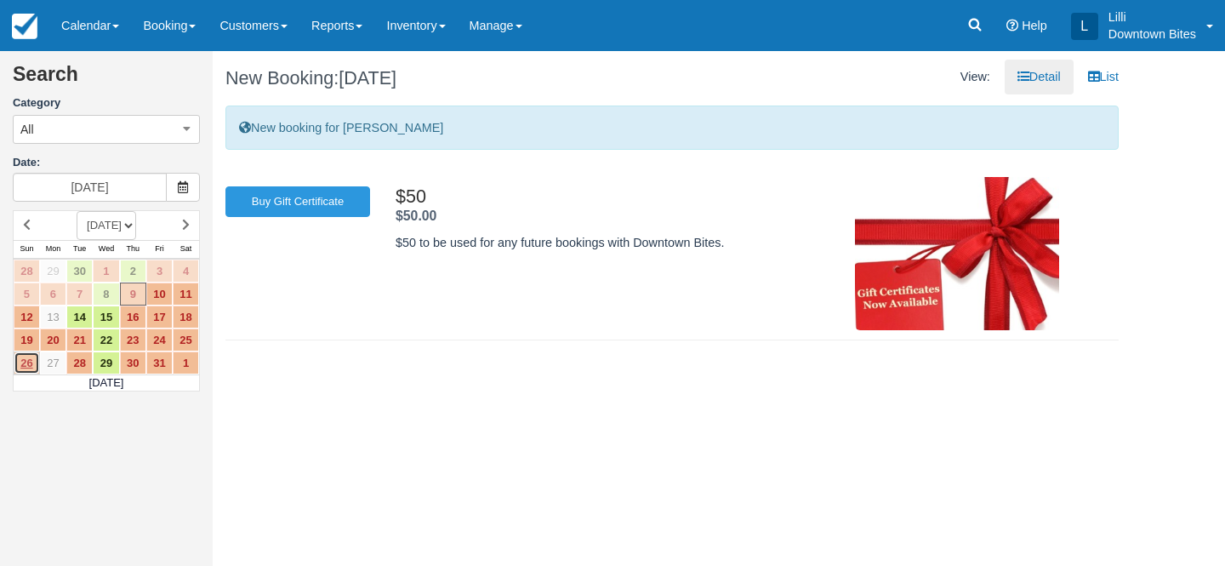
click at [27, 362] on link "26" at bounding box center [27, 362] width 26 height 23
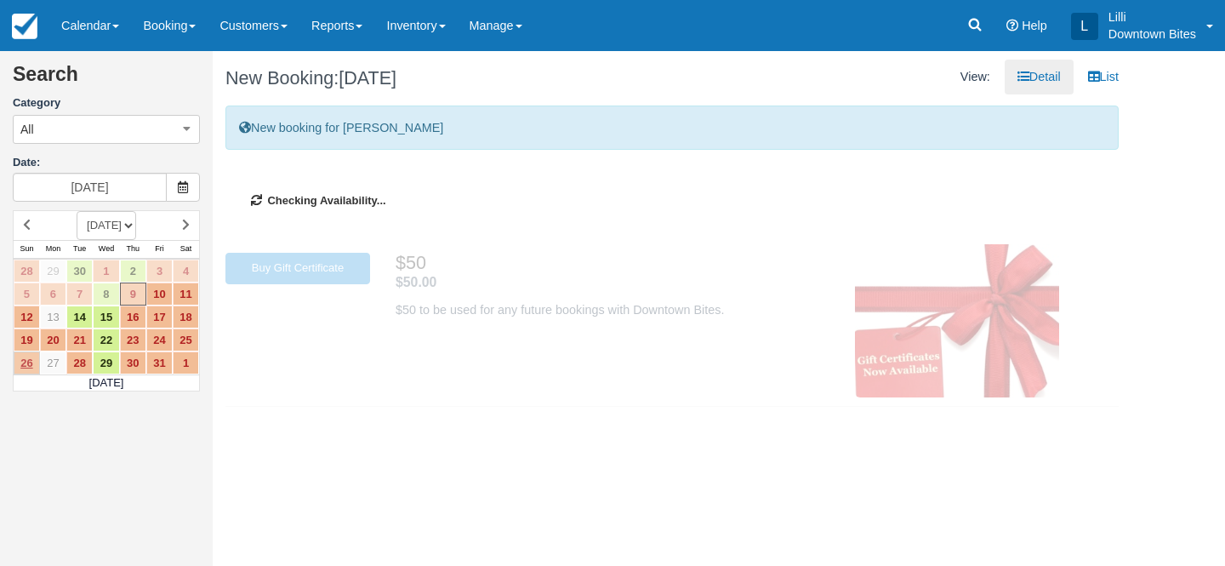
type input "10/26/25"
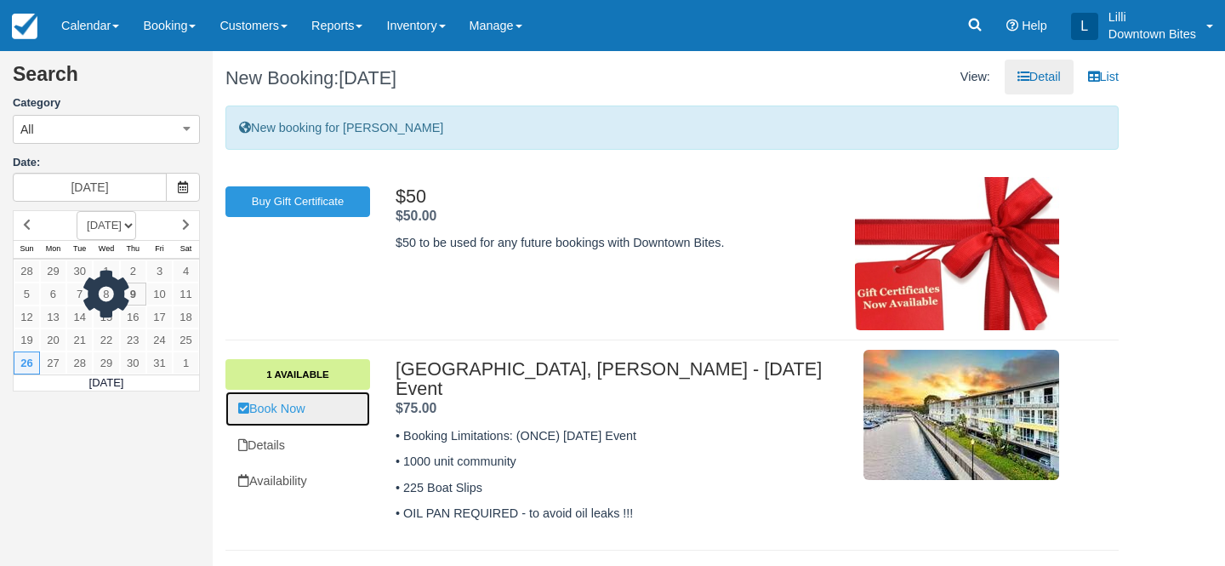
click at [266, 411] on link "Book Now" at bounding box center [297, 408] width 145 height 35
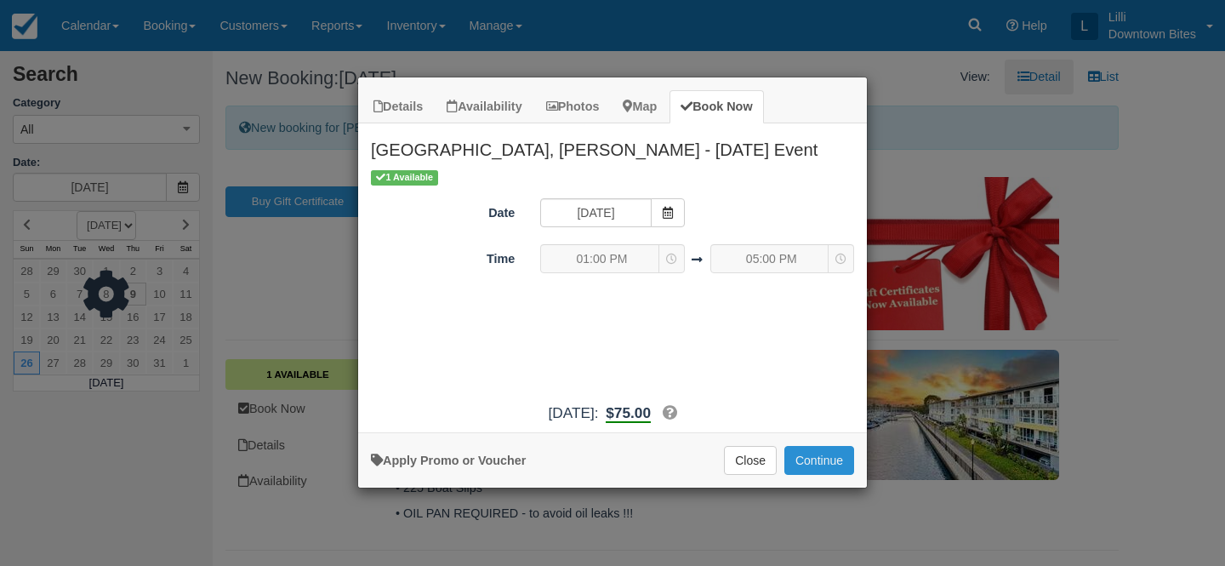
click at [839, 452] on button "Continue" at bounding box center [819, 460] width 70 height 29
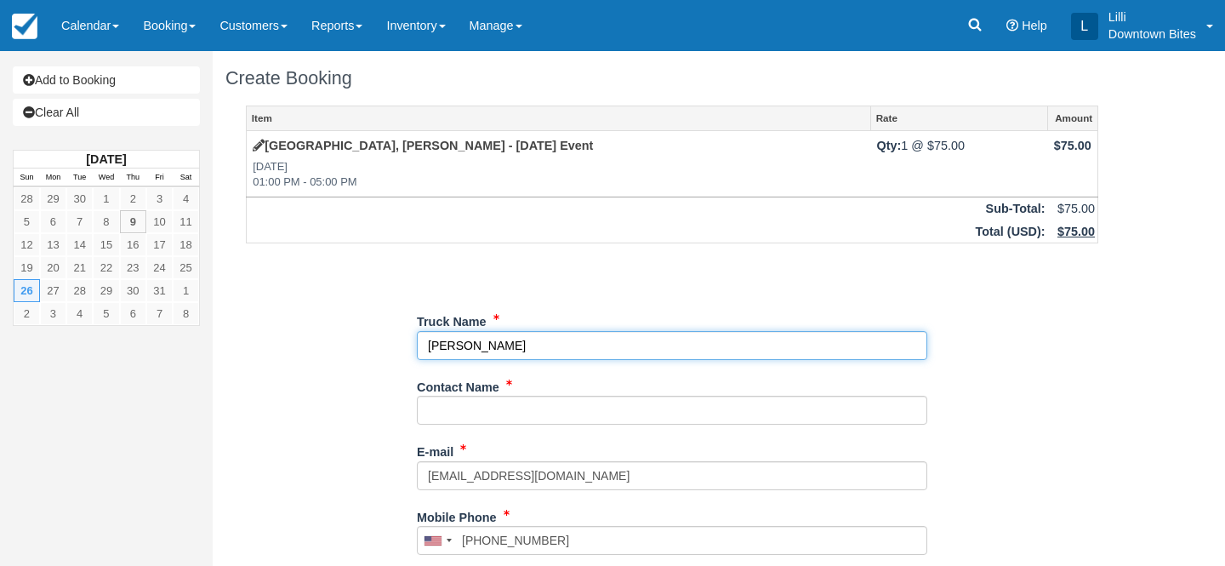
drag, startPoint x: 494, startPoint y: 349, endPoint x: 368, endPoint y: 349, distance: 125.9
click at [368, 349] on div "Item Rate Amount [GEOGRAPHIC_DATA], [PERSON_NAME] - [DATE] Event [DATE] 01:00 P…" at bounding box center [671, 540] width 893 height 870
type input "The Taco Cartel"
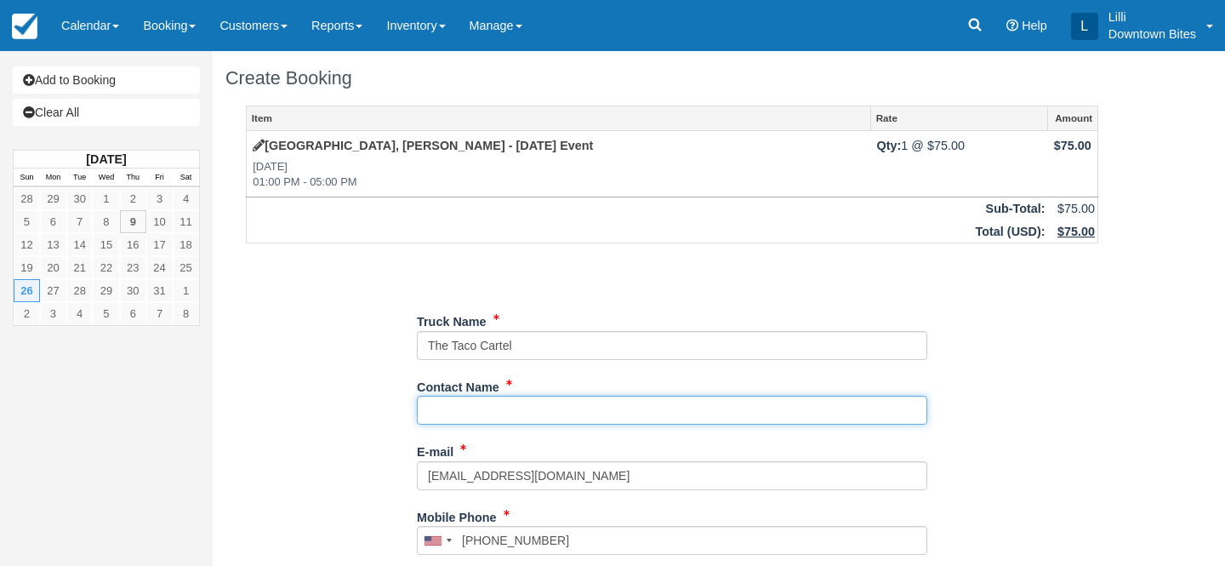
paste input "[PERSON_NAME]"
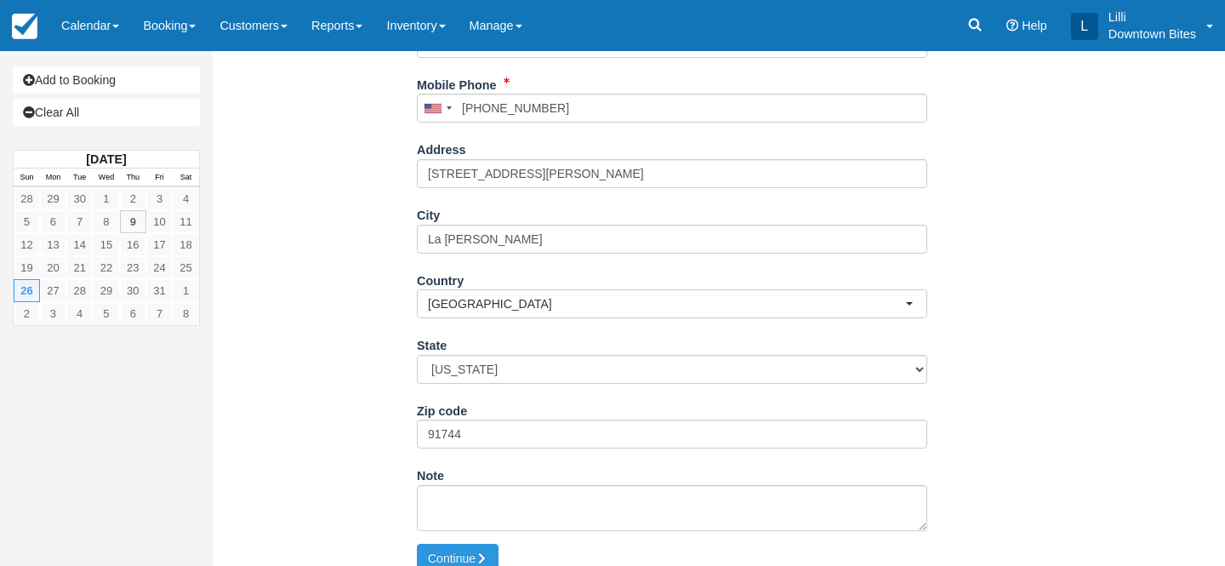
scroll to position [452, 0]
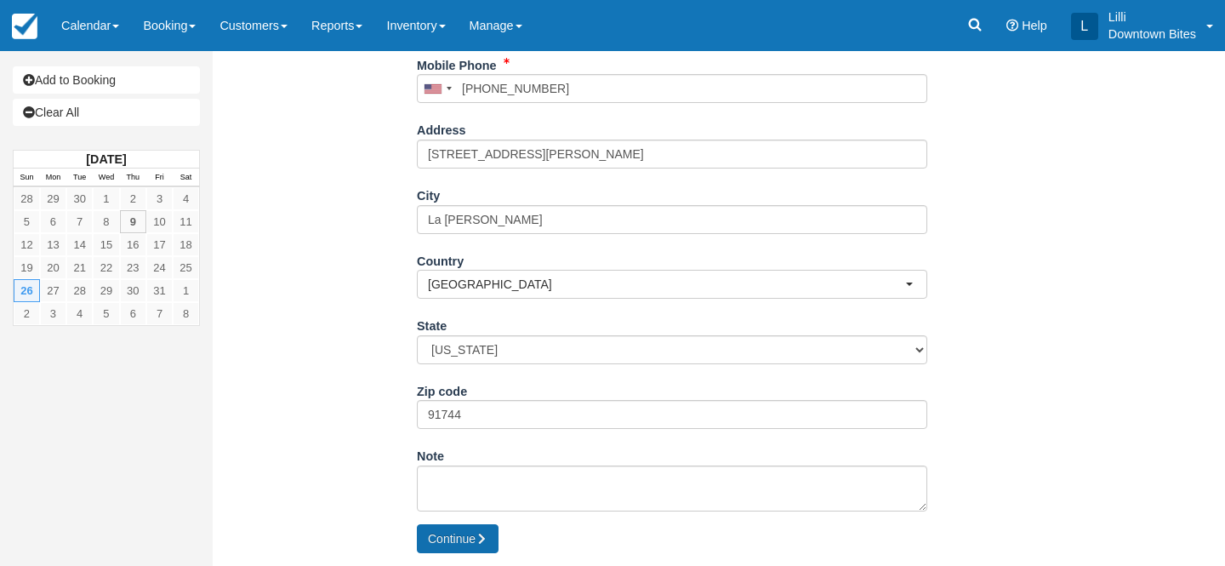
type input "[PERSON_NAME]"
click at [452, 543] on button "Continue" at bounding box center [458, 538] width 82 height 29
type input "[PHONE_NUMBER]"
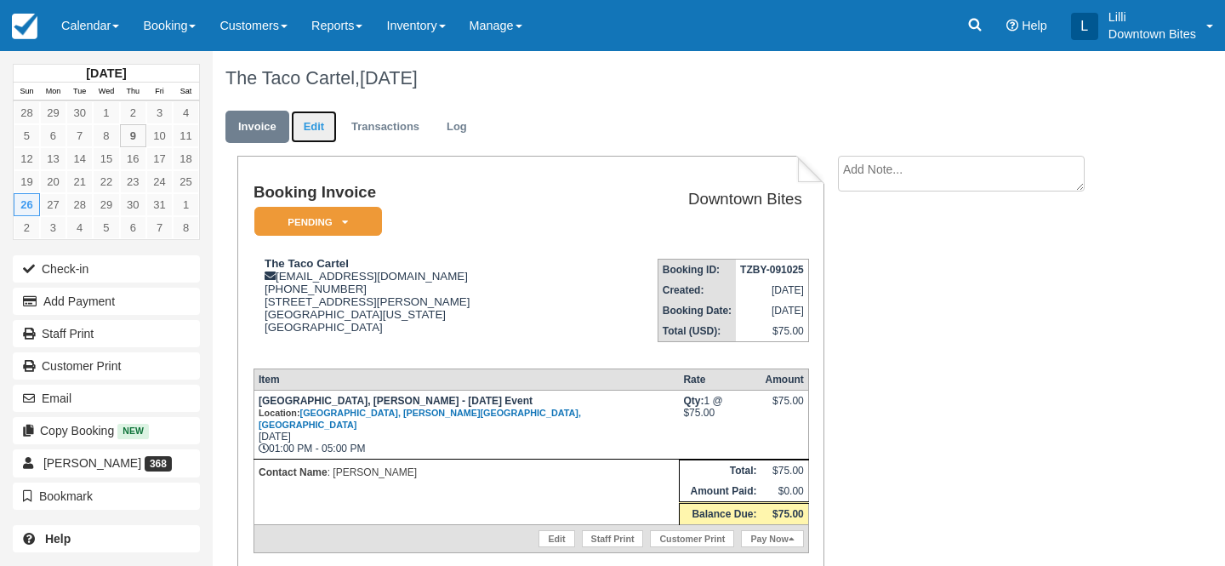
click at [310, 124] on link "Edit" at bounding box center [314, 127] width 46 height 33
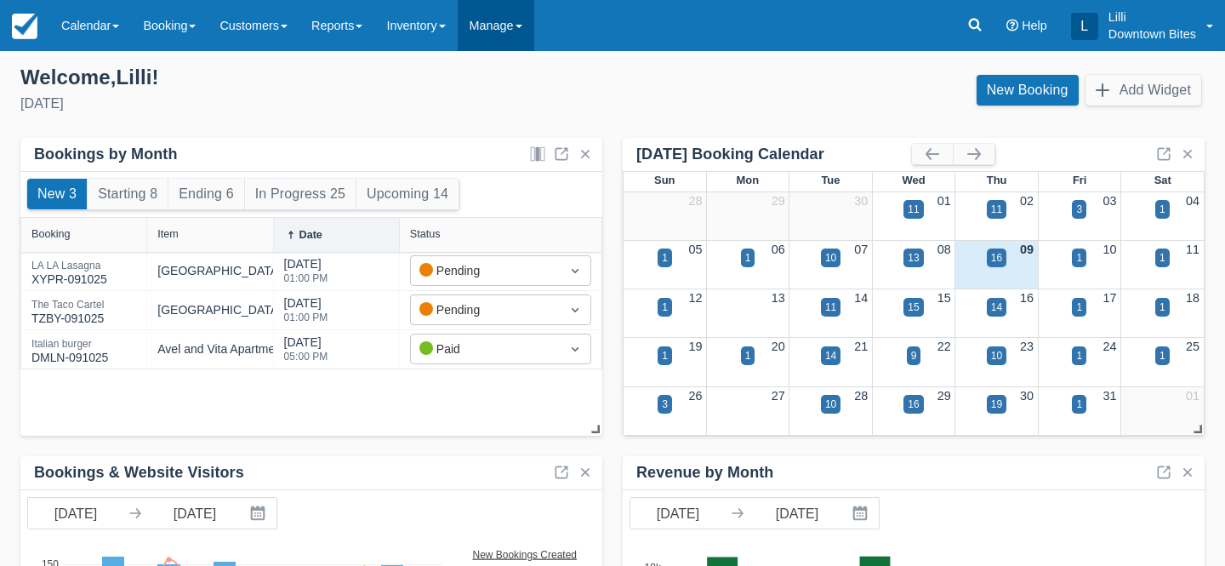
click at [487, 29] on link "Manage" at bounding box center [496, 25] width 77 height 51
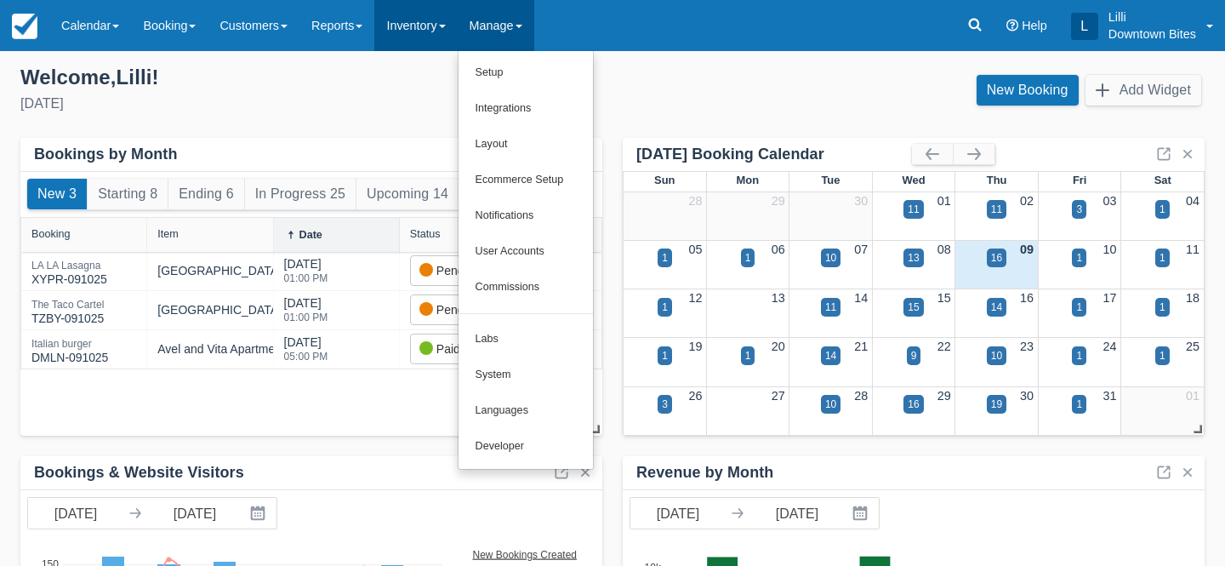
click at [405, 17] on link "Inventory" at bounding box center [415, 25] width 83 height 51
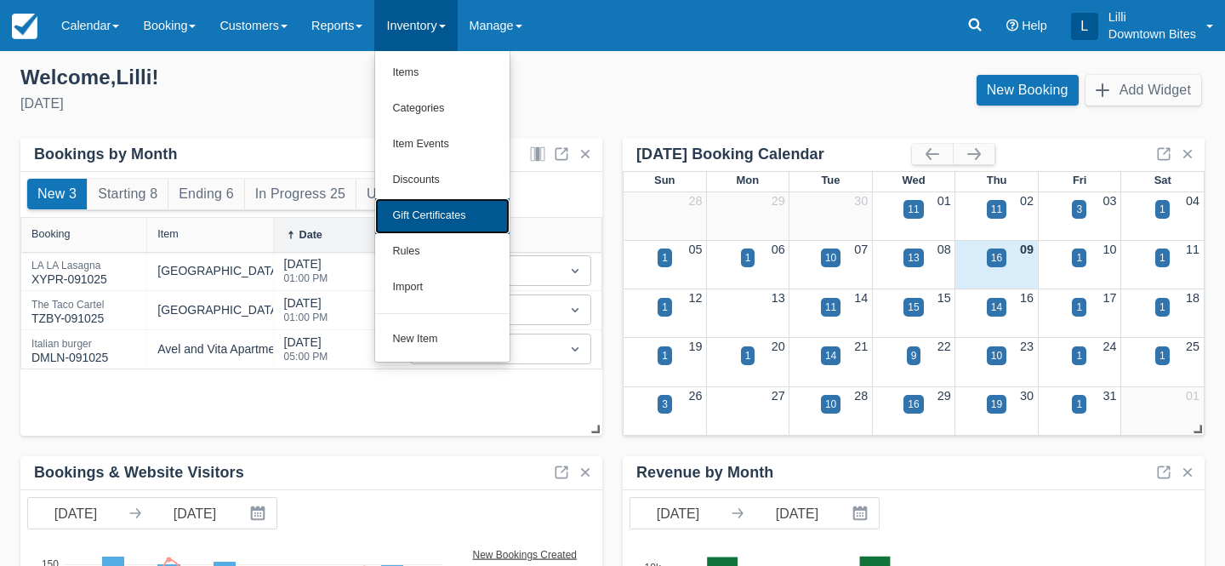
click at [441, 222] on link "Gift Certificates" at bounding box center [442, 216] width 134 height 36
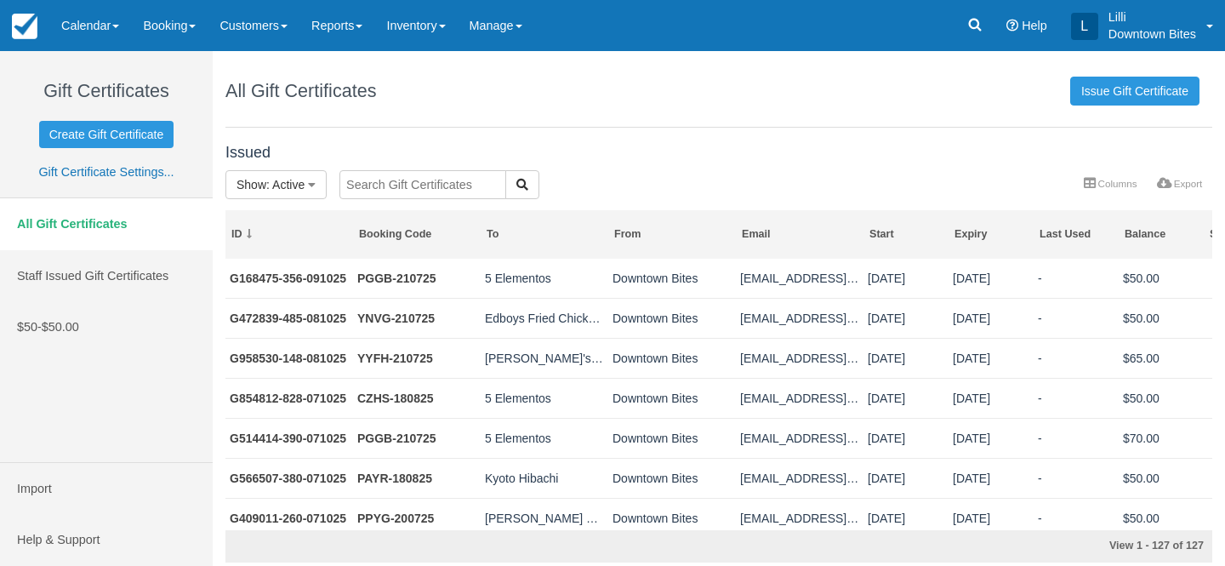
click at [416, 179] on input "text" at bounding box center [422, 184] width 167 height 29
type input "taco"
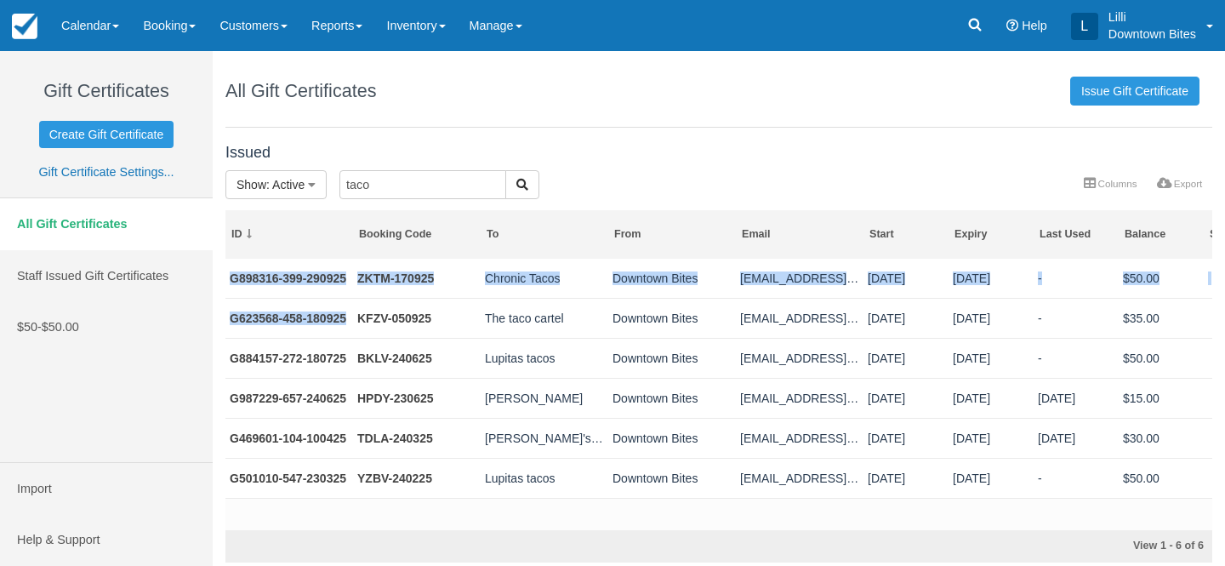
drag, startPoint x: 348, startPoint y: 319, endPoint x: 219, endPoint y: 314, distance: 128.5
click at [219, 314] on div "Issued Show : Active All Active Depleted Expired Void taco More Columns Export …" at bounding box center [719, 349] width 1012 height 426
copy div "G898316-399-290925 ZKTM-170925 Chronic Tacos Downtown Bites info@chronictacostr…"
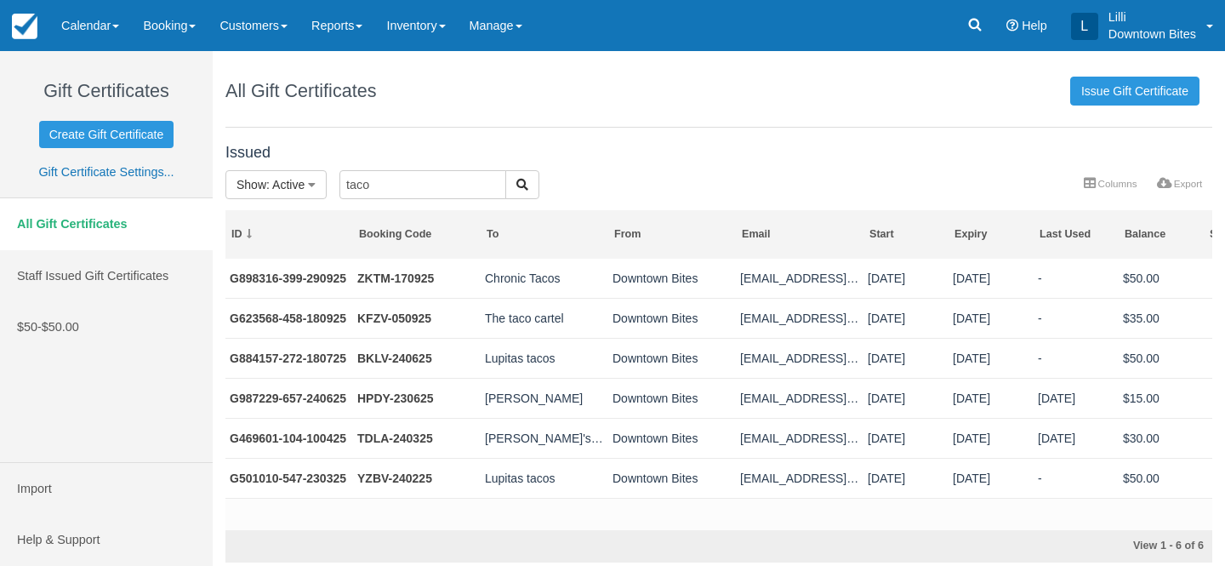
click at [528, 117] on div "All Gift Certificates Issue Gift Certificate" at bounding box center [718, 89] width 987 height 77
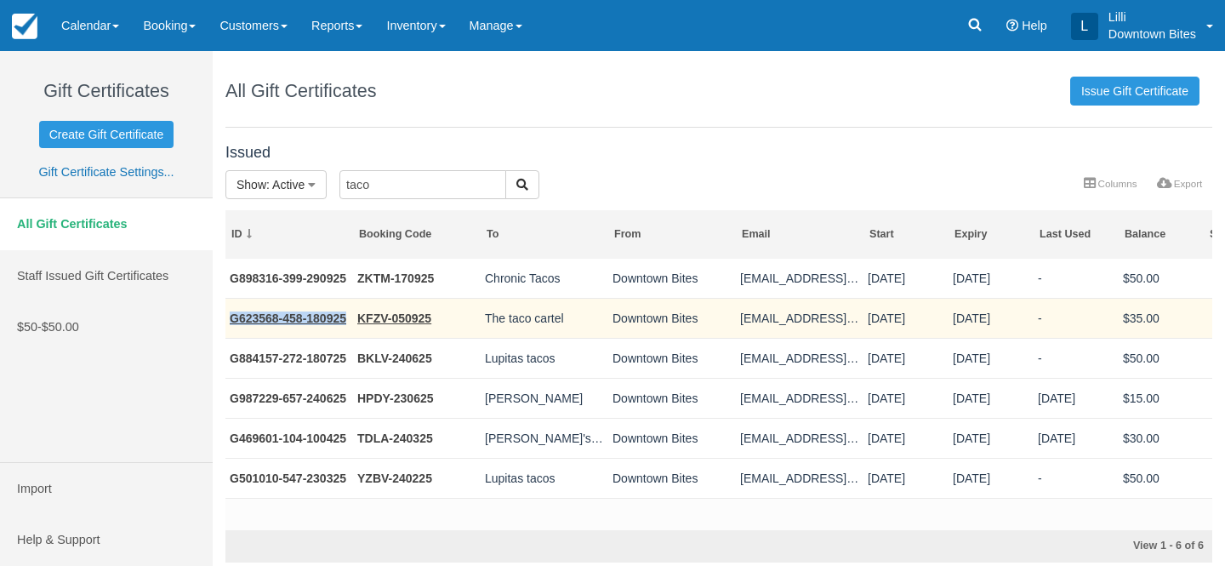
drag, startPoint x: 348, startPoint y: 322, endPoint x: 232, endPoint y: 322, distance: 115.7
click at [232, 322] on td "G623568-458-180925" at bounding box center [289, 318] width 128 height 40
copy link "G623568-458-180925"
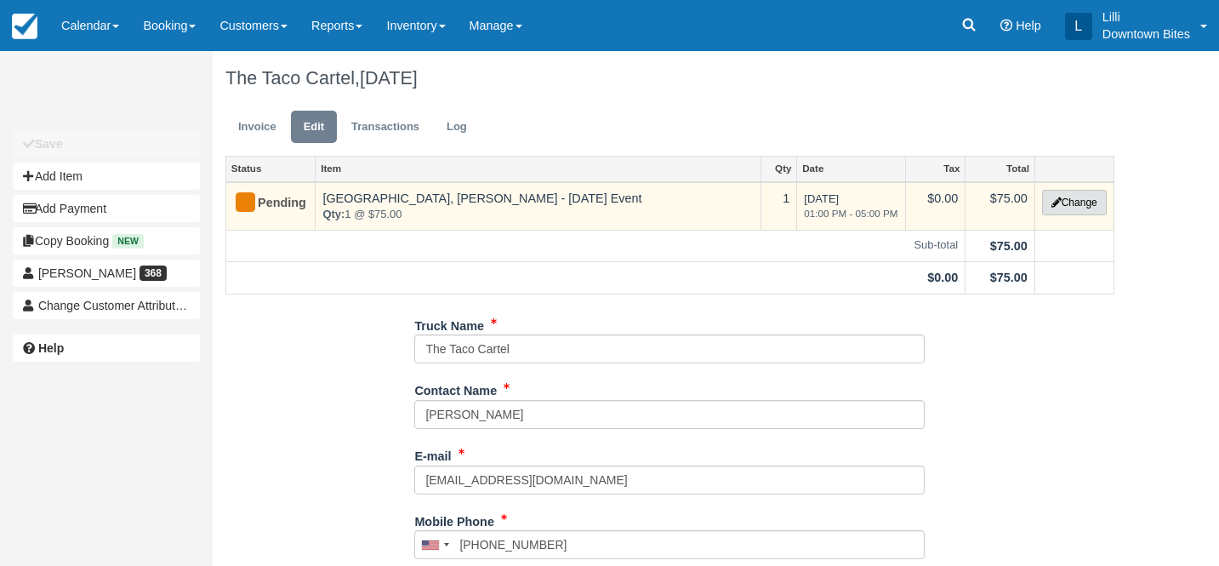
click at [1067, 208] on button "Change" at bounding box center [1074, 203] width 65 height 26
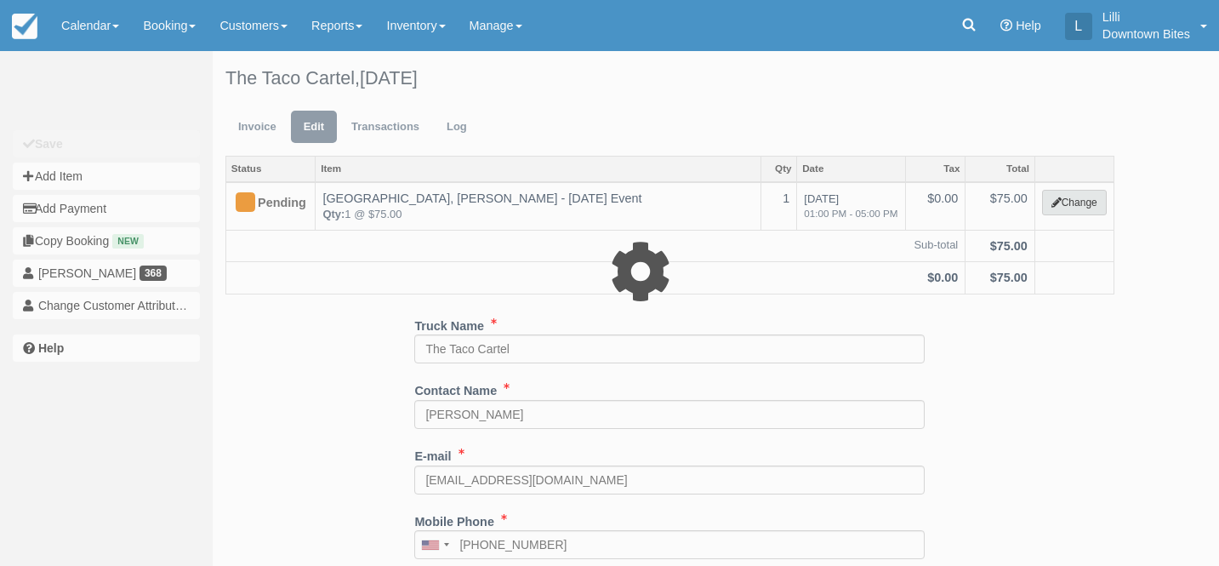
select select "9"
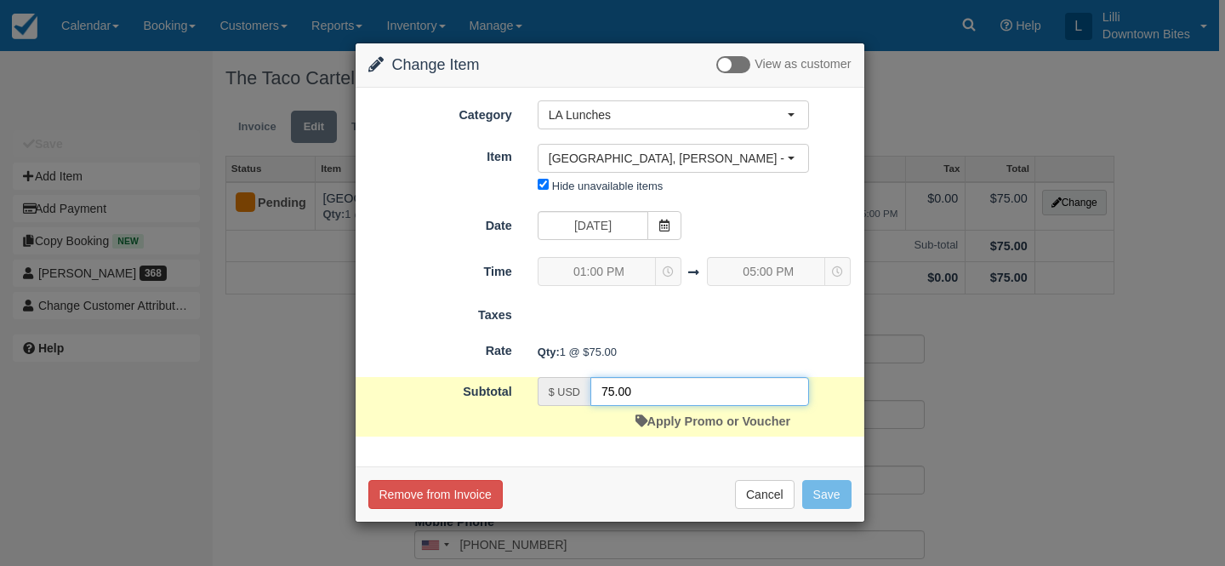
click at [605, 394] on input "75.00" at bounding box center [699, 391] width 219 height 29
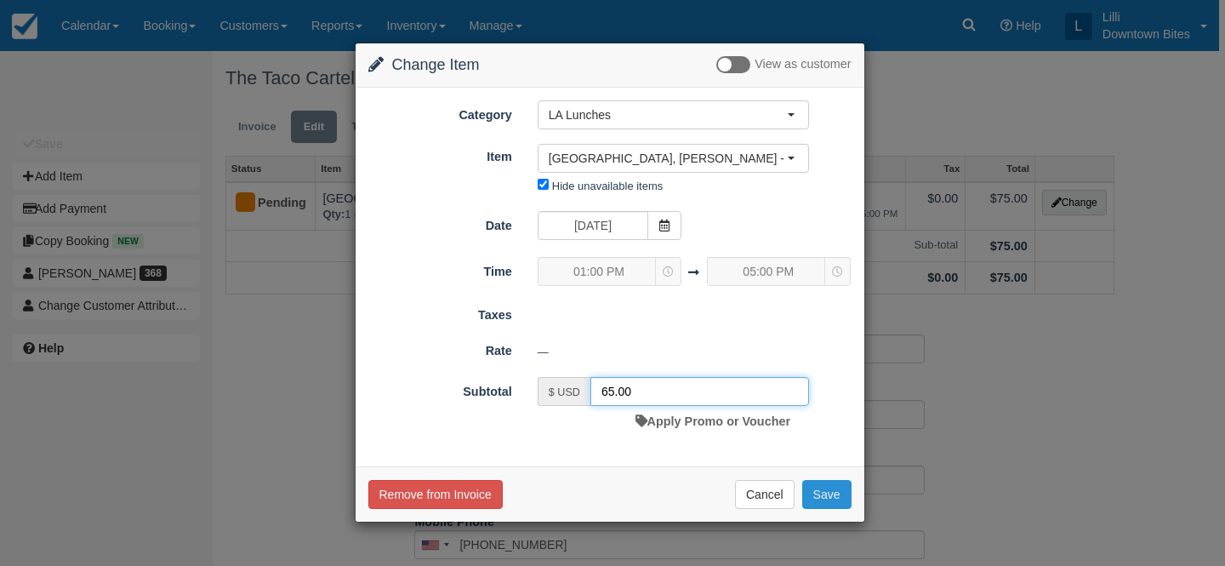
type input "65.00"
click at [837, 498] on button "Save" at bounding box center [826, 494] width 49 height 29
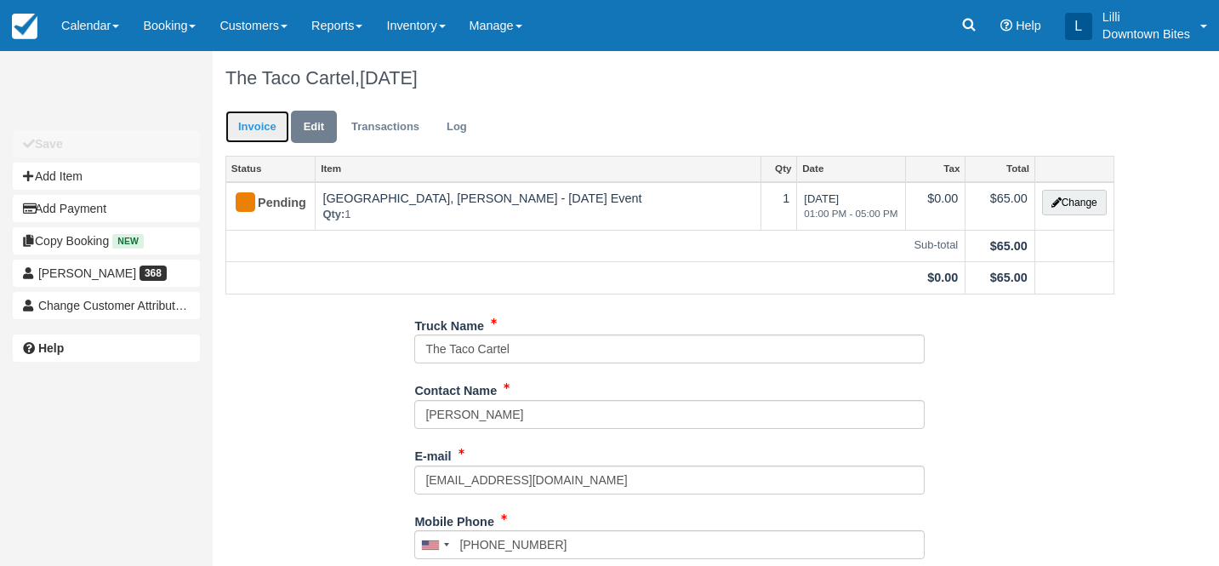
click at [247, 130] on link "Invoice" at bounding box center [257, 127] width 64 height 33
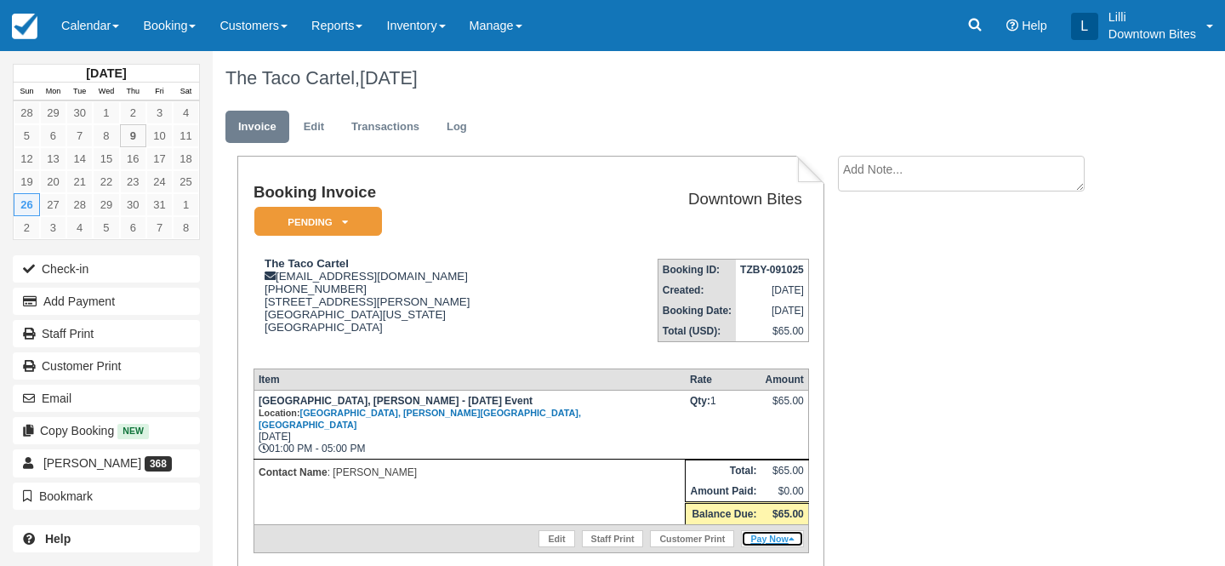
click at [776, 542] on link "Pay Now" at bounding box center [772, 538] width 62 height 17
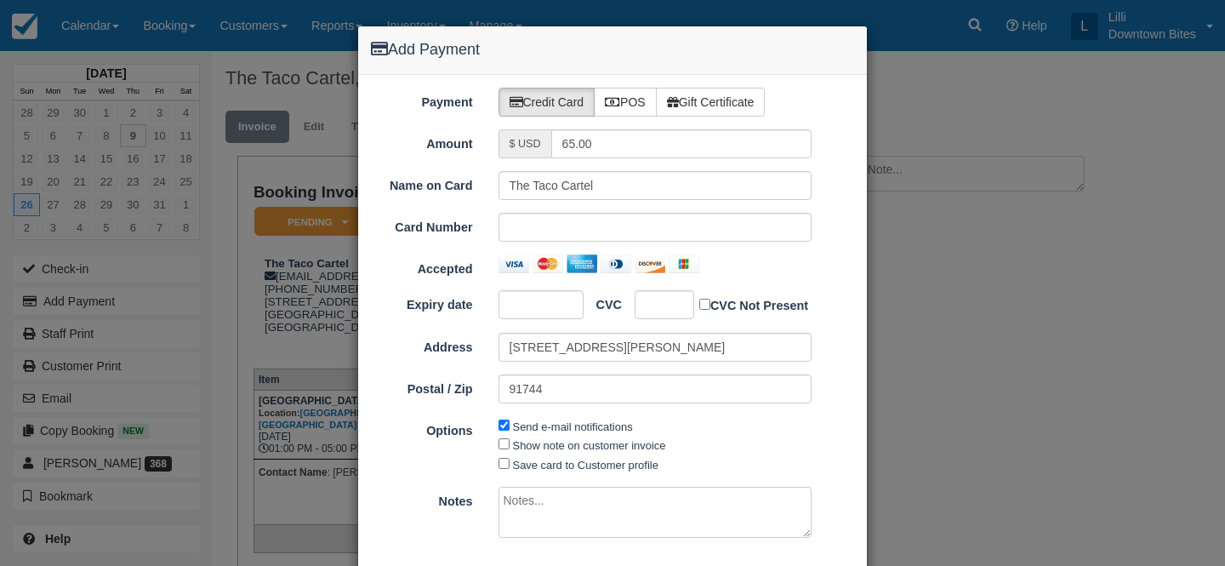
click at [776, 113] on div "Credit Card POS Gift Certificate" at bounding box center [677, 102] width 382 height 29
click at [754, 96] on label "Gift Certificate" at bounding box center [711, 102] width 110 height 29
radio input "true"
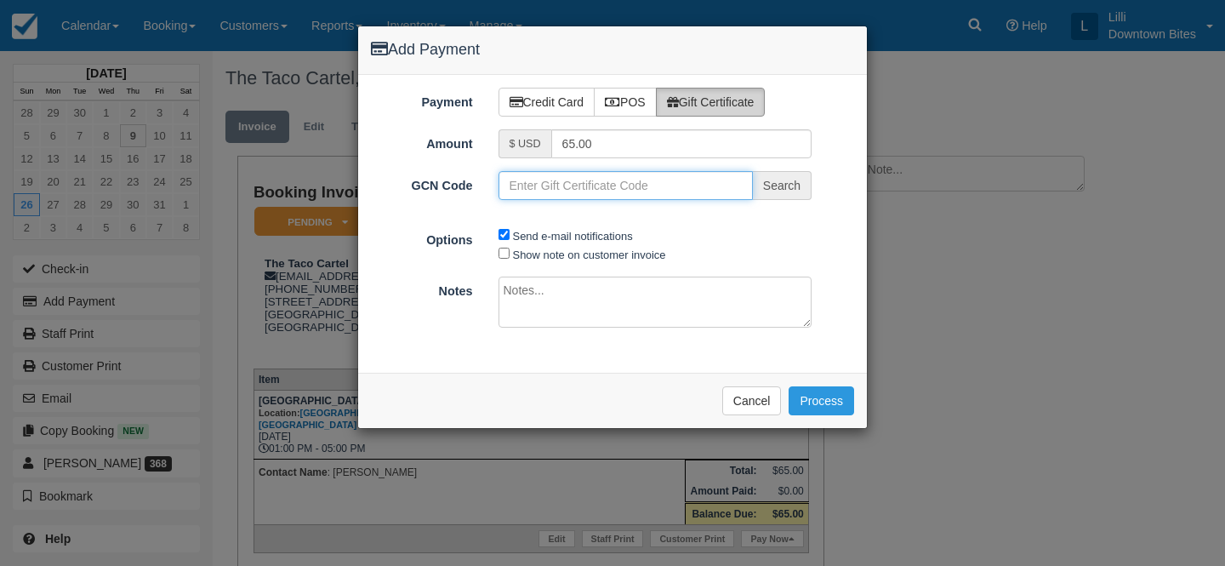
click at [532, 197] on input "GCN Code" at bounding box center [625, 185] width 254 height 29
paste input "G623568-458-180925"
type input "G623568-458-180925"
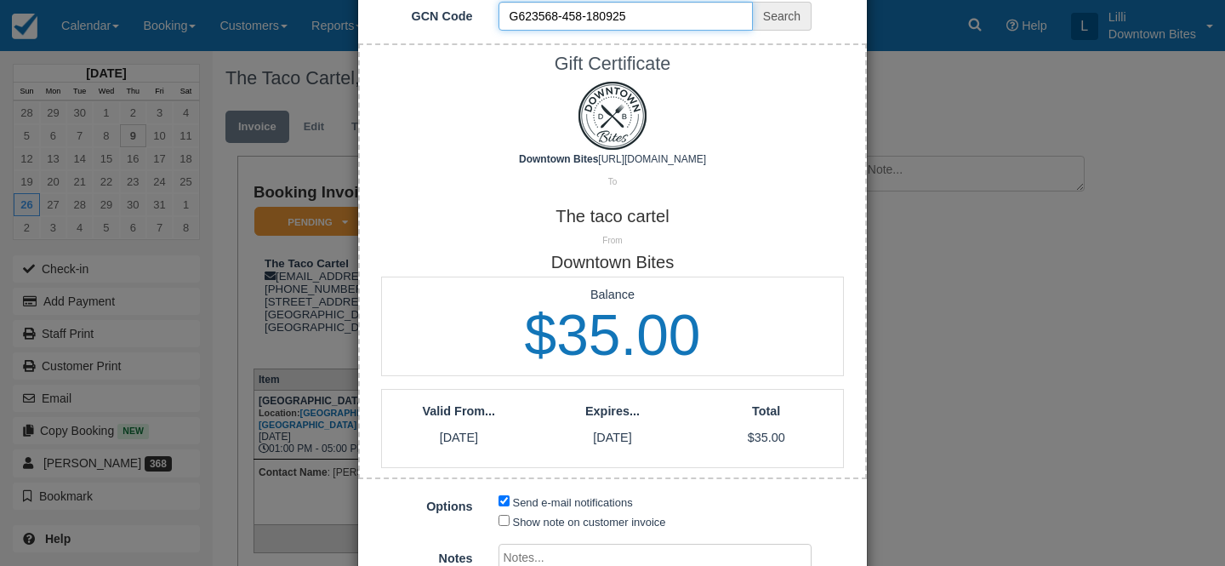
scroll to position [323, 0]
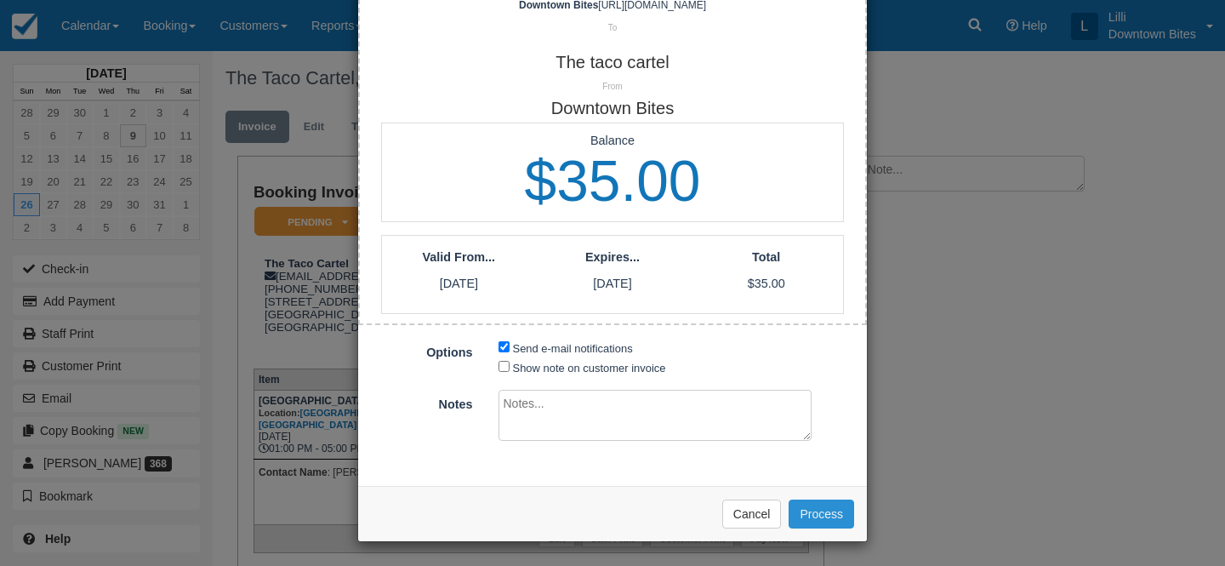
click at [810, 523] on button "Process" at bounding box center [820, 513] width 65 height 29
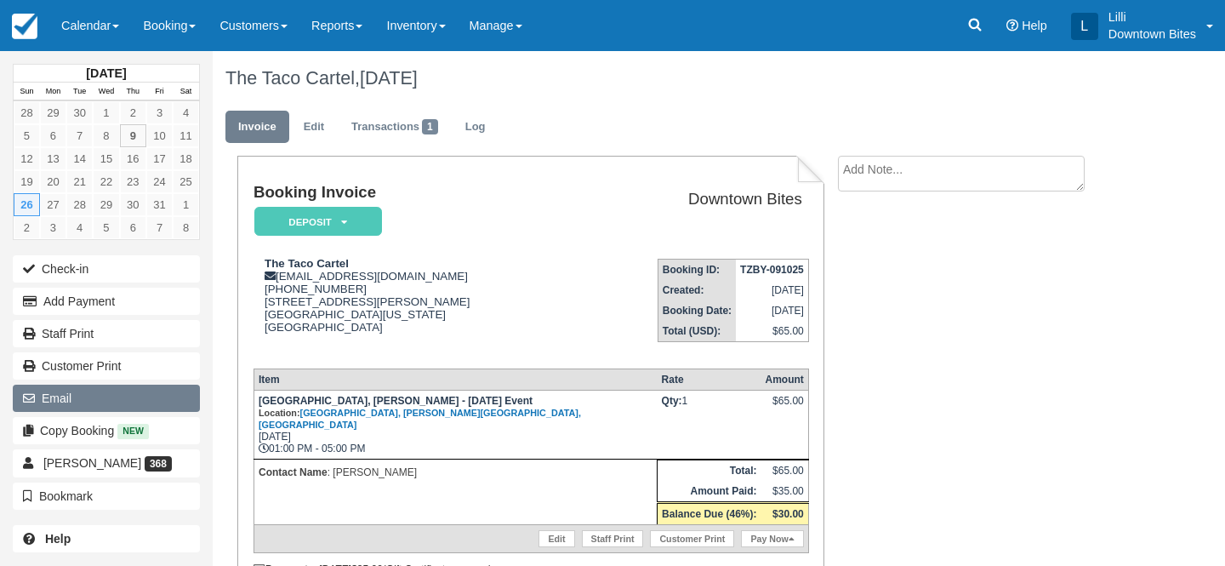
click at [94, 399] on button "Email" at bounding box center [106, 397] width 187 height 27
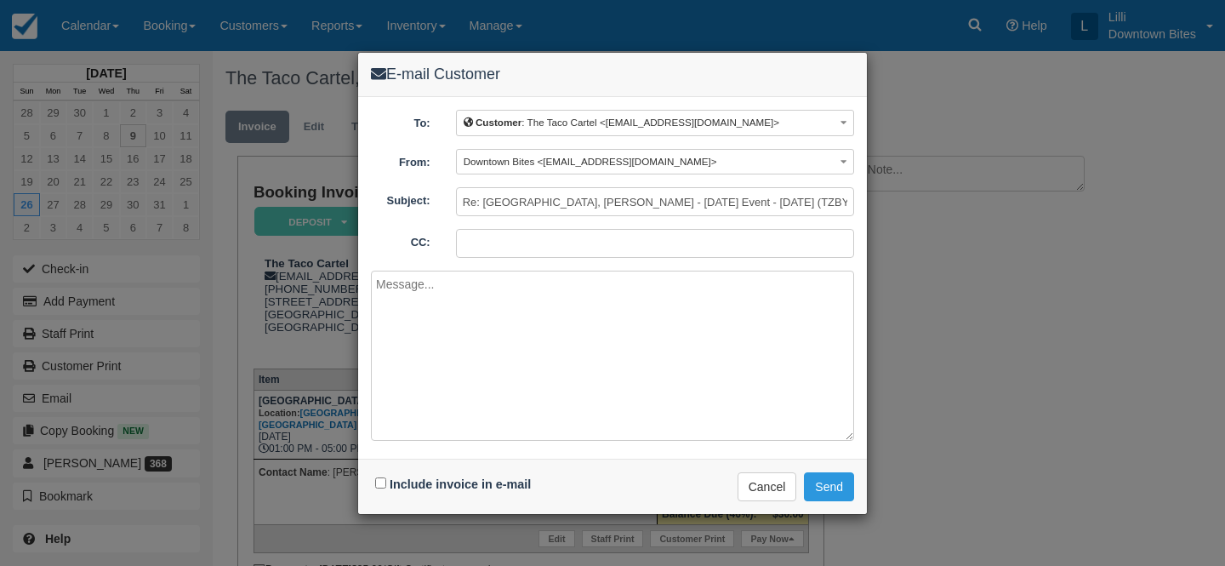
click at [487, 241] on input "CC:" at bounding box center [655, 243] width 398 height 29
type input "[EMAIL_ADDRESS][DOMAIN_NAME]"
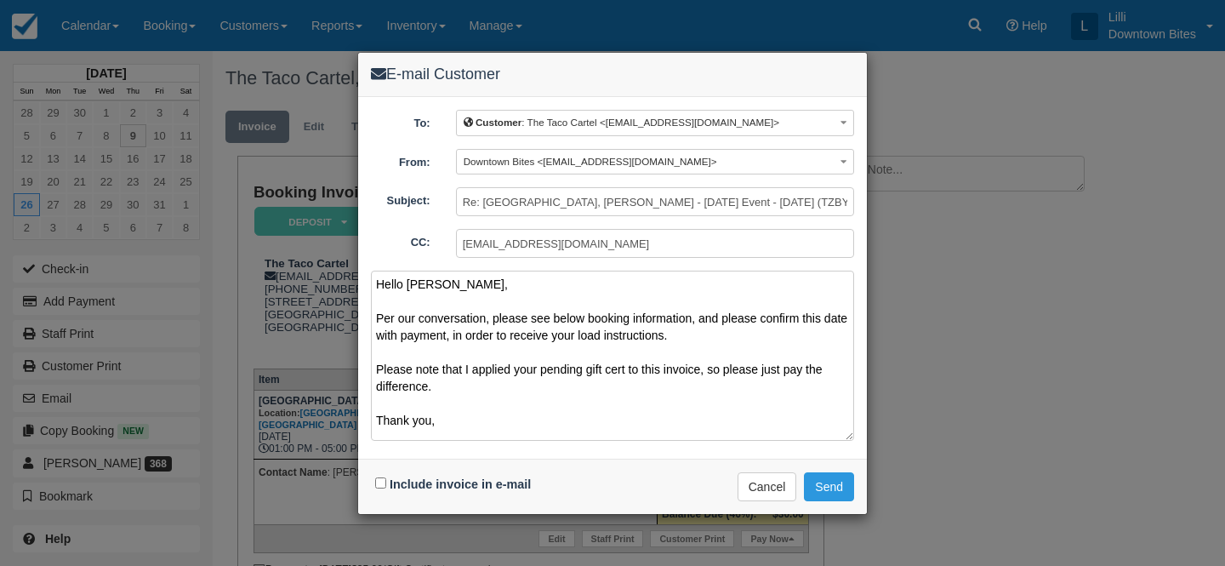
type textarea "Hello [PERSON_NAME], Per our conversation, please see below booking information…"
click at [378, 481] on input "Include invoice in e-mail" at bounding box center [380, 482] width 11 height 11
checkbox input "true"
click at [829, 485] on button "Send" at bounding box center [829, 486] width 50 height 29
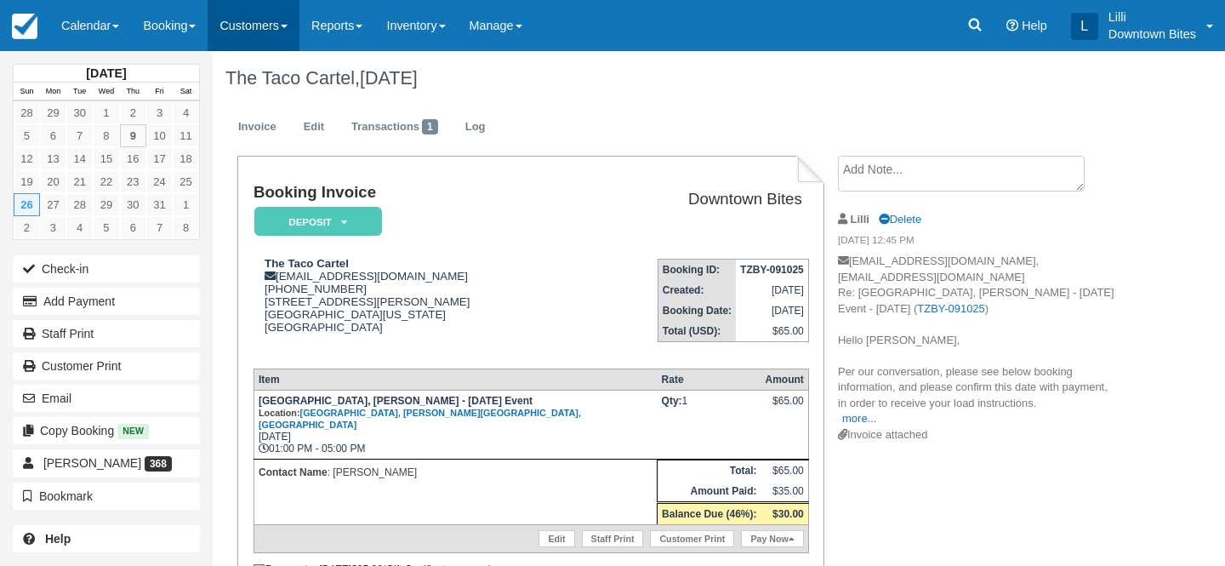
click at [240, 18] on link "Customers" at bounding box center [254, 25] width 92 height 51
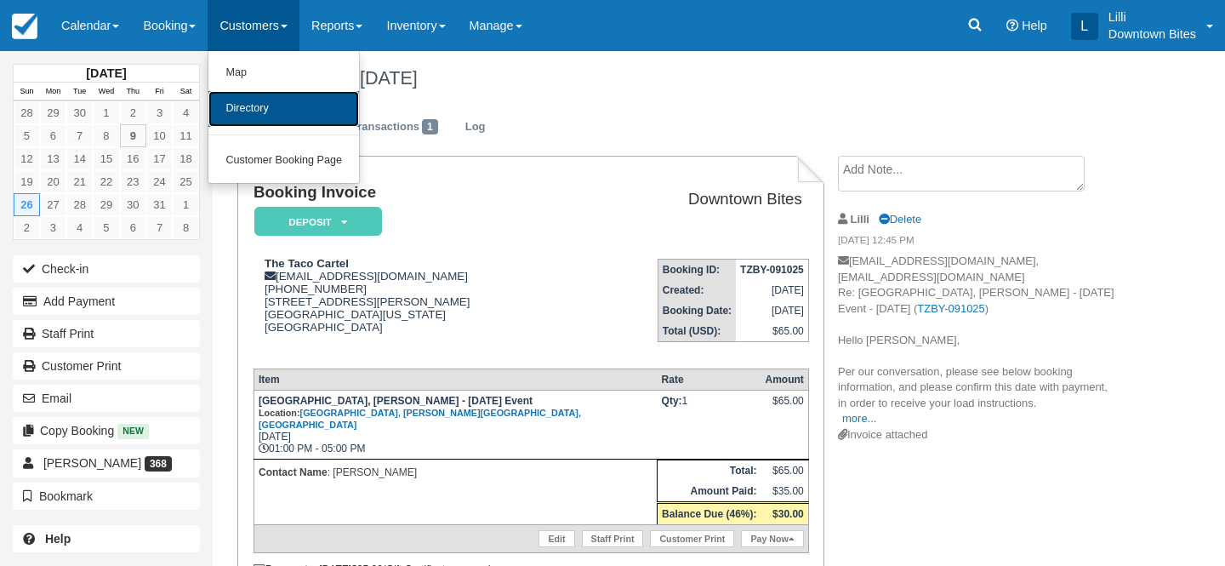
click at [264, 116] on link "Directory" at bounding box center [283, 109] width 151 height 36
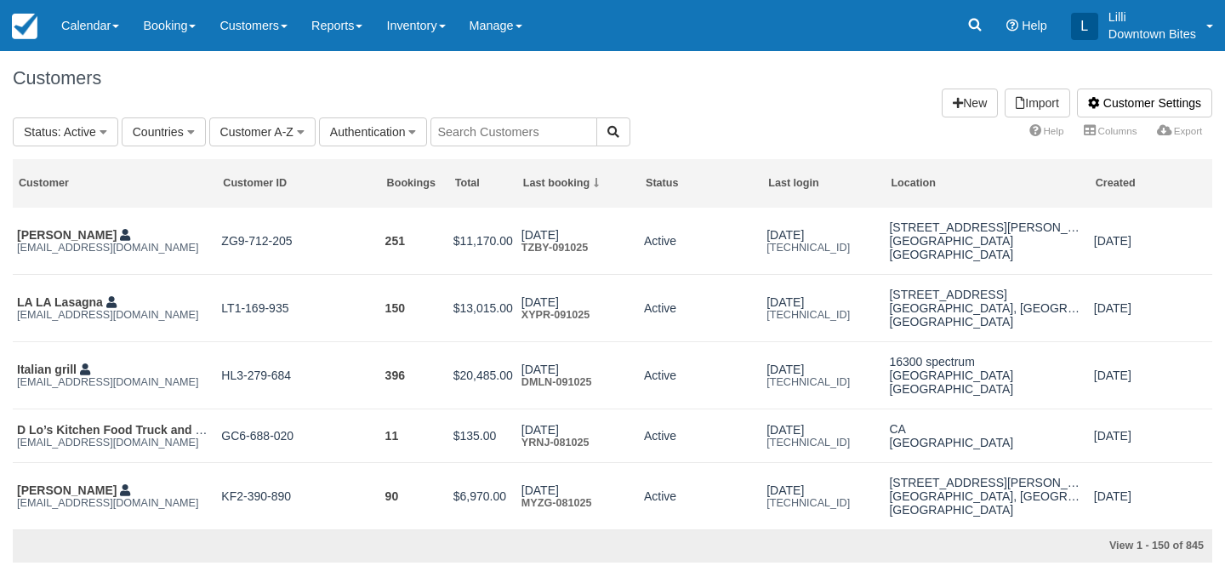
click at [503, 128] on input "text" at bounding box center [513, 131] width 167 height 29
type input "civil"
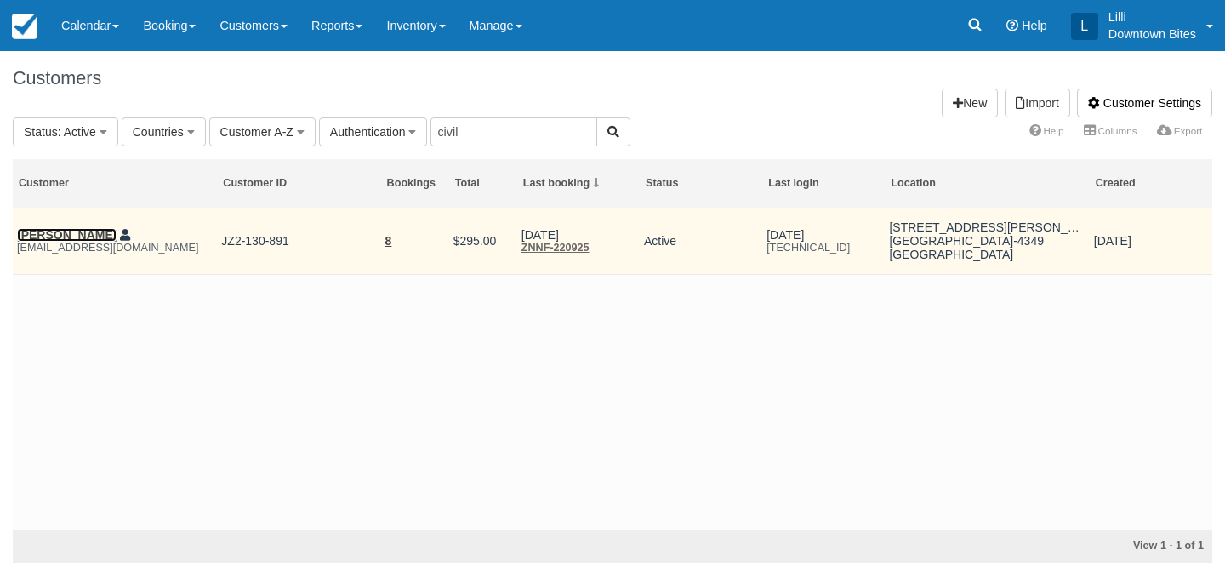
click at [67, 234] on link "Don Longeuay" at bounding box center [67, 235] width 100 height 14
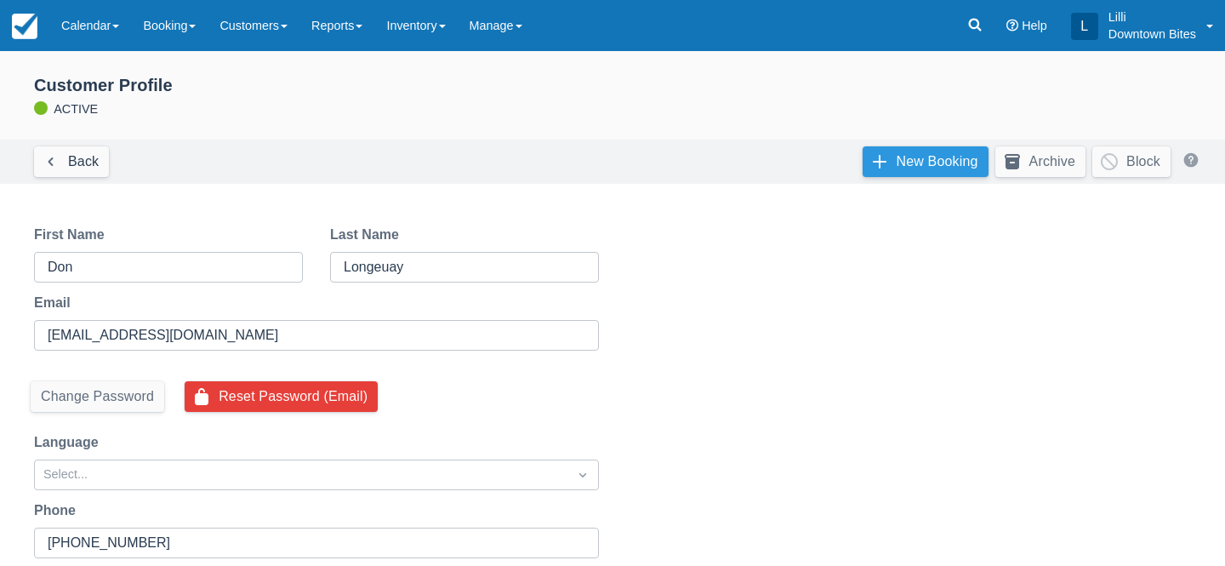
click at [909, 154] on link "New Booking" at bounding box center [925, 161] width 126 height 31
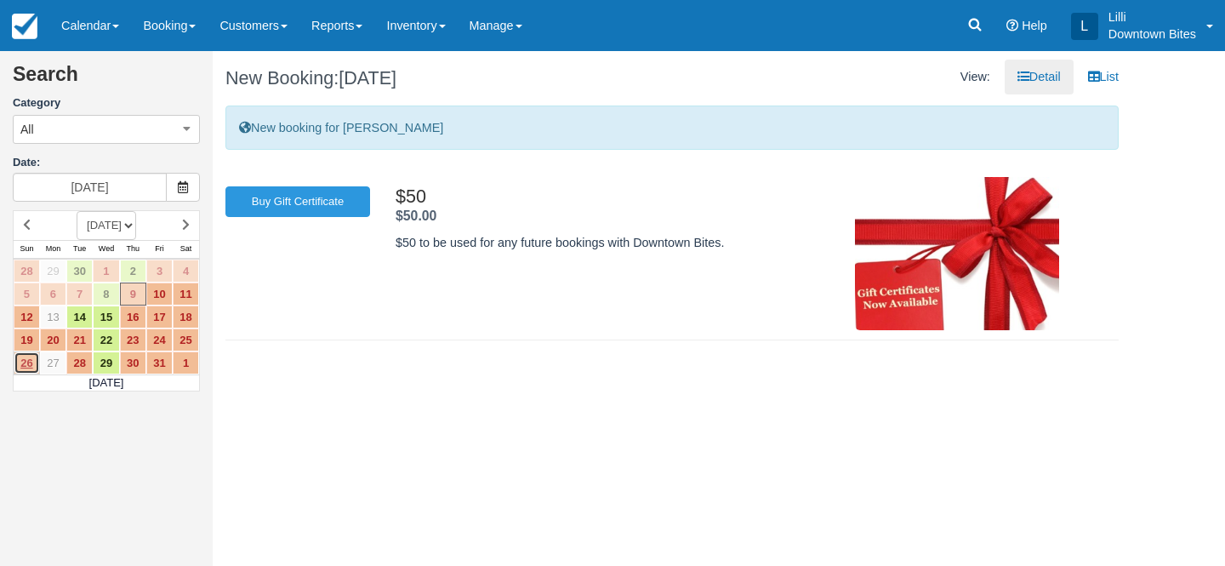
click at [26, 355] on link "26" at bounding box center [27, 362] width 26 height 23
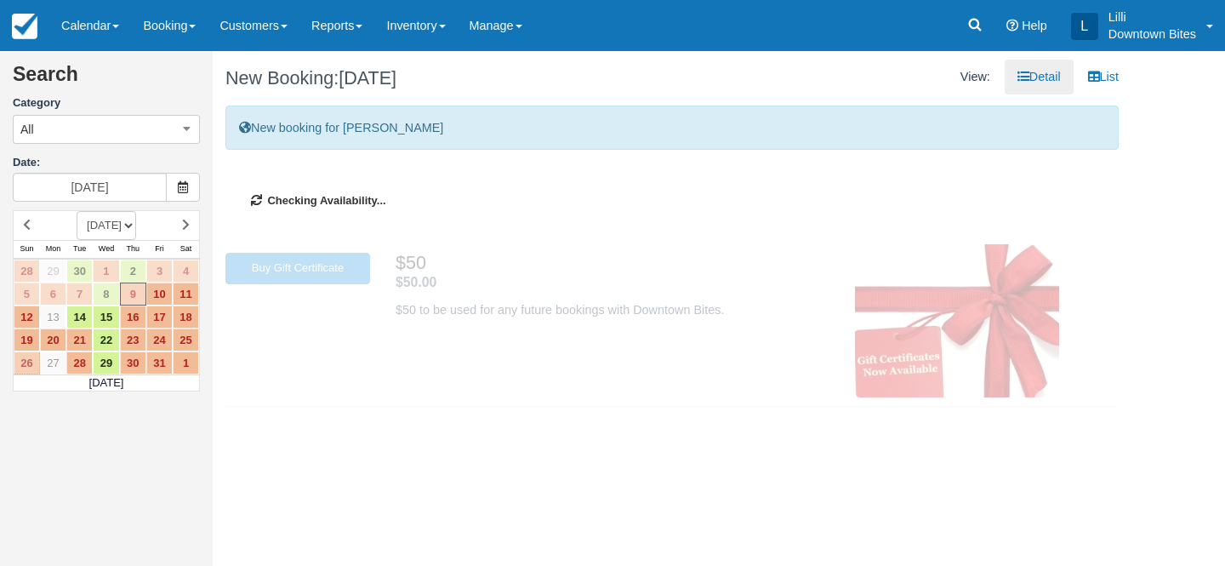
type input "[DATE]"
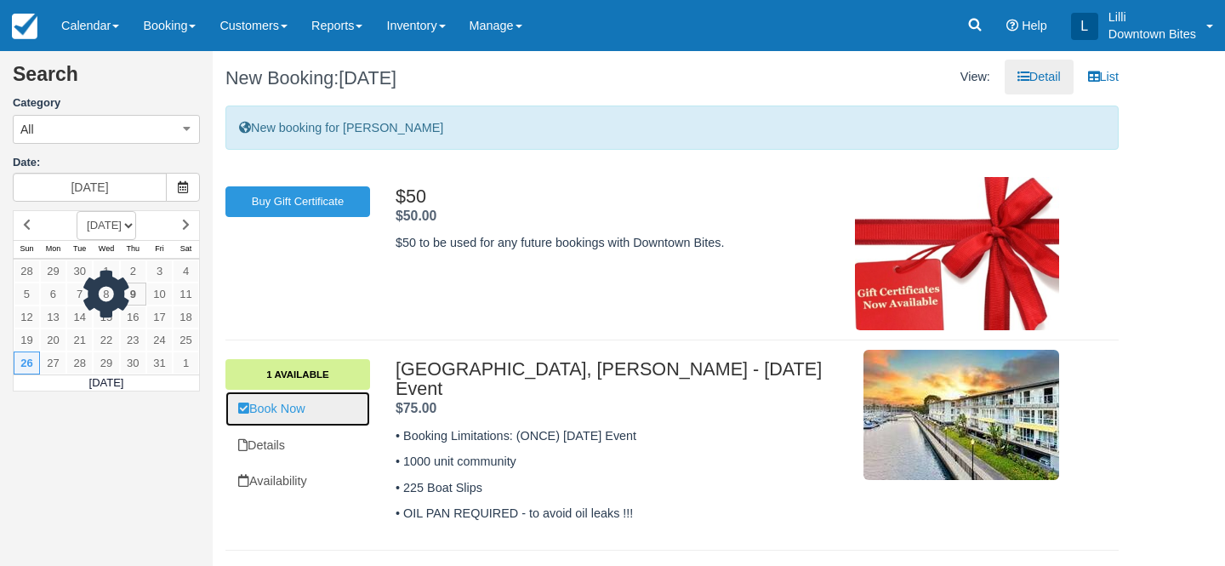
click at [312, 405] on link "Book Now" at bounding box center [297, 408] width 145 height 35
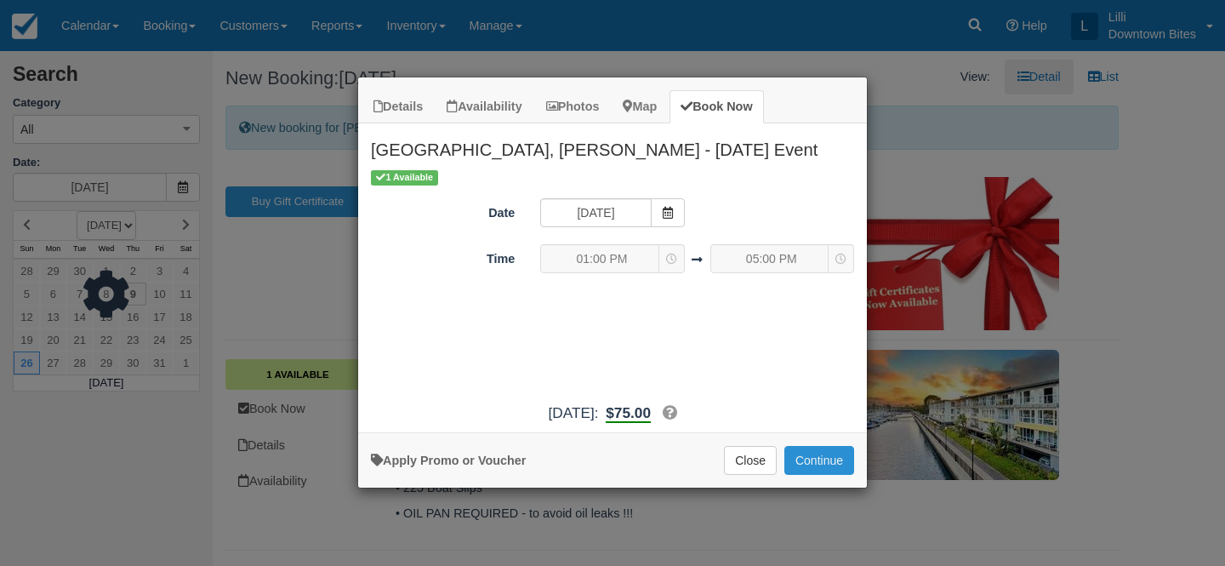
click at [805, 455] on button "Continue" at bounding box center [819, 460] width 70 height 29
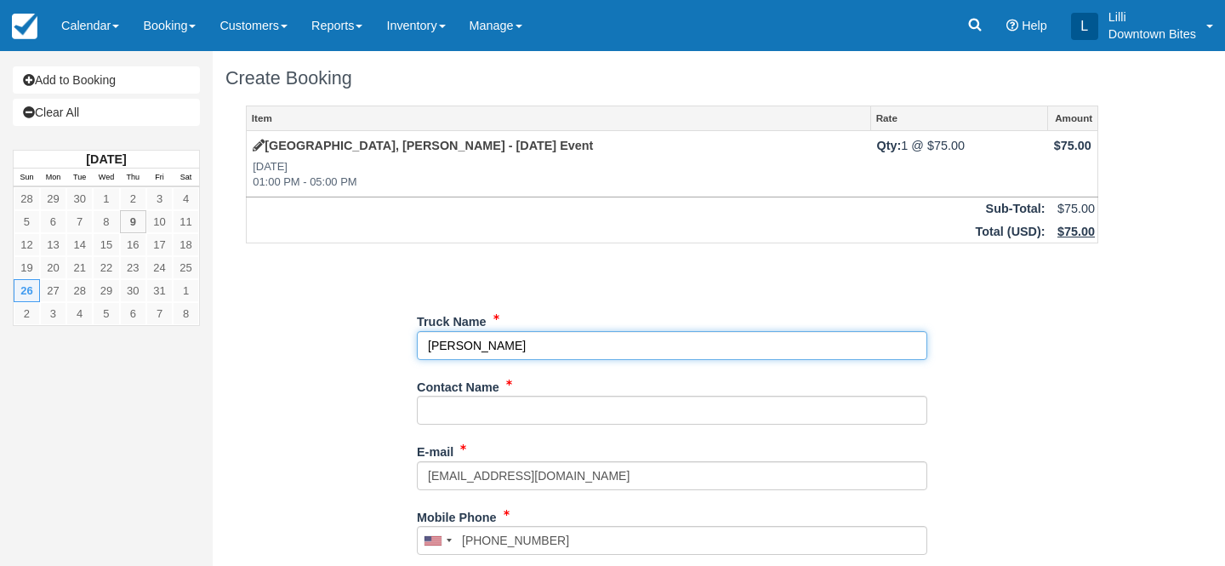
drag, startPoint x: 528, startPoint y: 344, endPoint x: 357, endPoint y: 344, distance: 171.0
click at [357, 344] on div "Item Rate Amount Marina Harbor, Marina Del Rey - Halloween Event Sun Oct 26, 20…" at bounding box center [671, 540] width 893 height 870
type input "Civil X"
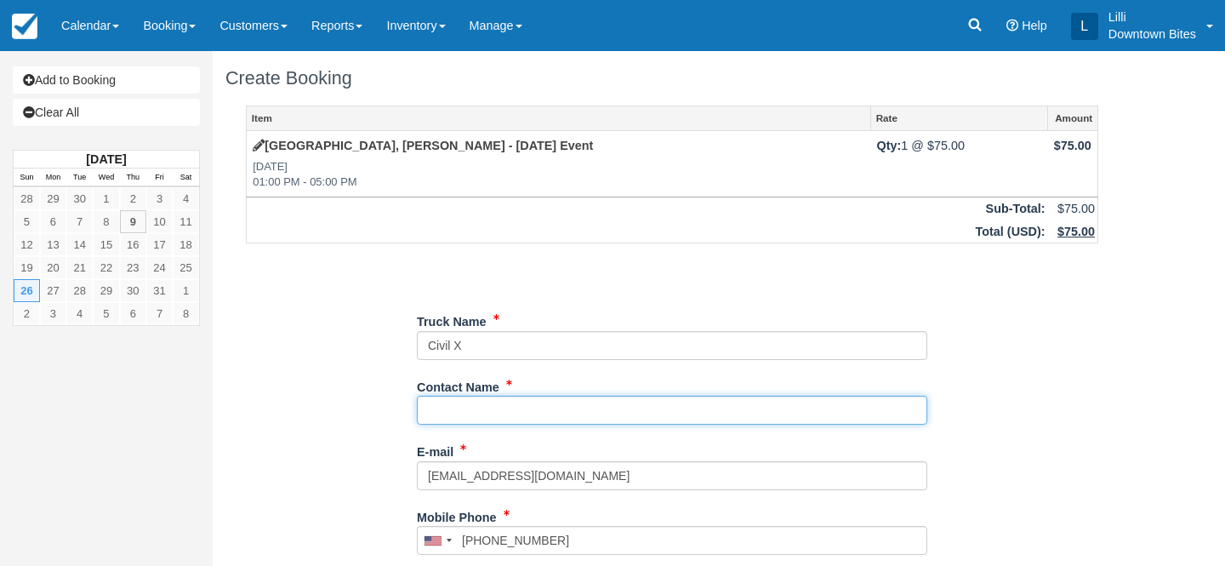
paste input "[PERSON_NAME]"
type input "[PERSON_NAME]"
type input "[PHONE_NUMBER]"
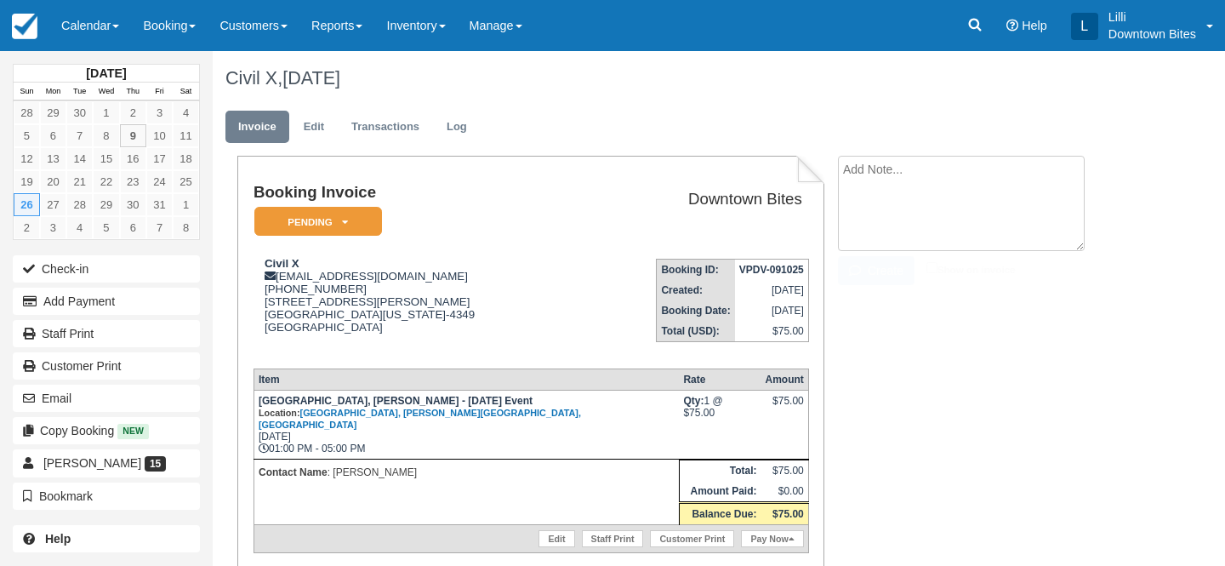
click at [912, 179] on textarea at bounding box center [961, 203] width 247 height 95
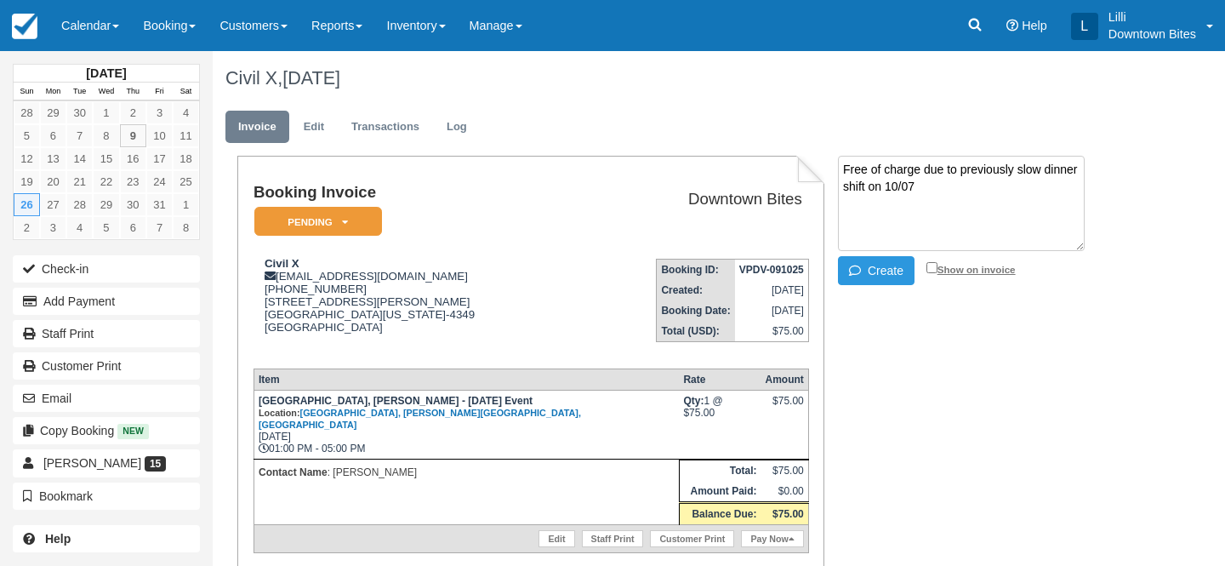
type textarea "Free of charge due to previously slow dinner shift on 10/07"
click at [933, 265] on input "Show on invoice" at bounding box center [931, 267] width 11 height 11
checkbox input "true"
click at [879, 273] on button "Create" at bounding box center [876, 270] width 77 height 29
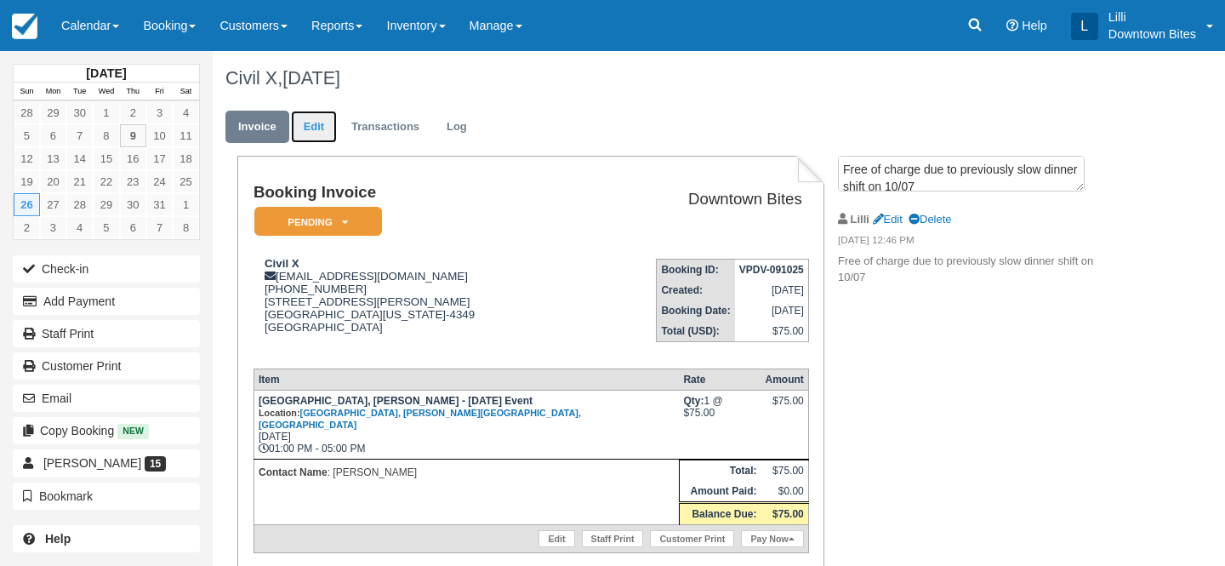
click at [313, 124] on link "Edit" at bounding box center [314, 127] width 46 height 33
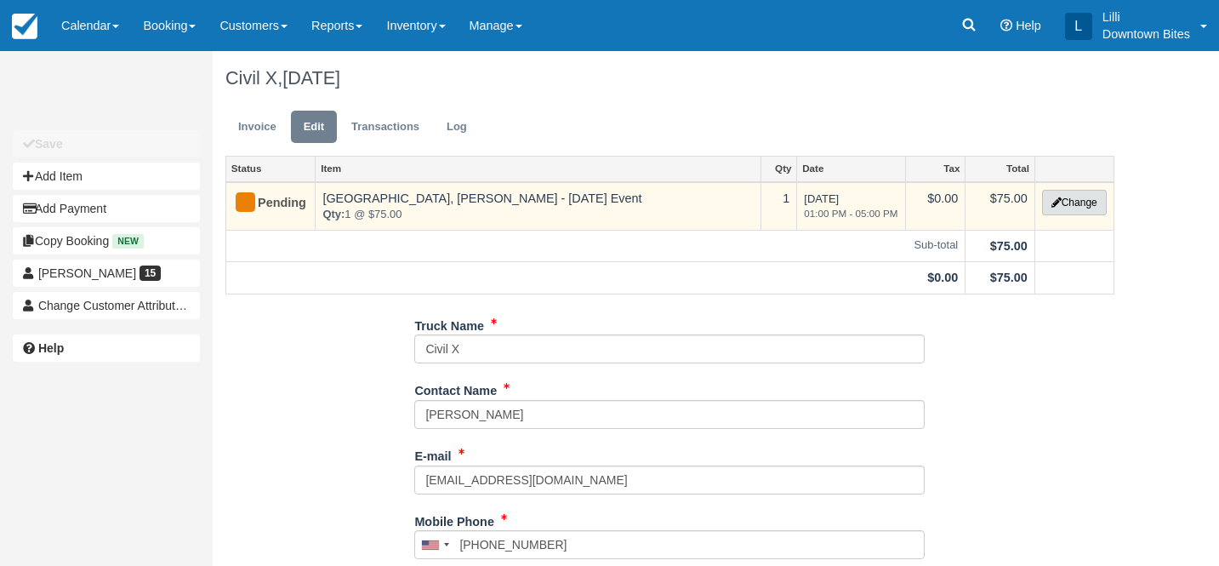
click at [1090, 204] on button "Change" at bounding box center [1074, 203] width 65 height 26
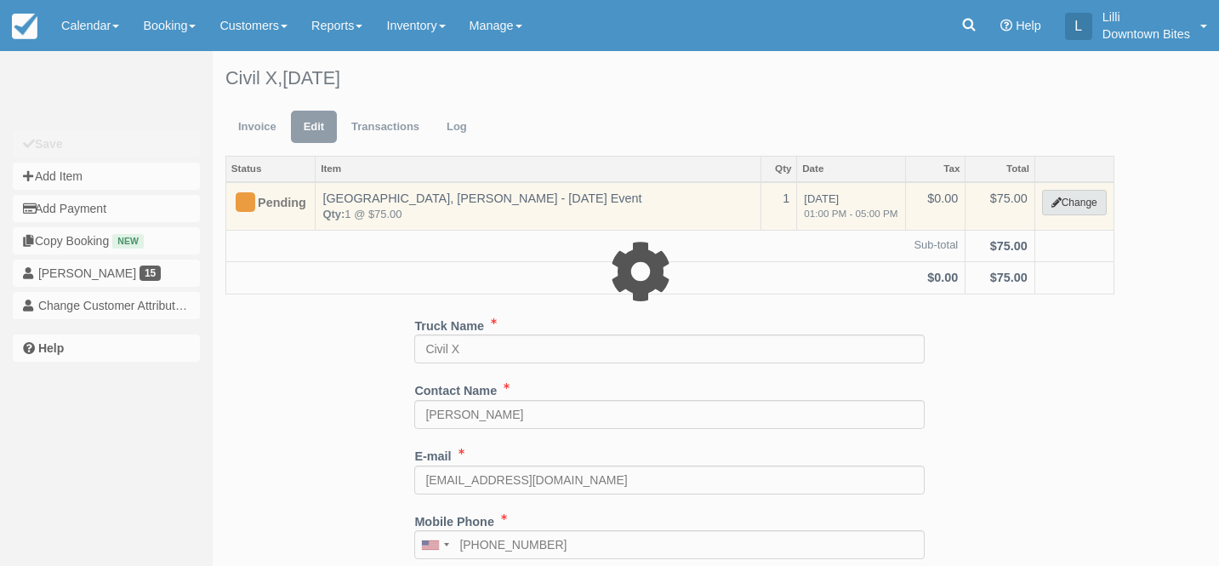
select select "9"
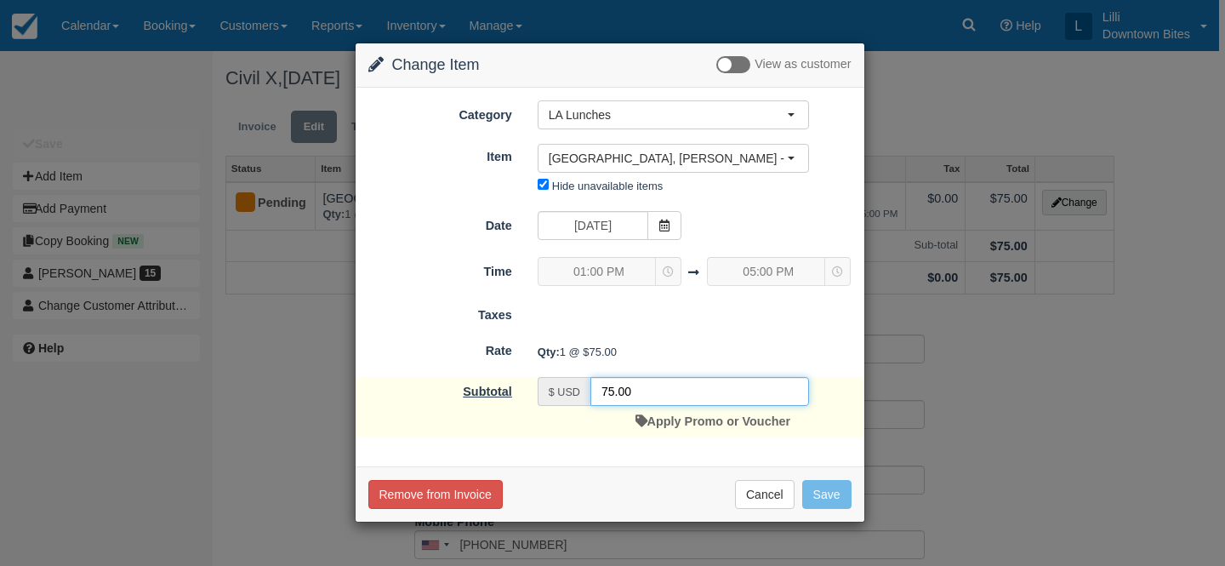
drag, startPoint x: 623, startPoint y: 389, endPoint x: 522, endPoint y: 384, distance: 101.3
click at [522, 384] on div "Subtotal $ USD 75.00 Apply Promo or Voucher" at bounding box center [610, 407] width 509 height 60
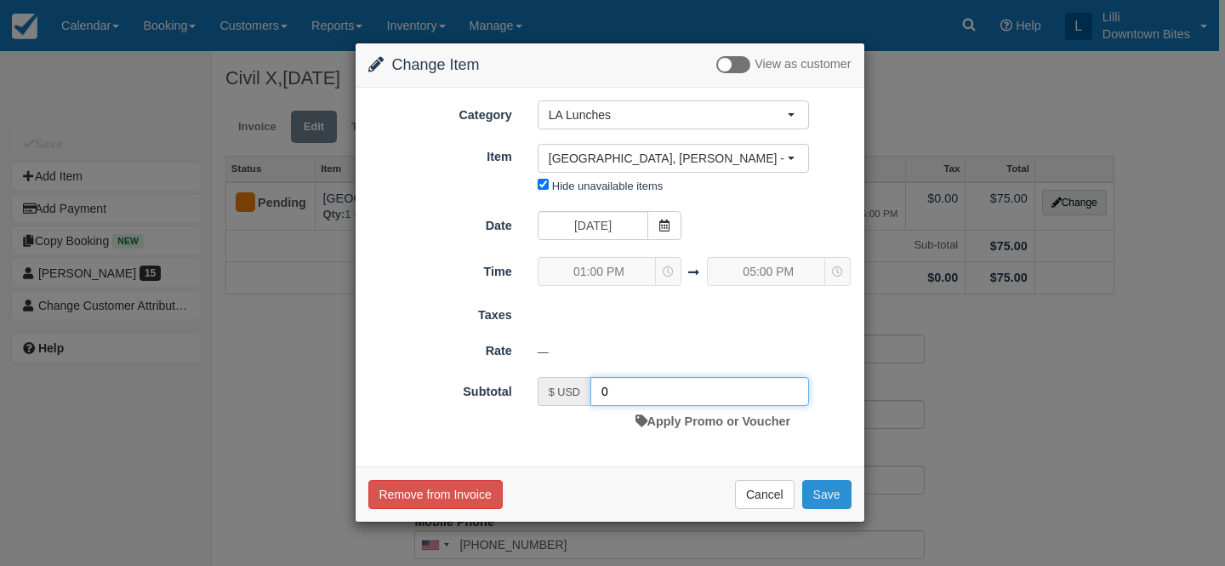
type input "0"
click at [845, 498] on button "Save" at bounding box center [826, 494] width 49 height 29
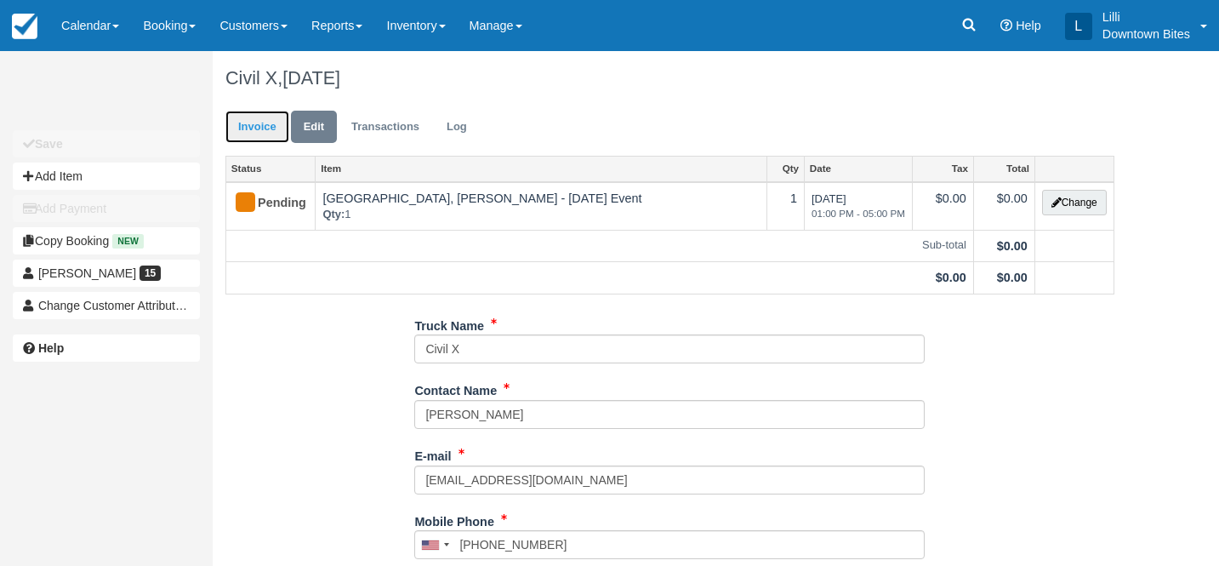
click at [260, 127] on link "Invoice" at bounding box center [257, 127] width 64 height 33
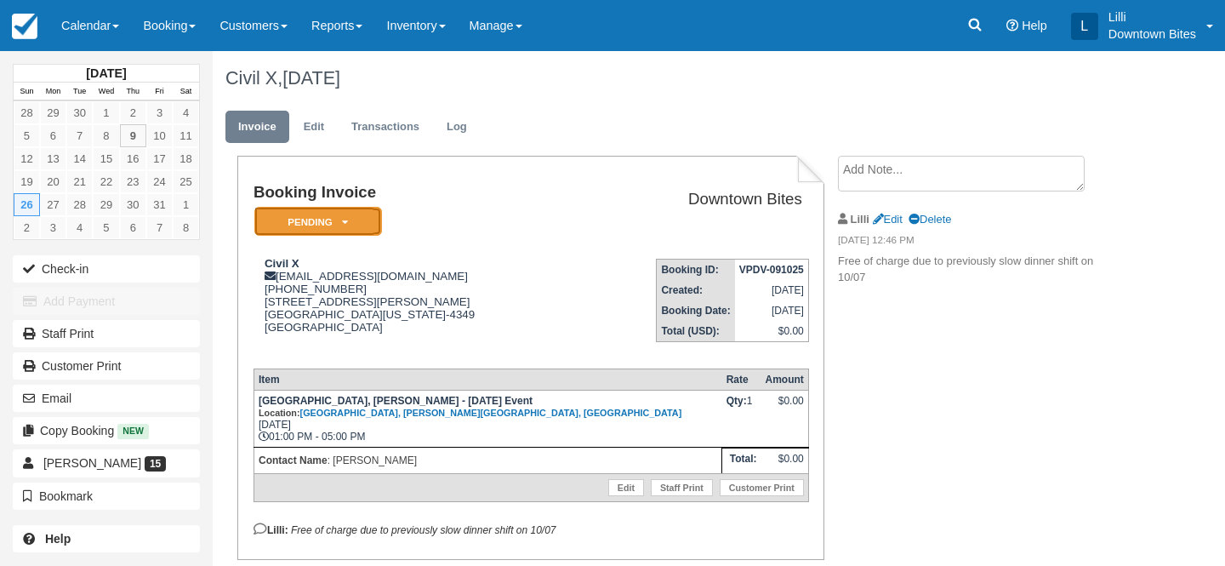
click at [287, 223] on em "Pending" at bounding box center [318, 222] width 128 height 30
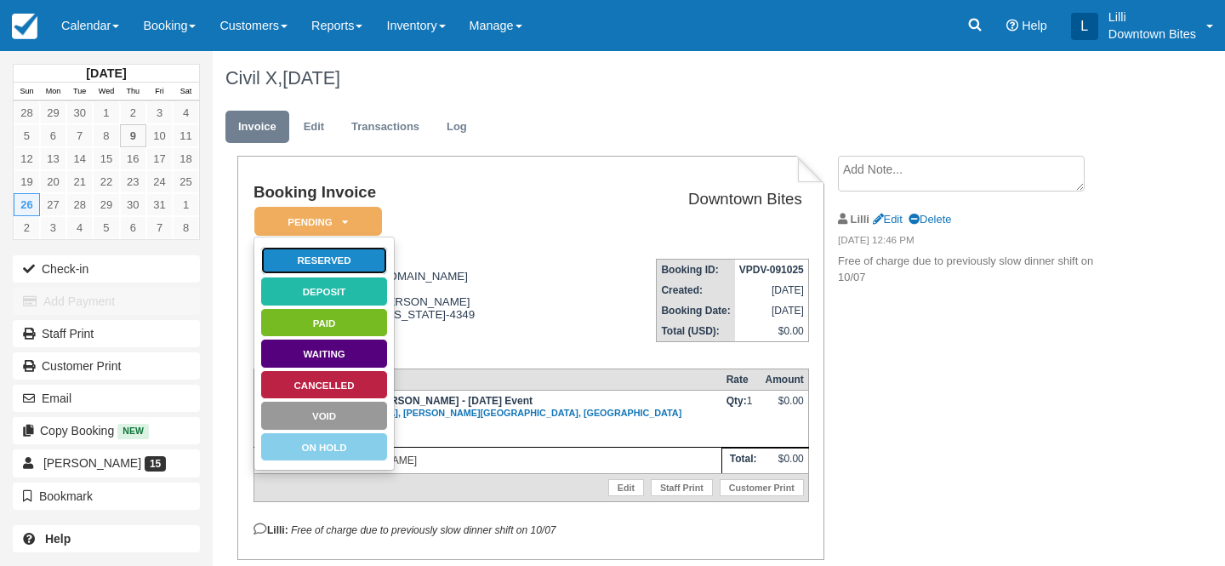
click at [343, 266] on link "Reserved" at bounding box center [324, 261] width 128 height 30
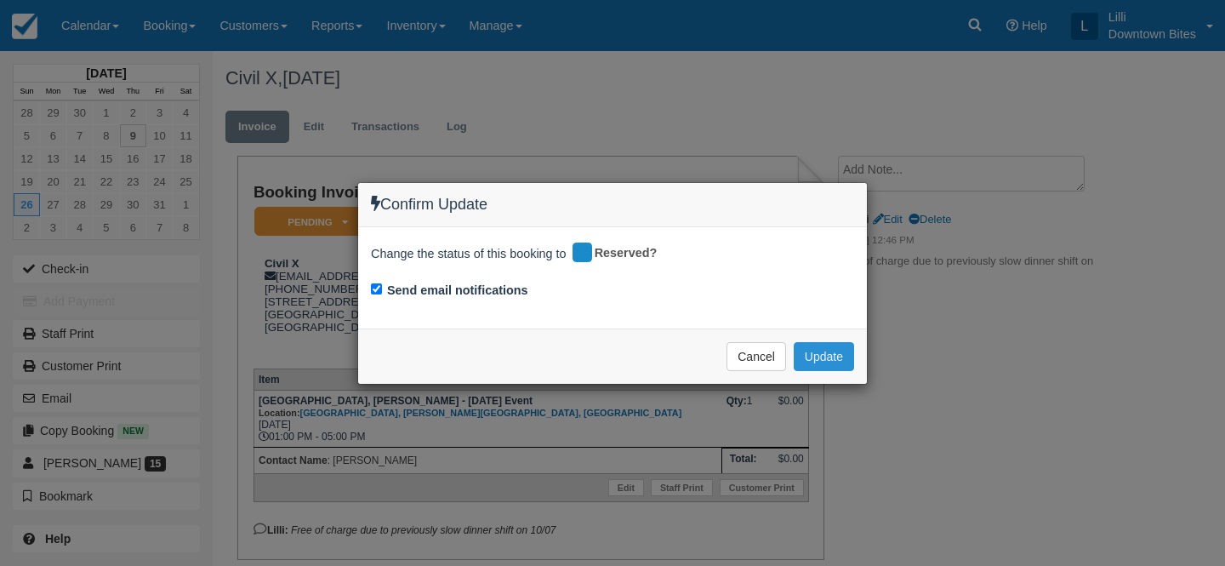
click at [825, 354] on button "Update" at bounding box center [824, 356] width 60 height 29
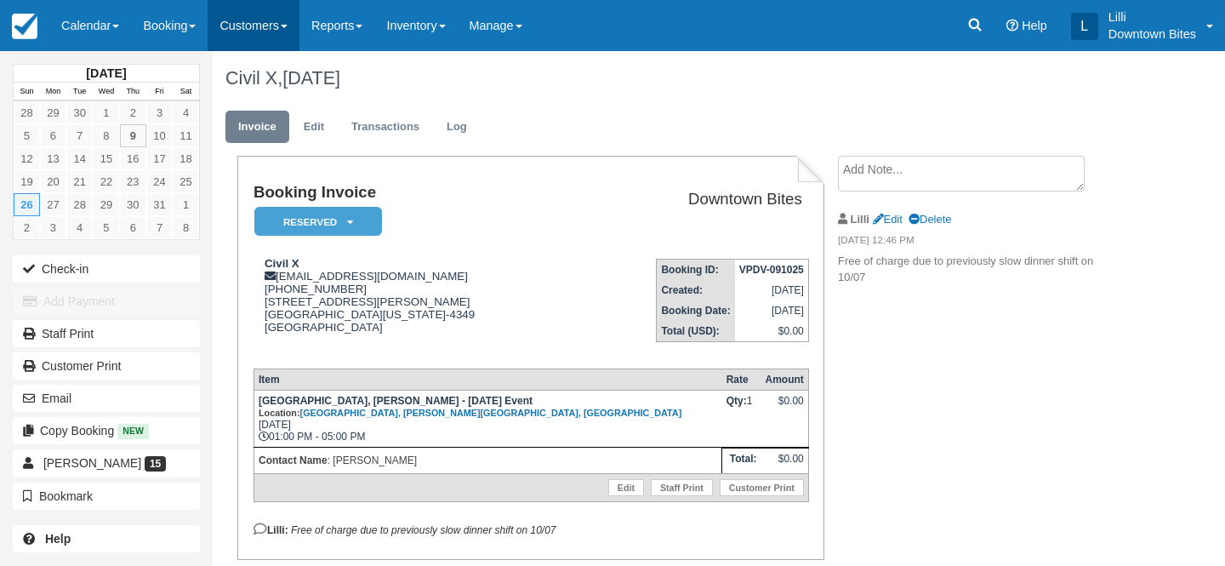
click at [248, 19] on link "Customers" at bounding box center [254, 25] width 92 height 51
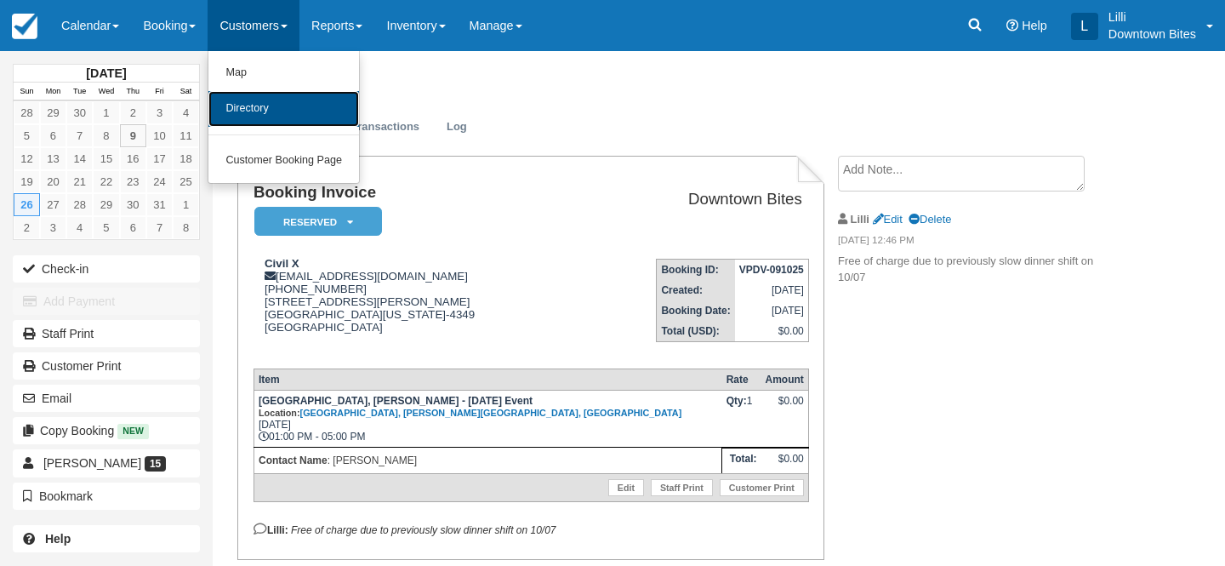
click at [265, 112] on link "Directory" at bounding box center [283, 109] width 151 height 36
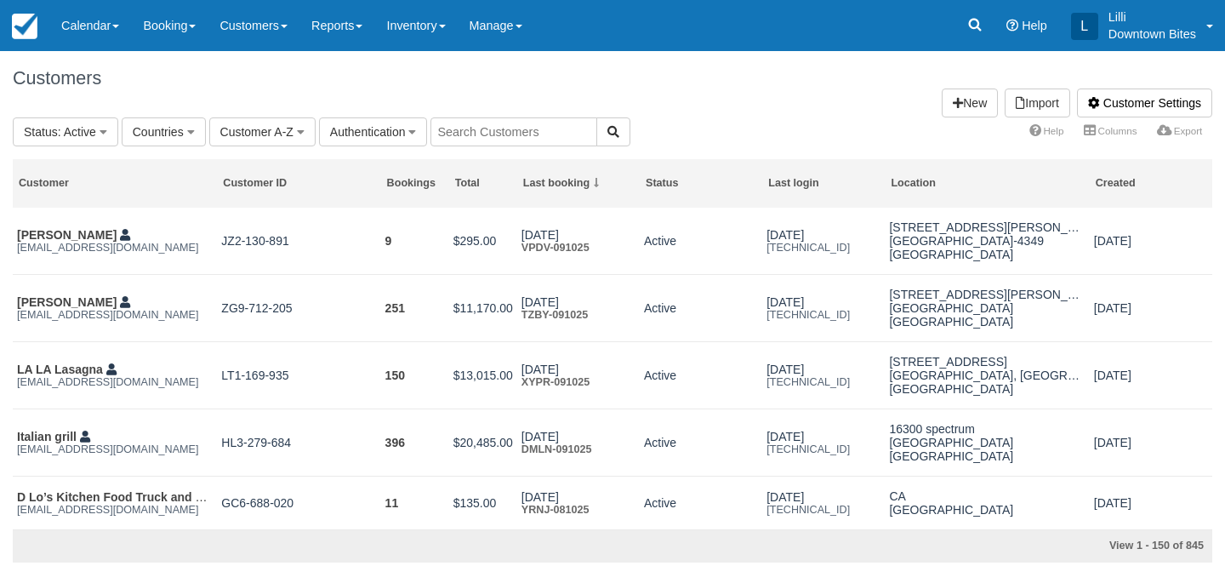
click at [475, 129] on input "text" at bounding box center [513, 131] width 167 height 29
type input "lyn"
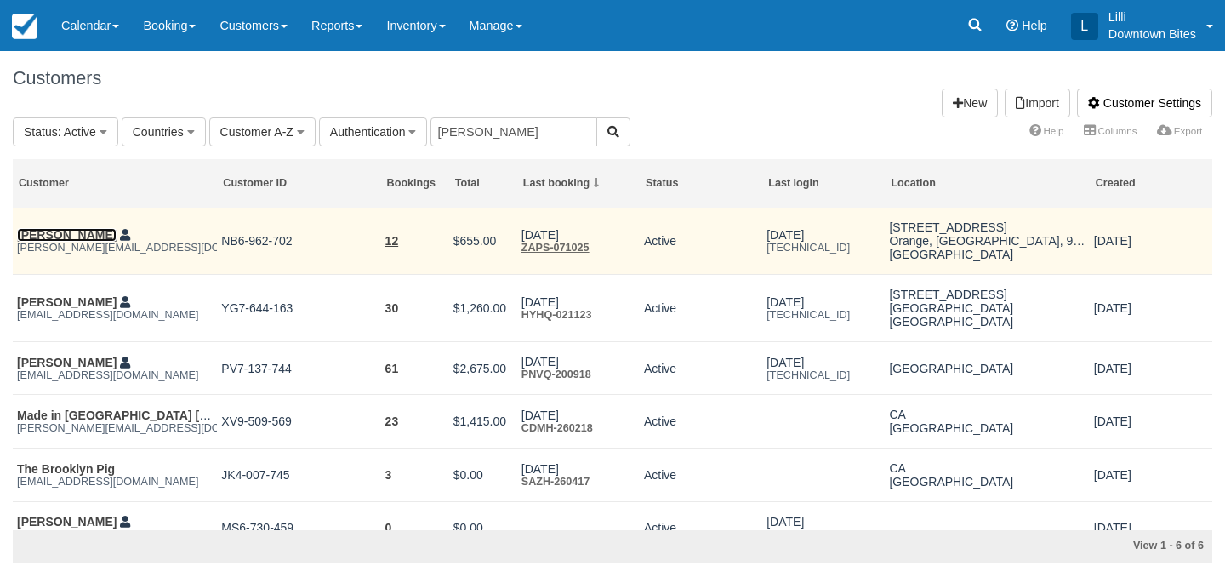
click at [43, 236] on link "[PERSON_NAME]" at bounding box center [67, 235] width 100 height 14
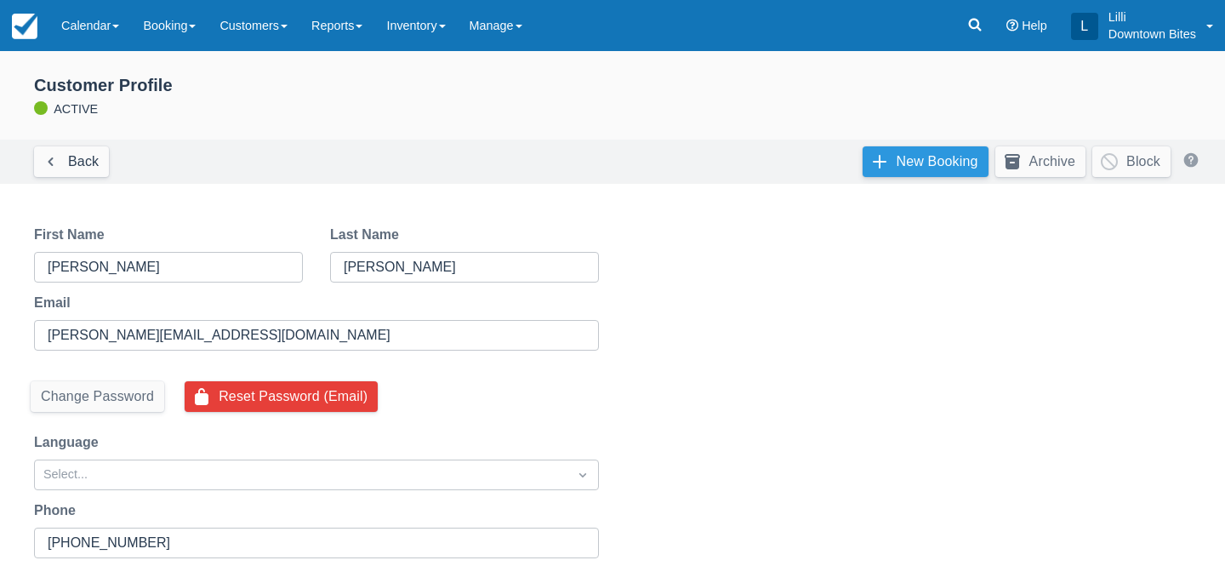
click at [874, 158] on link "New Booking" at bounding box center [925, 161] width 126 height 31
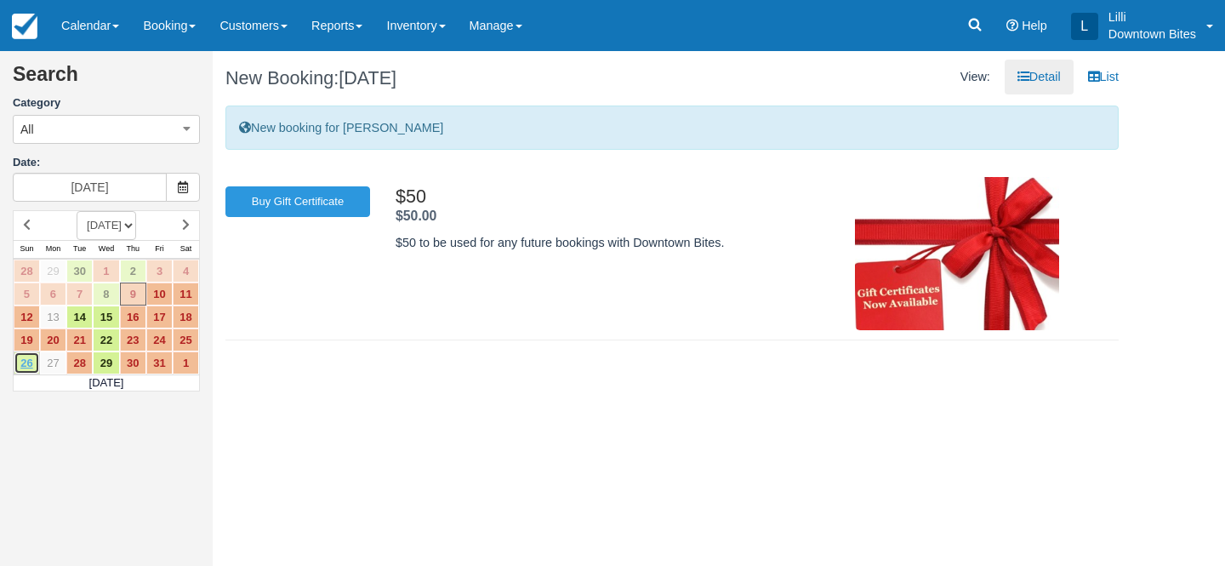
click at [34, 361] on link "26" at bounding box center [27, 362] width 26 height 23
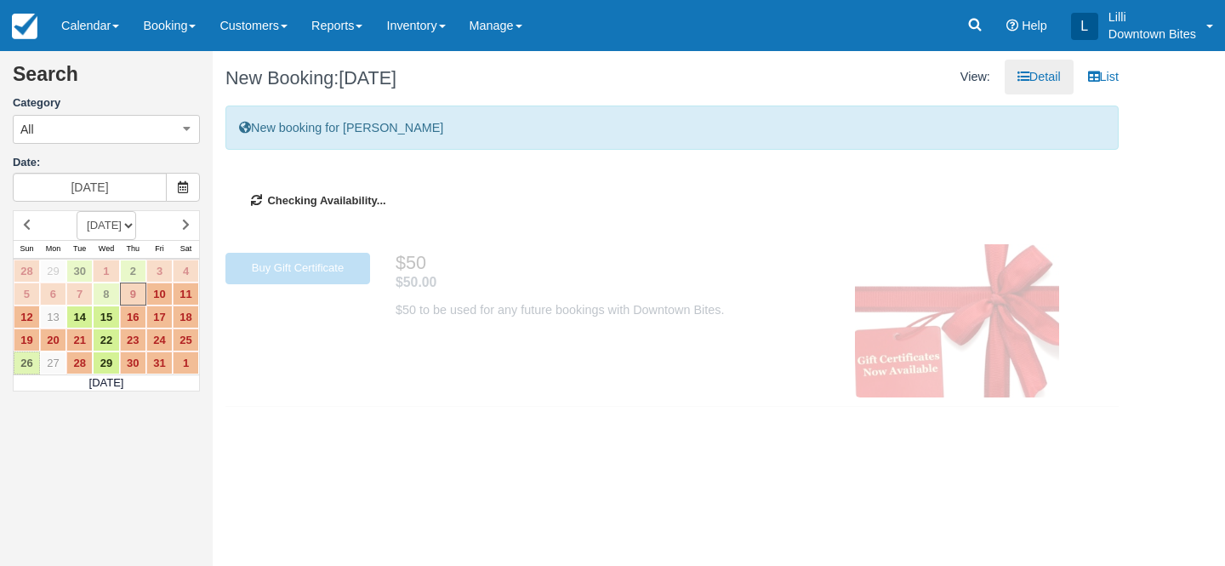
type input "10/26/25"
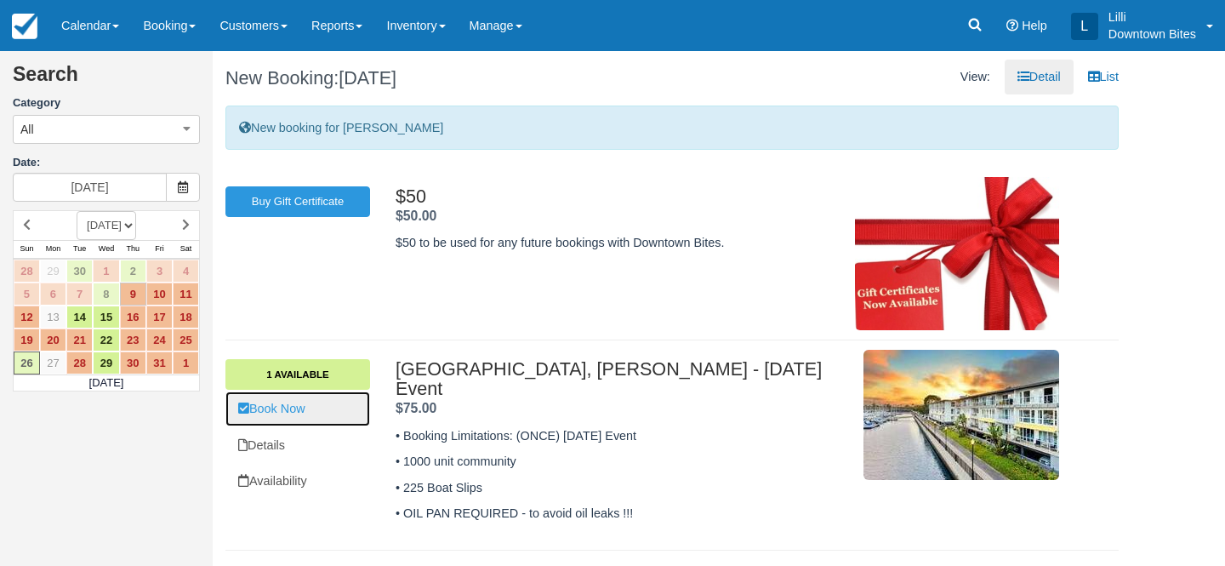
click at [304, 408] on link "Book Now" at bounding box center [297, 408] width 145 height 35
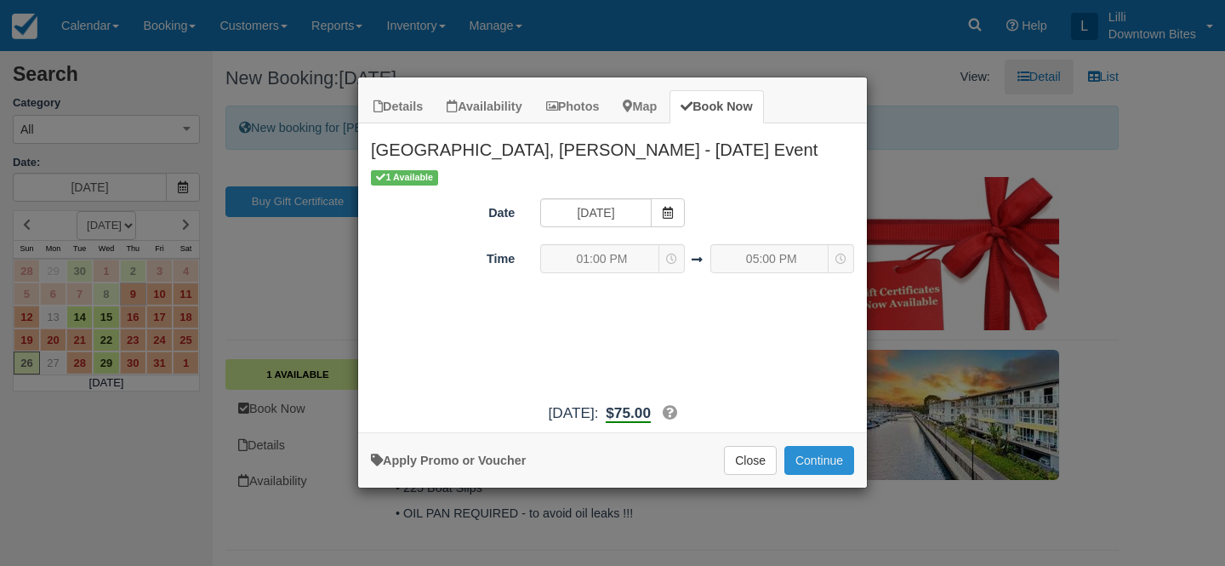
click at [834, 458] on button "Continue" at bounding box center [819, 460] width 70 height 29
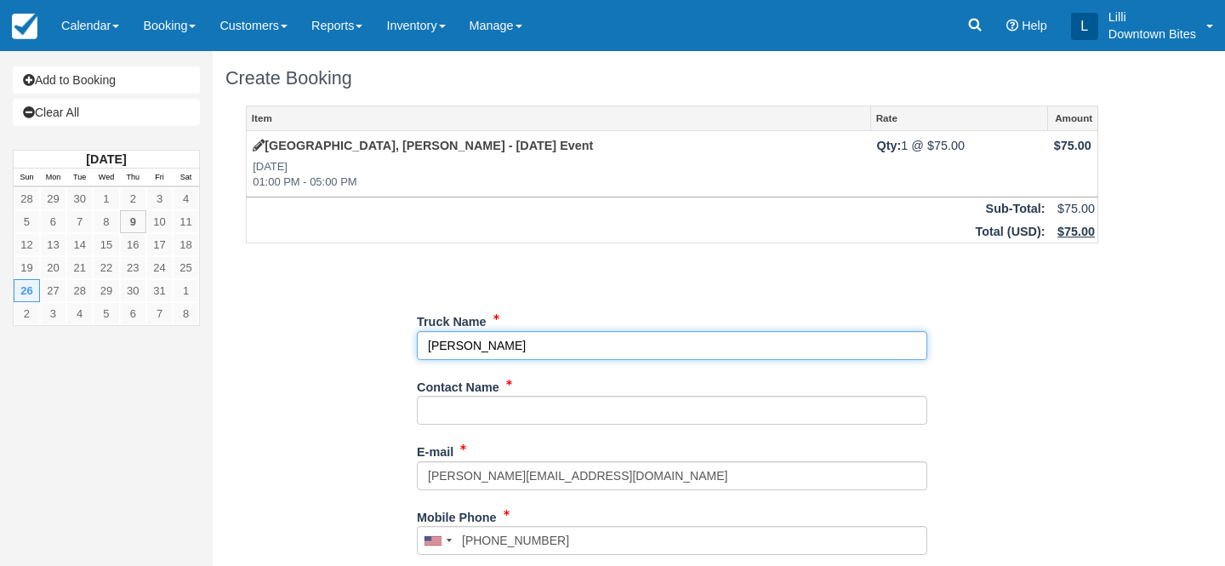
drag, startPoint x: 515, startPoint y: 345, endPoint x: 366, endPoint y: 345, distance: 149.7
click at [366, 345] on div "Item Rate Amount [GEOGRAPHIC_DATA], [PERSON_NAME] - [DATE] Event [DATE] 01:00 P…" at bounding box center [671, 540] width 893 height 870
type input "Sundae Crafts"
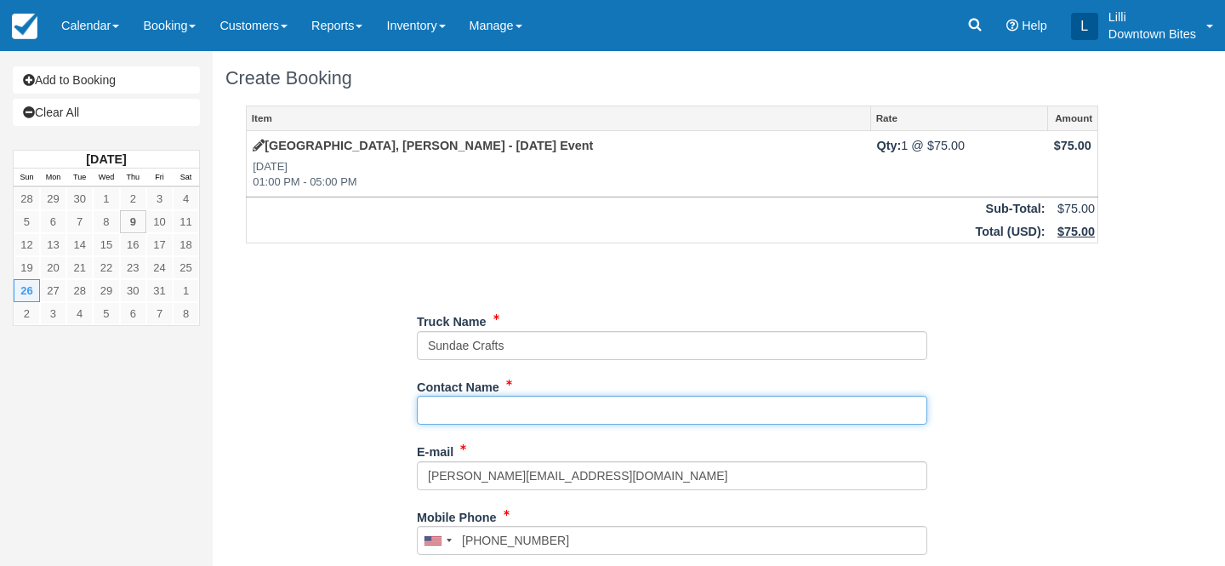
paste input "[PERSON_NAME]"
type input "[PERSON_NAME]"
type input "+19499230640"
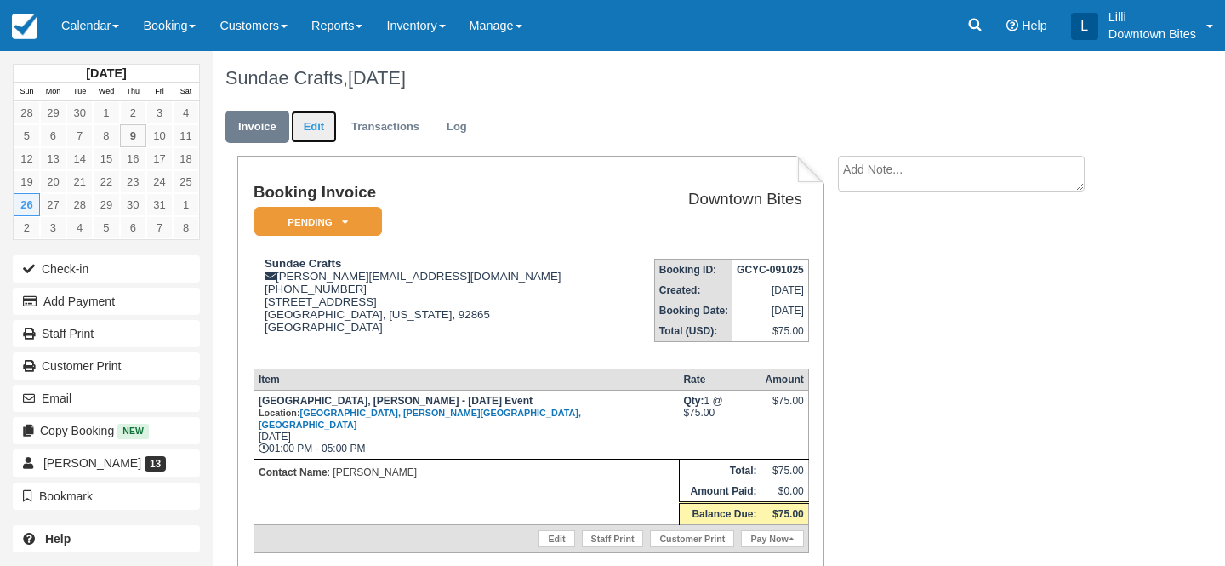
click at [307, 117] on link "Edit" at bounding box center [314, 127] width 46 height 33
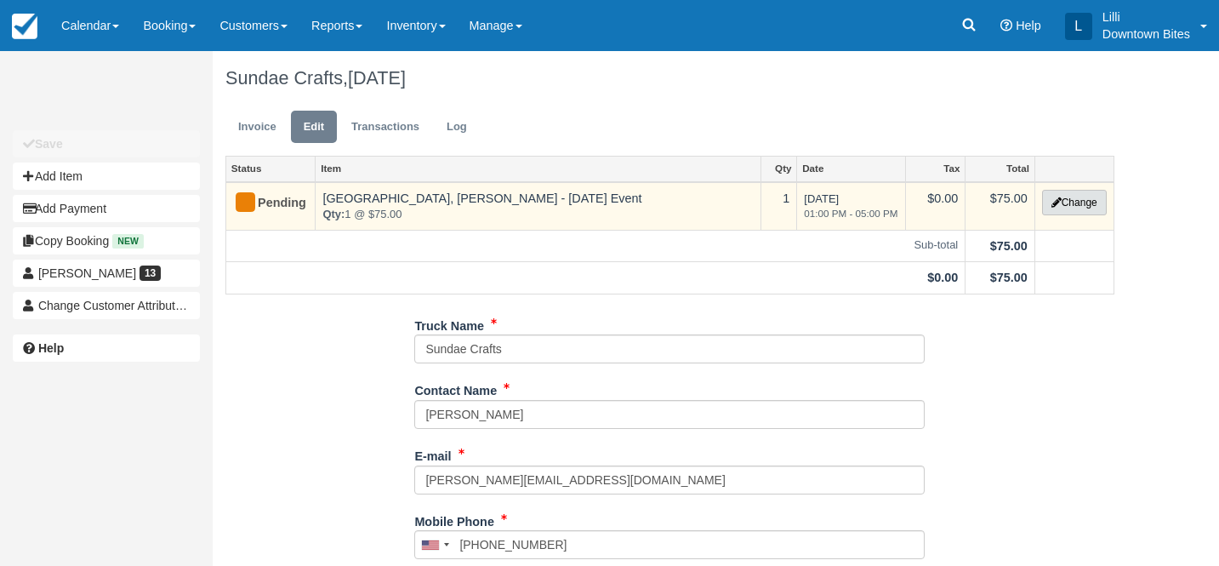
click at [1068, 202] on button "Change" at bounding box center [1074, 203] width 65 height 26
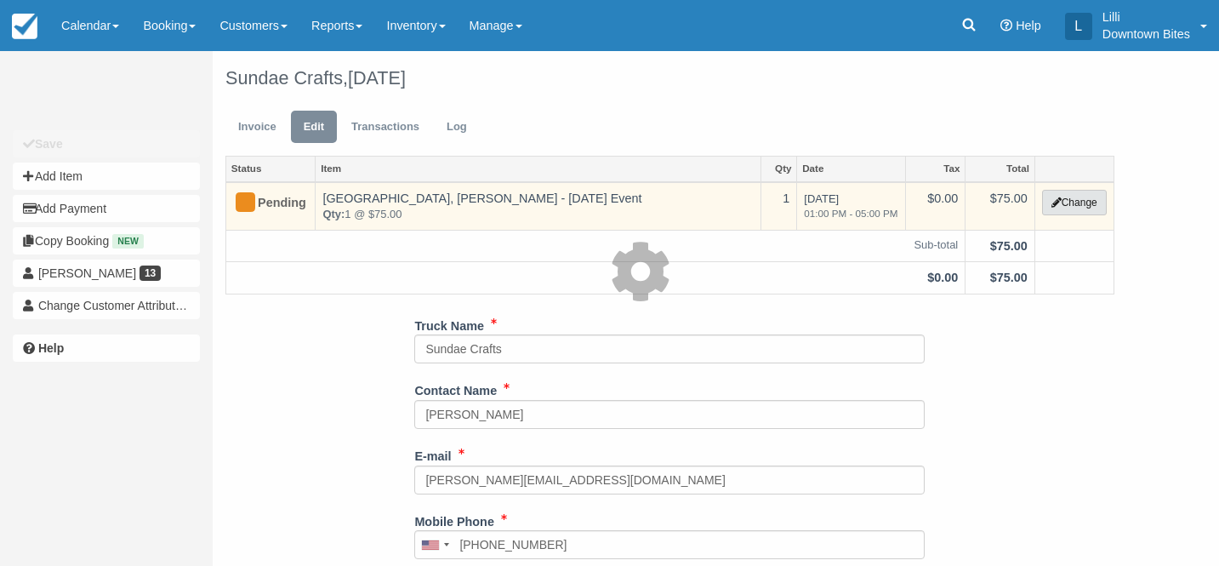
select select "9"
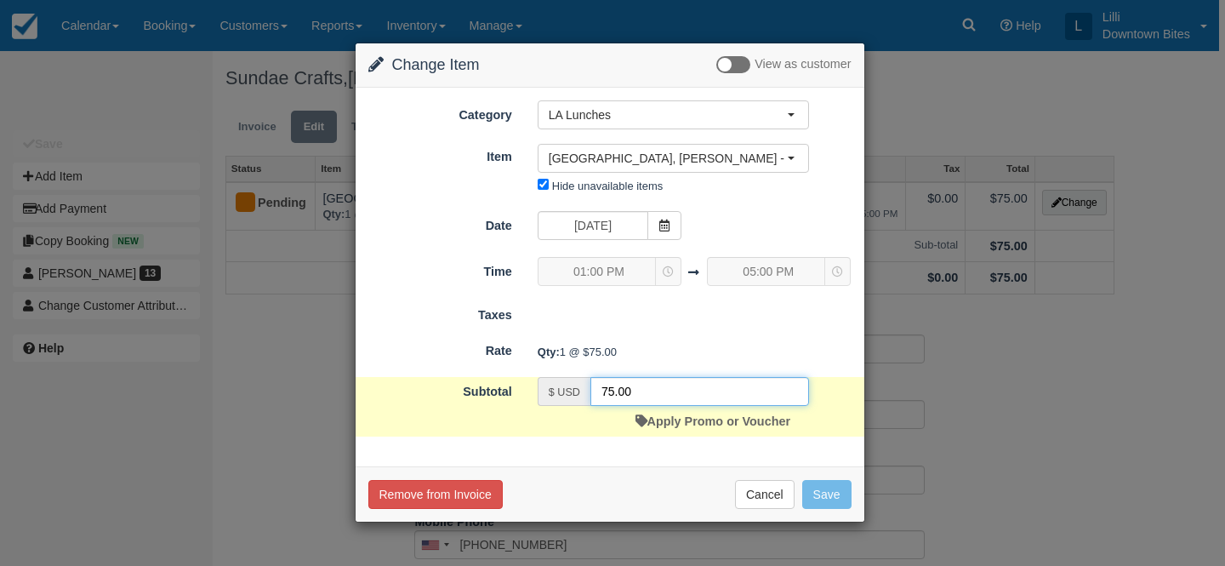
click at [607, 390] on input "75.00" at bounding box center [699, 391] width 219 height 29
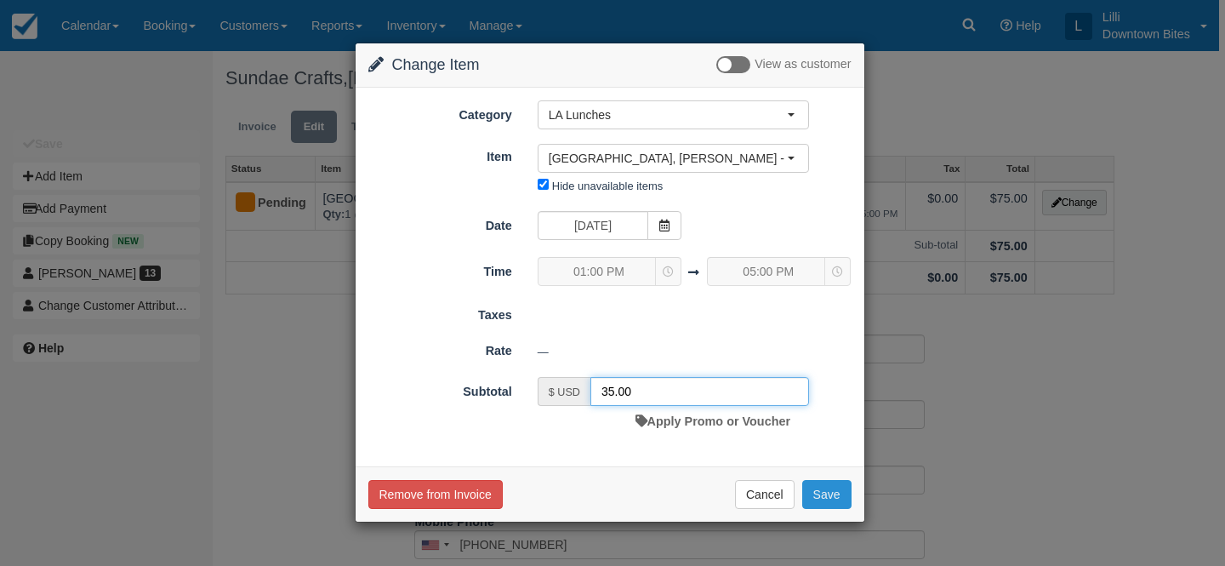
type input "35.00"
click at [835, 495] on button "Save" at bounding box center [826, 494] width 49 height 29
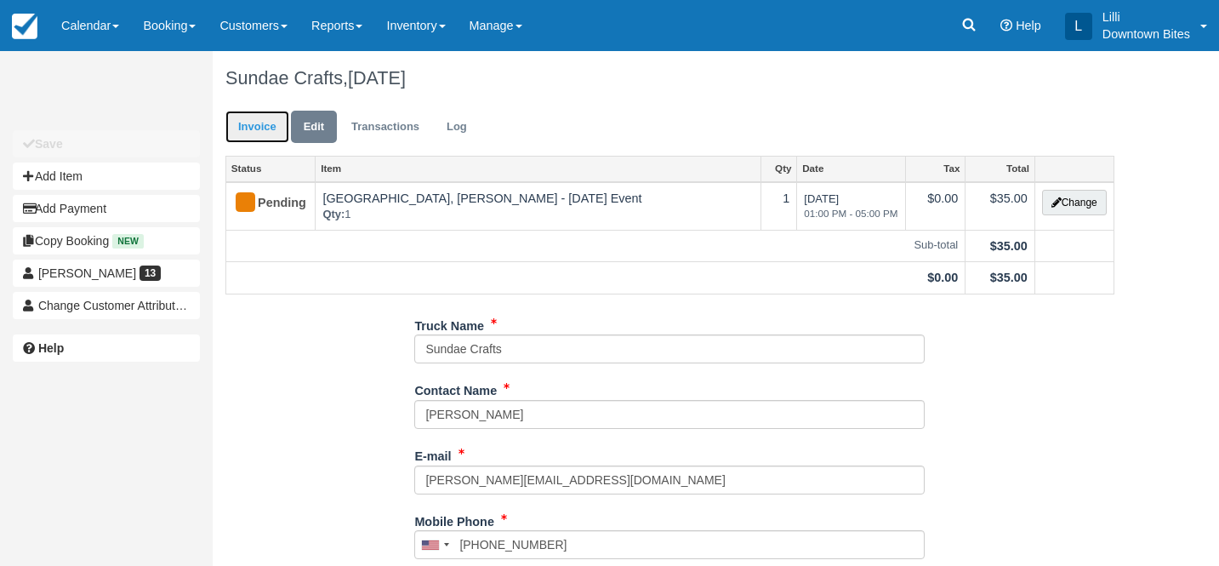
click at [264, 132] on link "Invoice" at bounding box center [257, 127] width 64 height 33
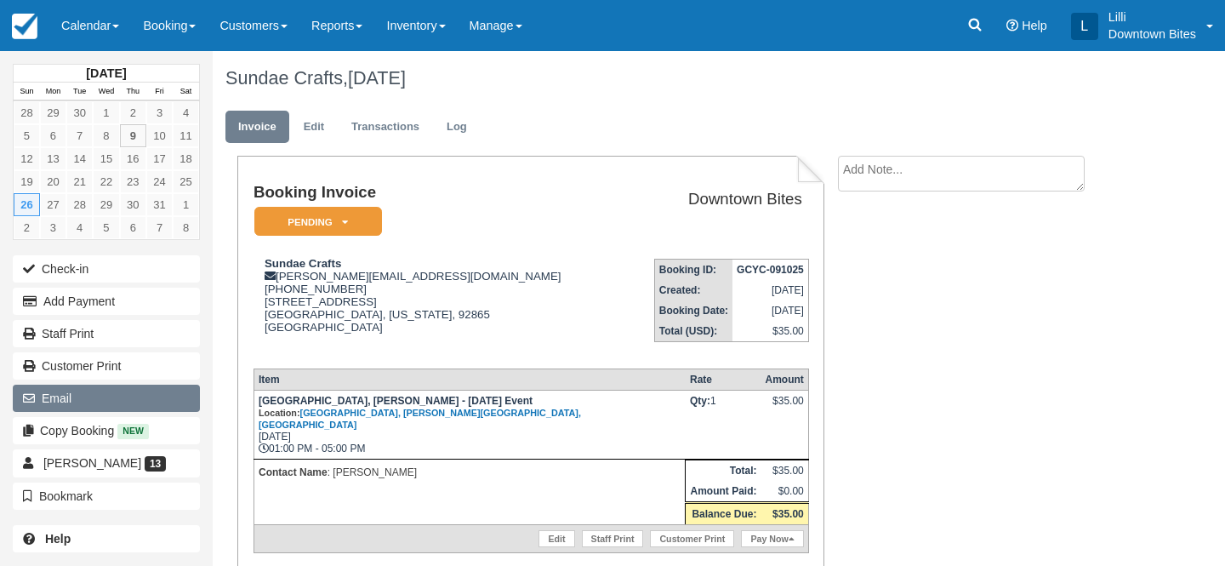
click at [140, 395] on button "Email" at bounding box center [106, 397] width 187 height 27
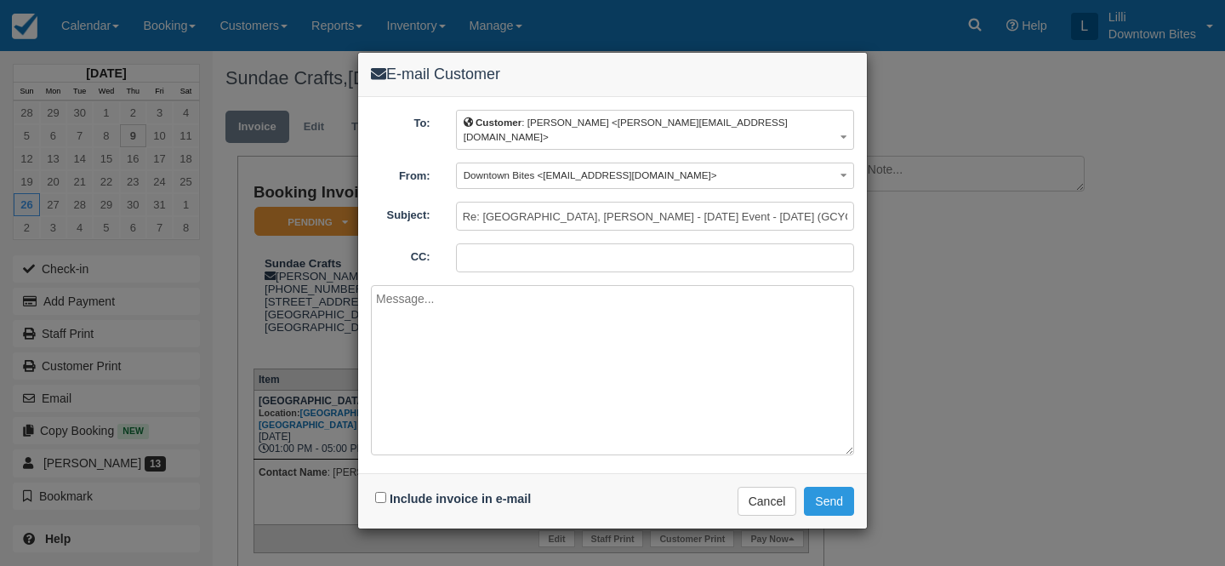
click at [589, 243] on input "CC:" at bounding box center [655, 257] width 398 height 29
type input "[EMAIL_ADDRESS][DOMAIN_NAME]"
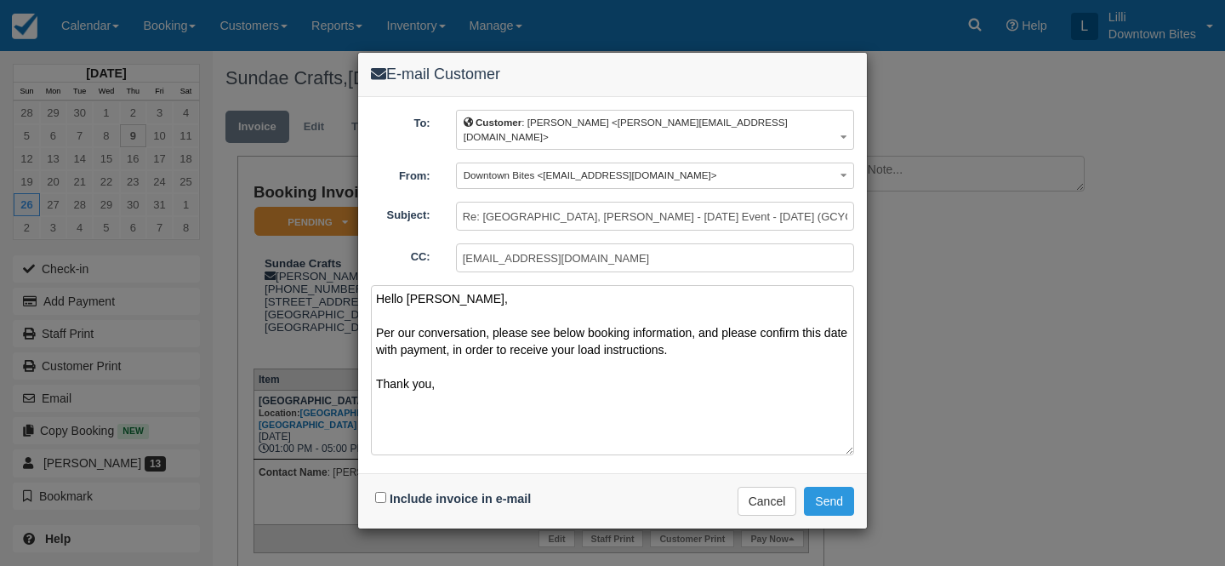
type textarea "Hello [PERSON_NAME], Per our conversation, please see below booking information…"
click at [383, 492] on input "Include invoice in e-mail" at bounding box center [380, 497] width 11 height 11
checkbox input "true"
click at [822, 487] on button "Send" at bounding box center [829, 501] width 50 height 29
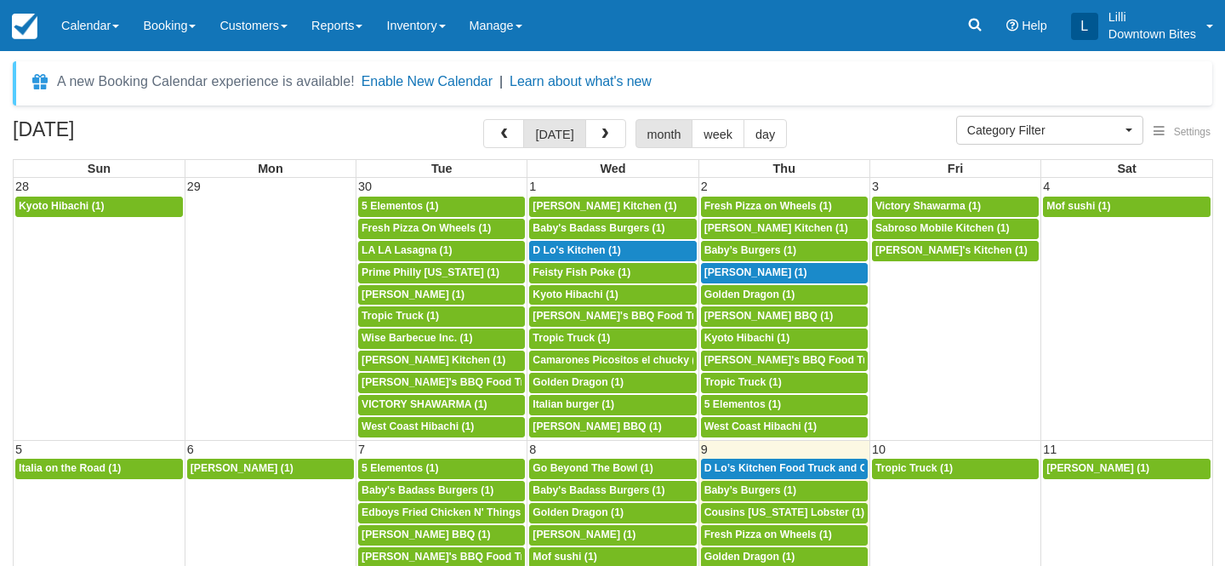
select select
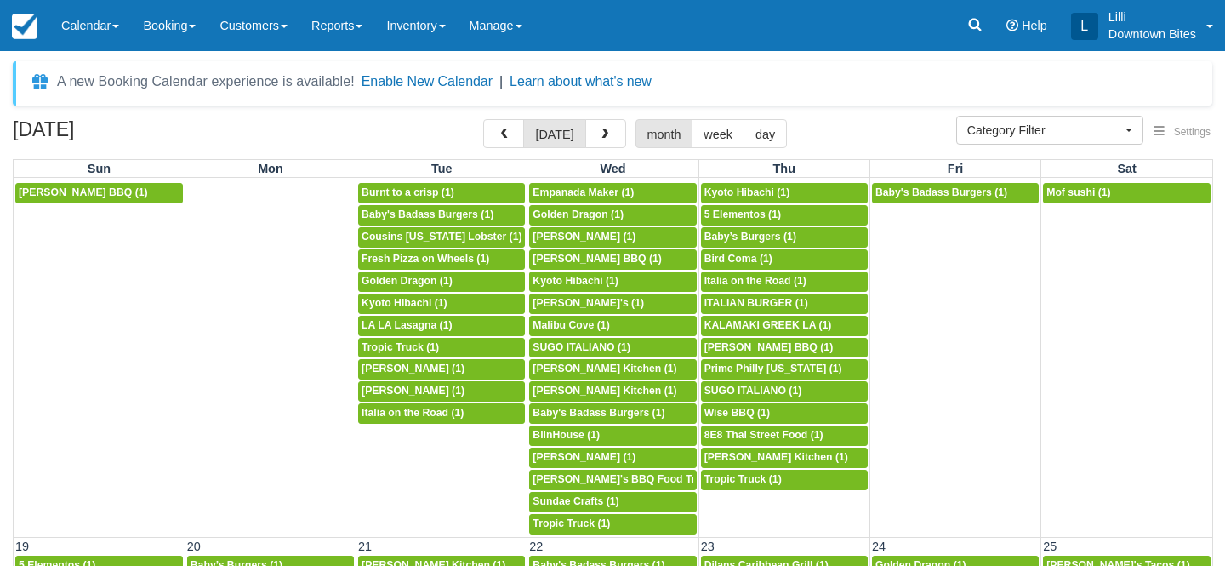
scroll to position [652, 0]
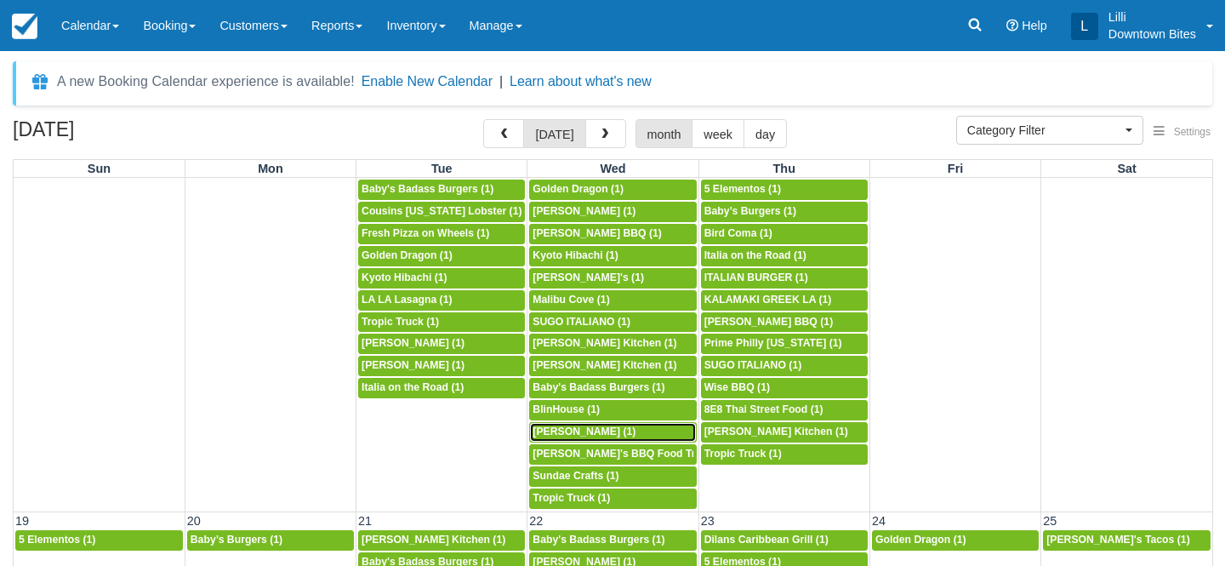
click at [580, 431] on span "Dona Estela (1)" at bounding box center [583, 431] width 103 height 12
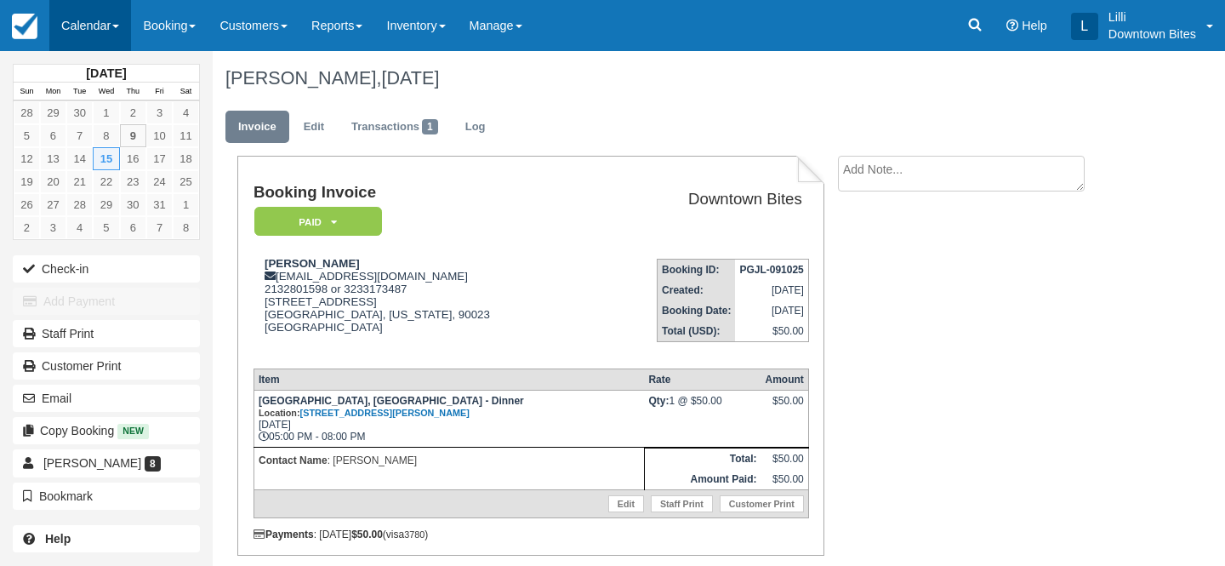
click at [84, 26] on link "Calendar" at bounding box center [90, 25] width 82 height 51
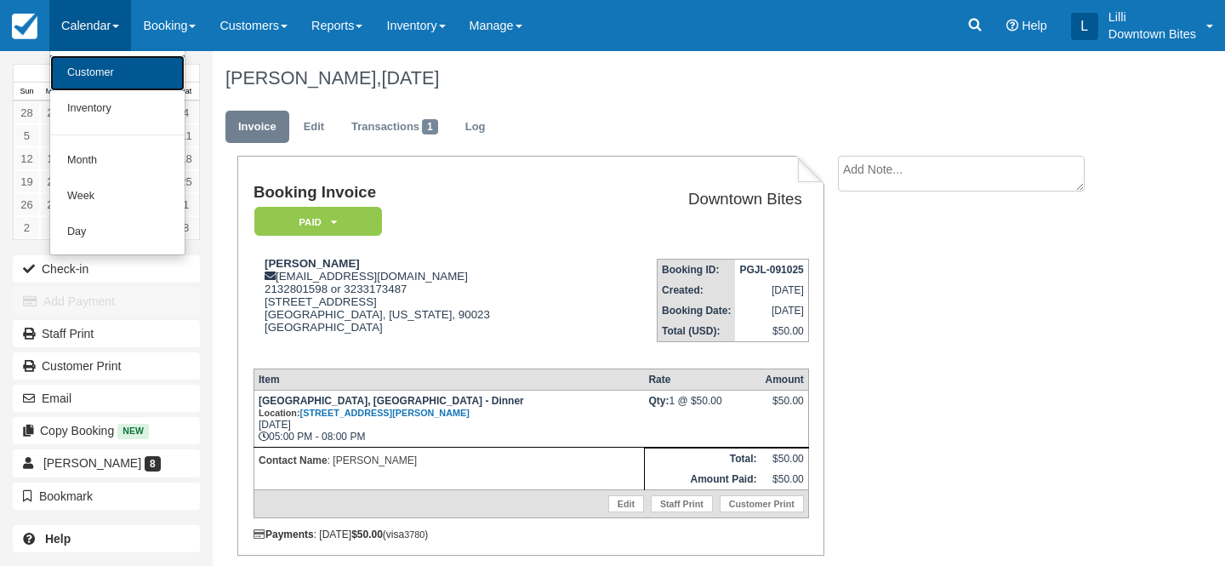
click at [89, 66] on link "Customer" at bounding box center [117, 73] width 134 height 36
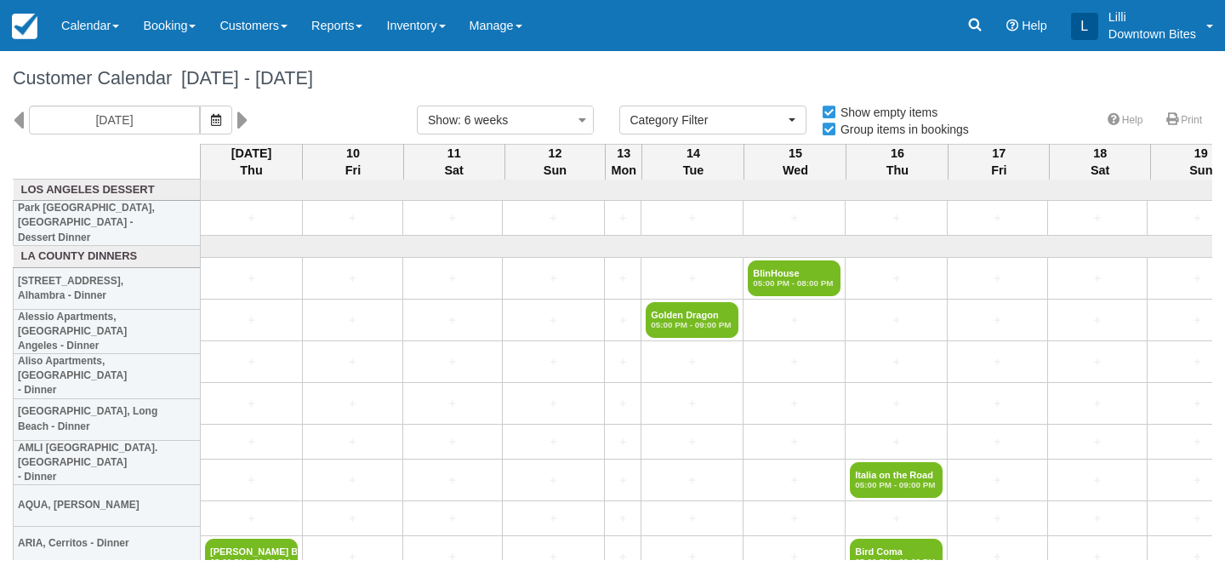
select select
click at [128, 119] on input "[DATE]" at bounding box center [114, 119] width 171 height 29
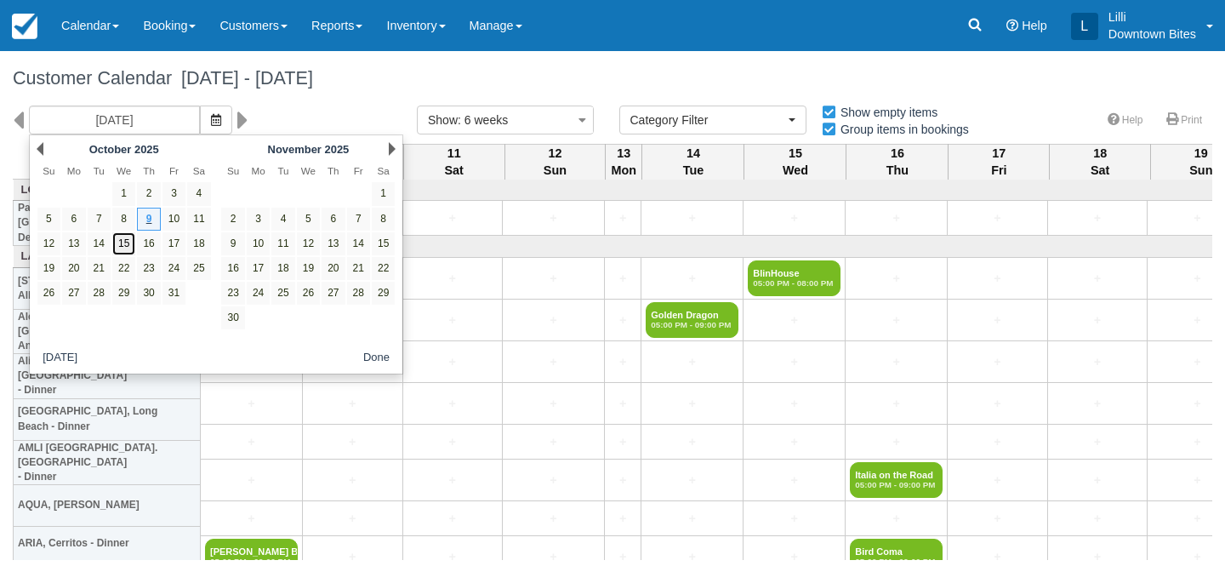
click at [127, 246] on link "15" at bounding box center [123, 243] width 23 height 23
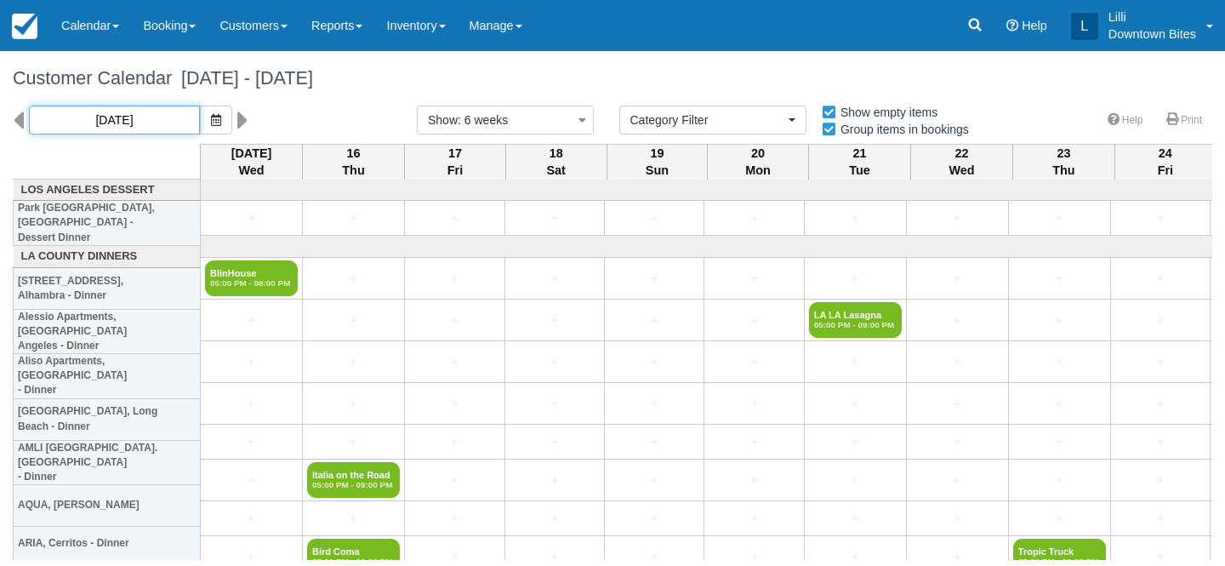
click at [113, 126] on input "10/15/25" at bounding box center [114, 119] width 171 height 29
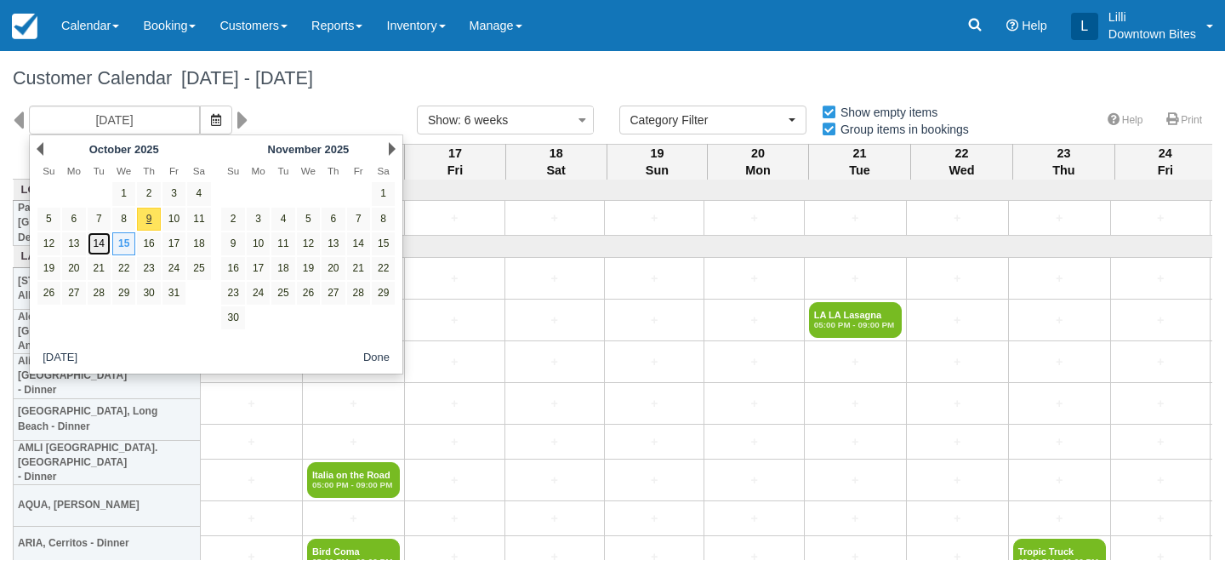
click at [101, 246] on link "14" at bounding box center [99, 243] width 23 height 23
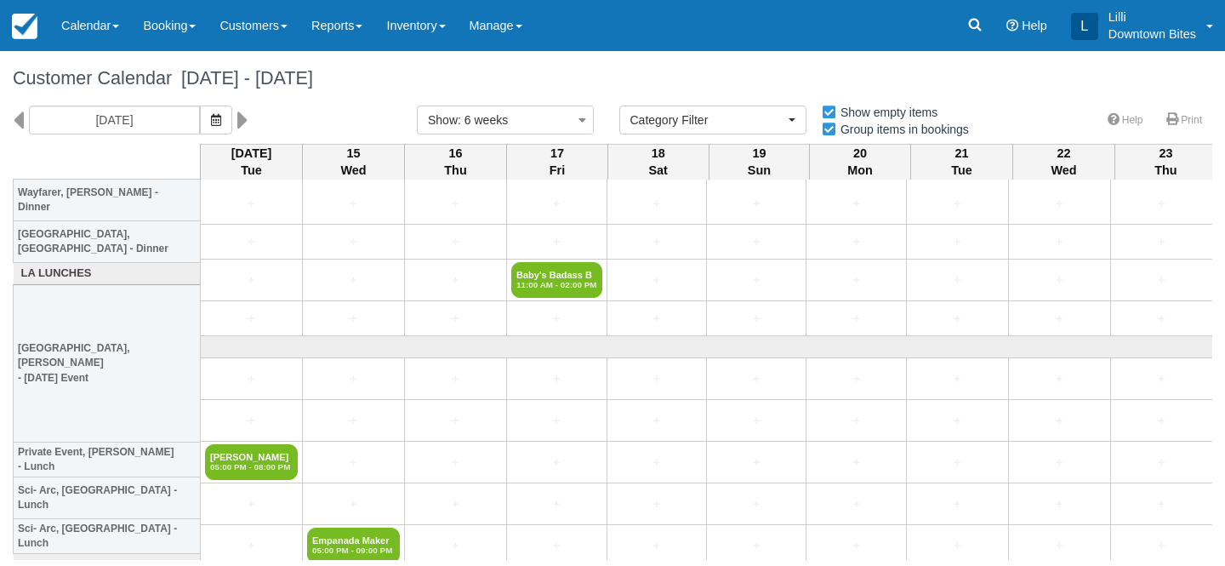
scroll to position [2679, 0]
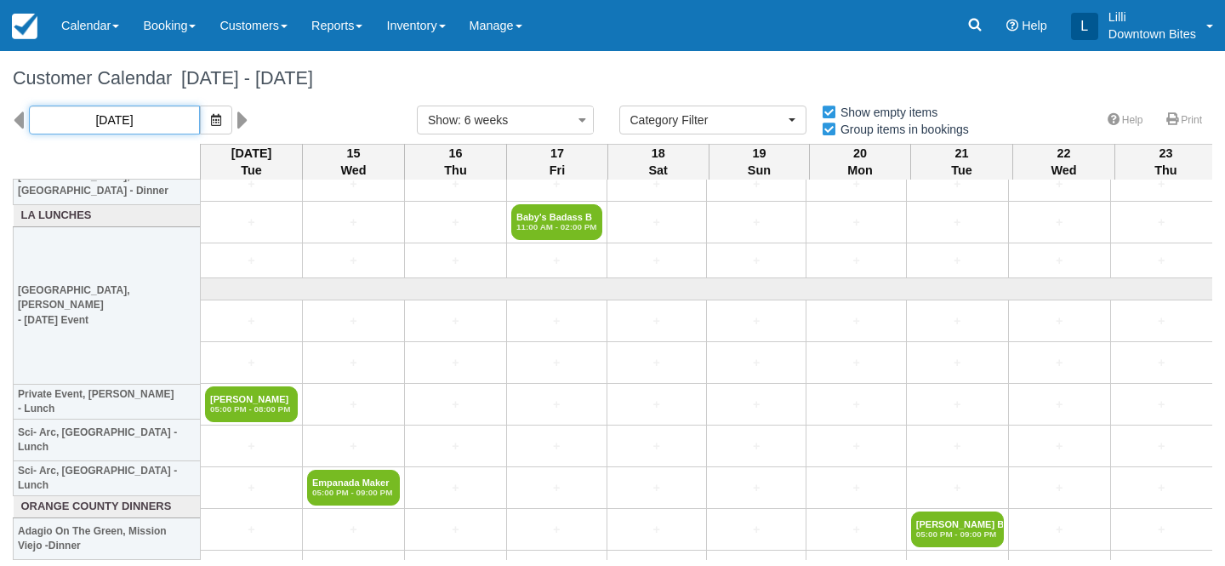
click at [131, 114] on input "10/14/25" at bounding box center [114, 119] width 171 height 29
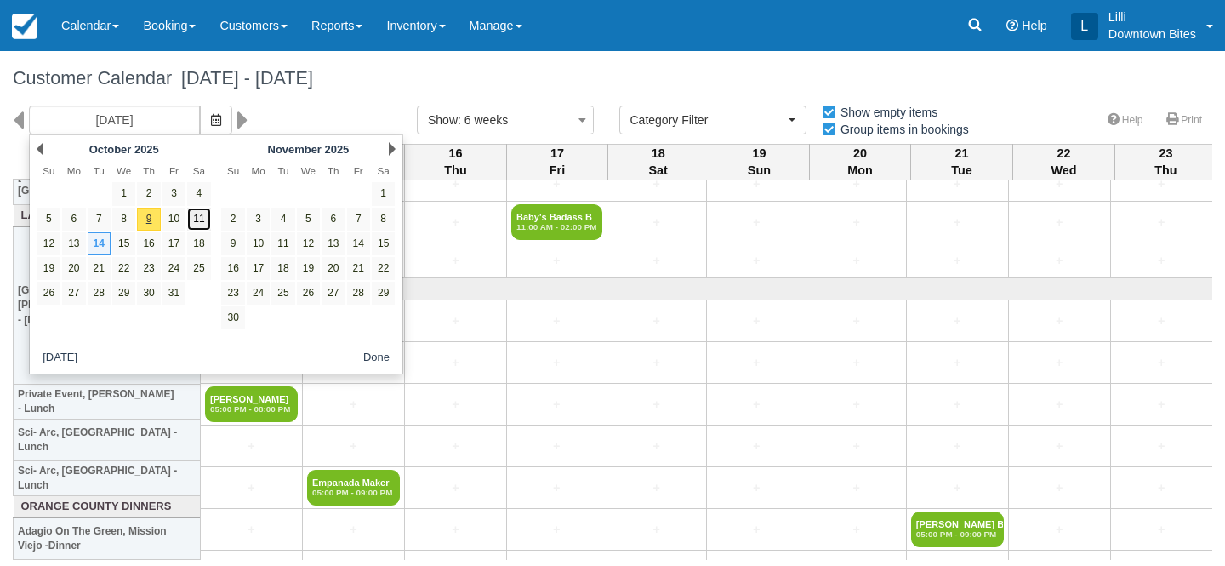
click at [201, 222] on link "11" at bounding box center [198, 219] width 23 height 23
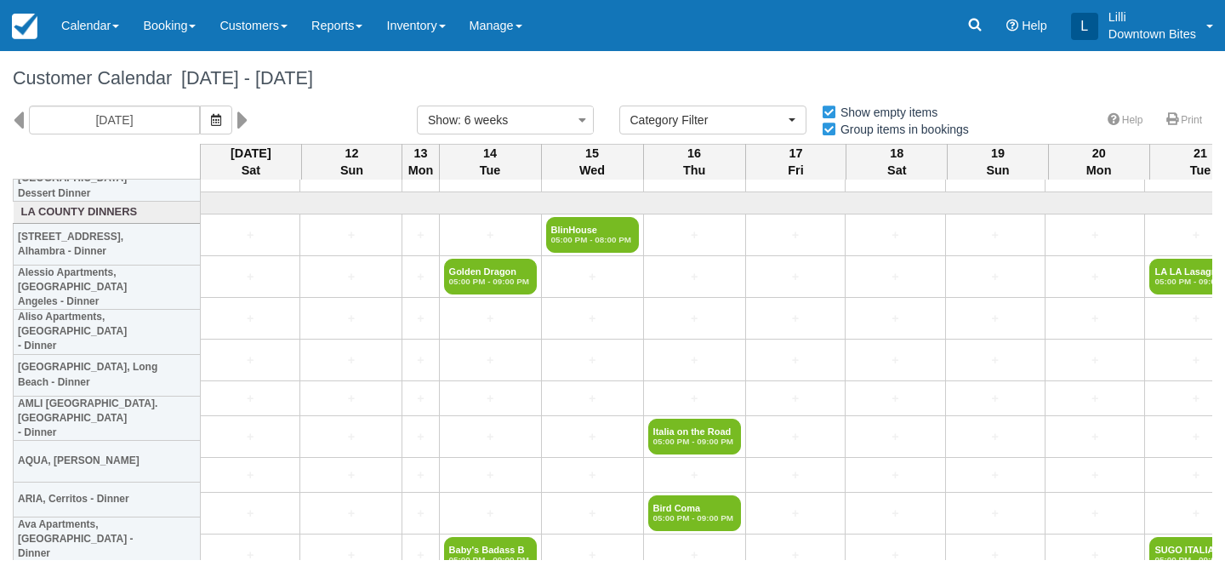
scroll to position [44, 0]
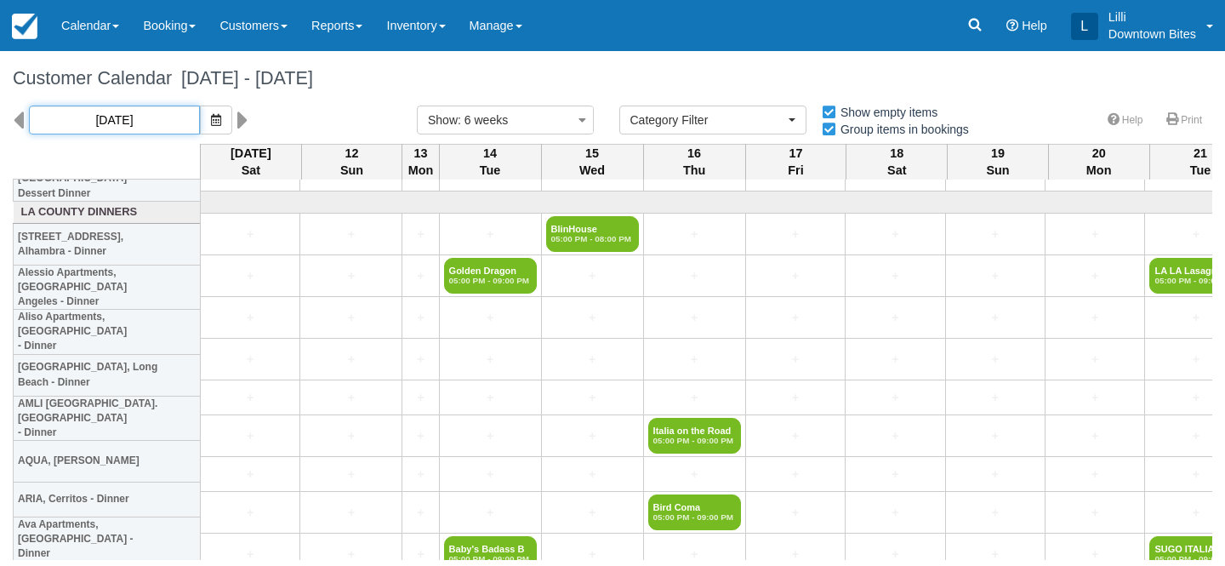
click at [145, 112] on input "10/11/25" at bounding box center [114, 119] width 171 height 29
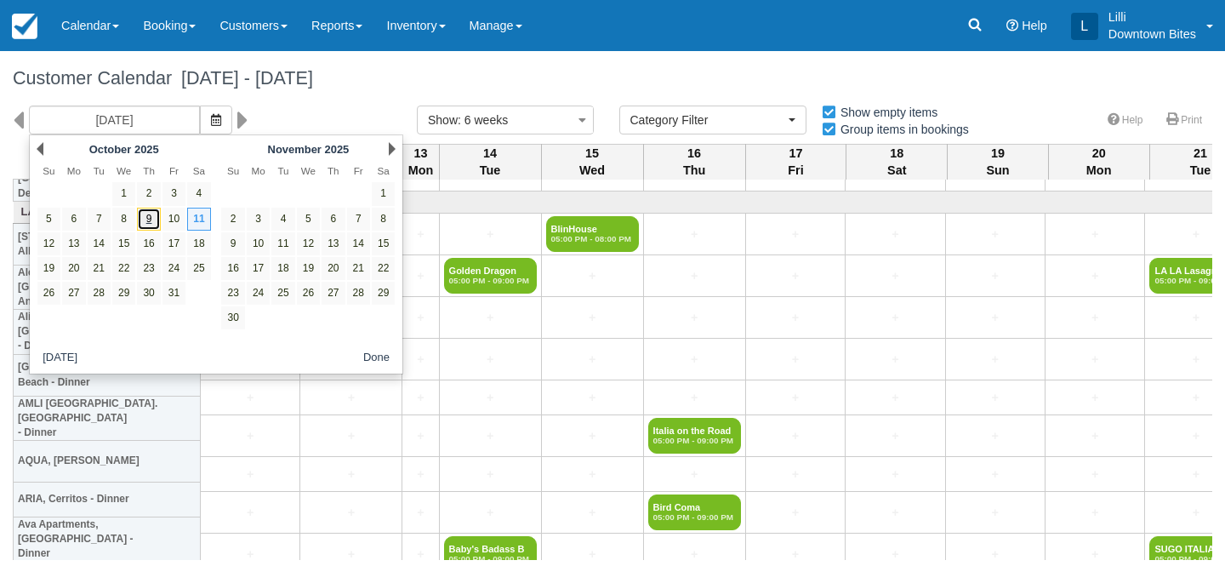
click at [146, 222] on link "9" at bounding box center [148, 219] width 23 height 23
type input "10/09/25"
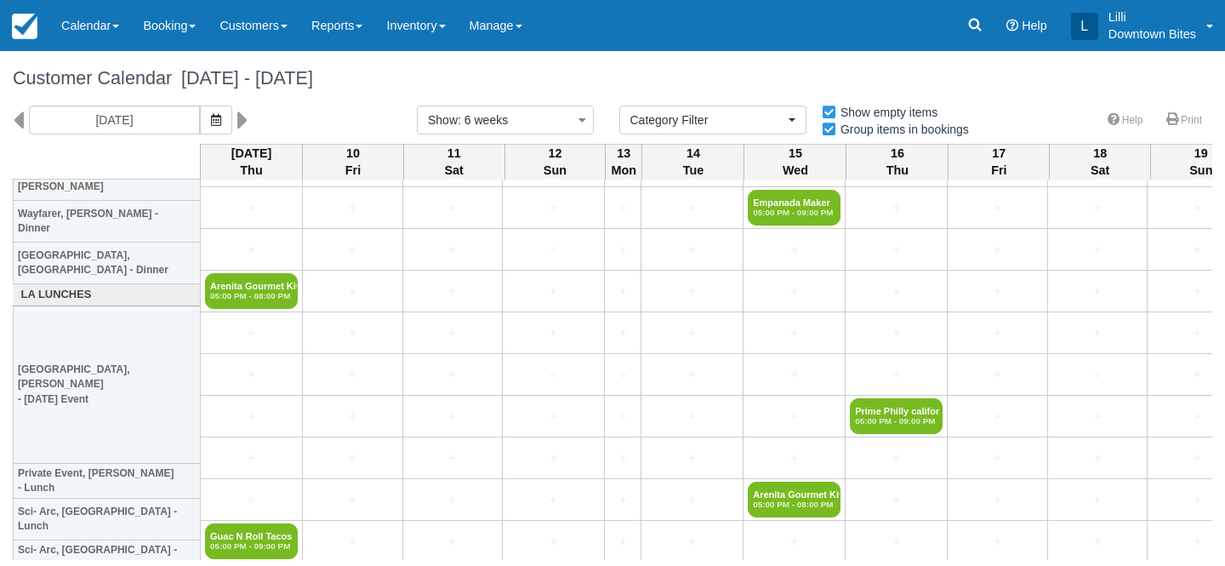
scroll to position [3139, 0]
